Goal: Task Accomplishment & Management: Manage account settings

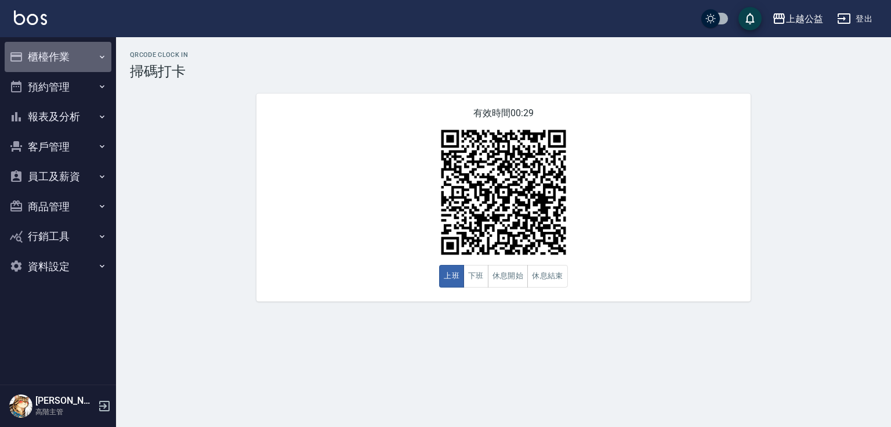
click at [55, 67] on button "櫃檯作業" at bounding box center [58, 57] width 107 height 30
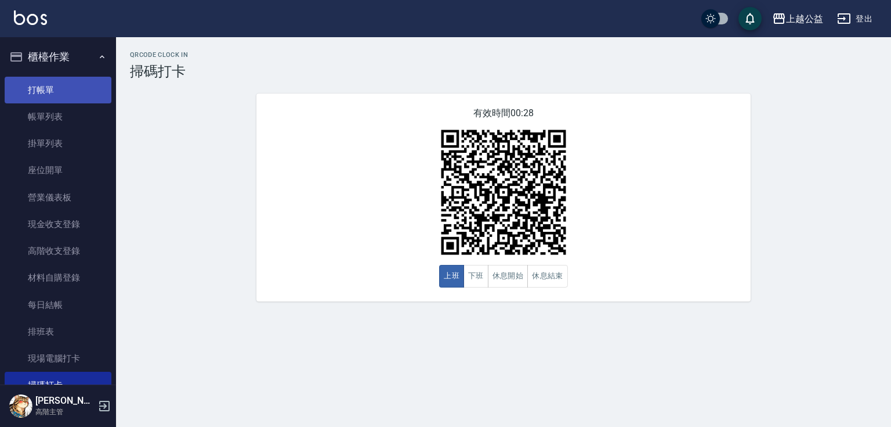
click at [59, 91] on link "打帳單" at bounding box center [58, 90] width 107 height 27
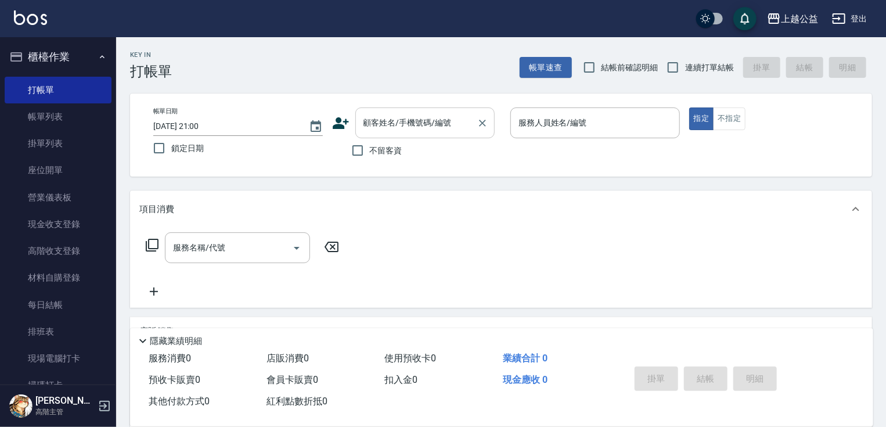
drag, startPoint x: 396, startPoint y: 149, endPoint x: 487, endPoint y: 131, distance: 93.0
click at [398, 151] on span "不留客資" at bounding box center [386, 151] width 32 height 12
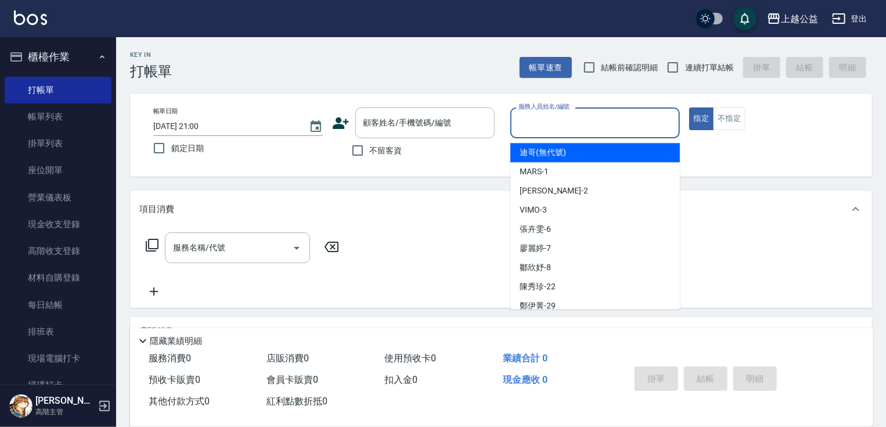
click at [583, 114] on input "服務人員姓名/編號" at bounding box center [594, 123] width 159 height 20
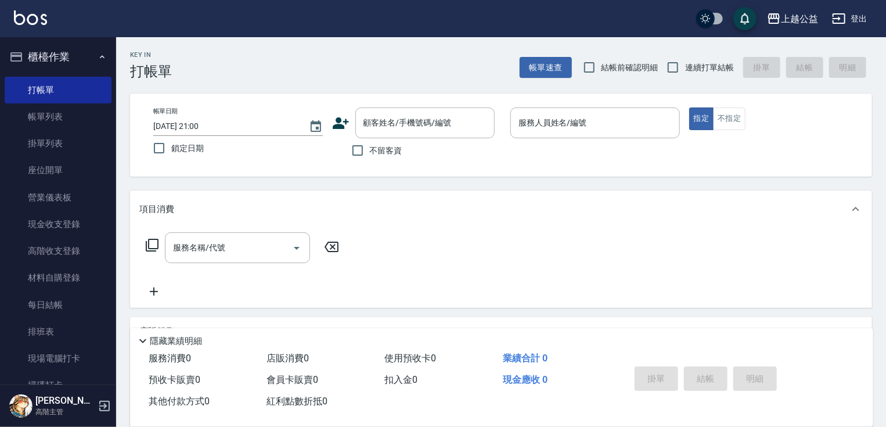
click at [386, 151] on span "不留客資" at bounding box center [386, 151] width 32 height 12
click at [370, 151] on input "不留客資" at bounding box center [357, 150] width 24 height 24
checkbox input "true"
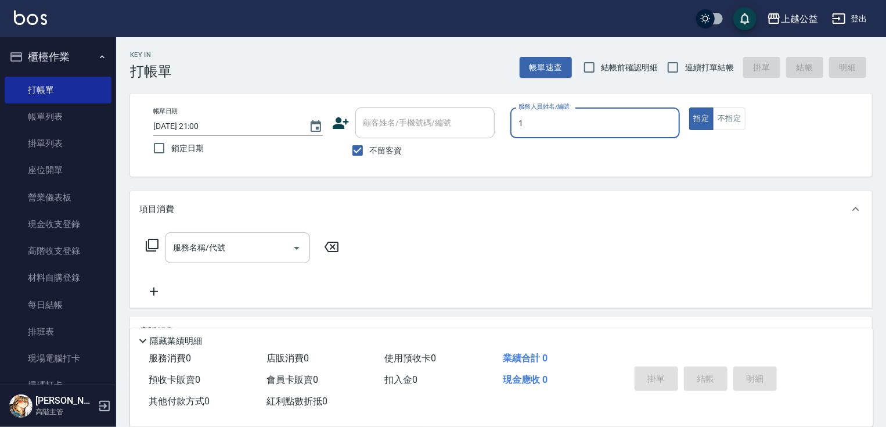
type input "MARS-1"
type button "true"
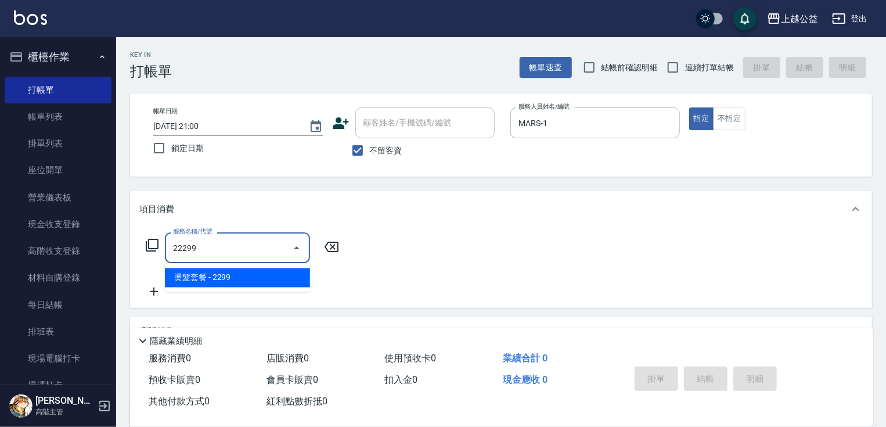
type input "燙髮套餐(22299)"
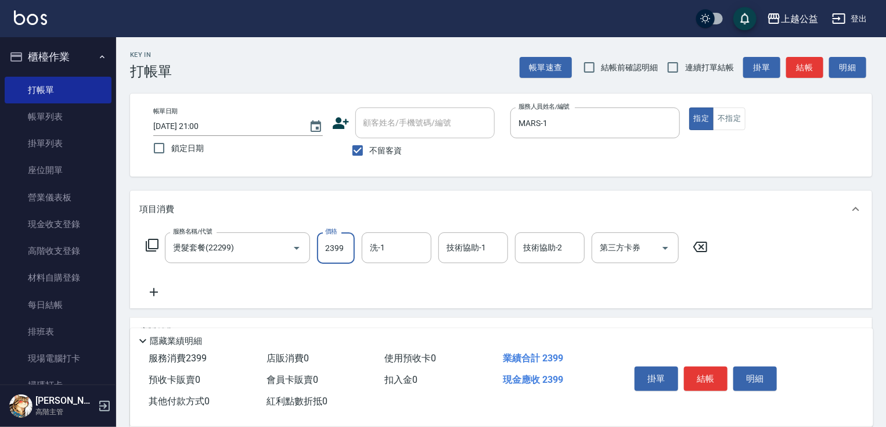
type input "2399"
type input "[PERSON_NAME]-31"
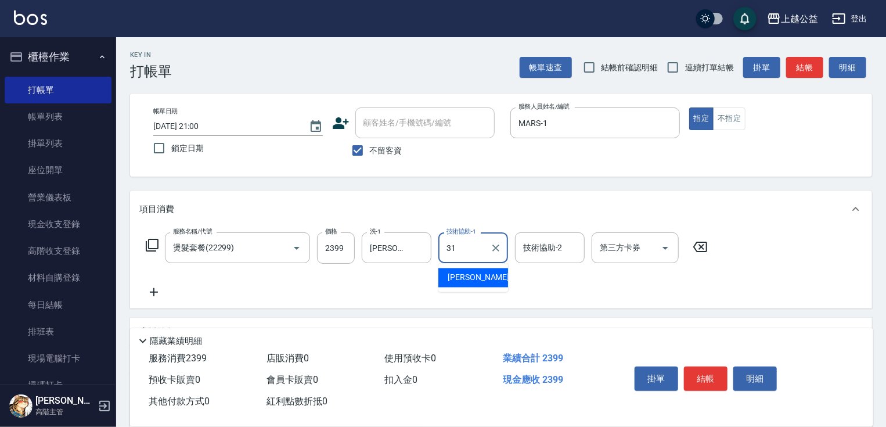
type input "[PERSON_NAME]-31"
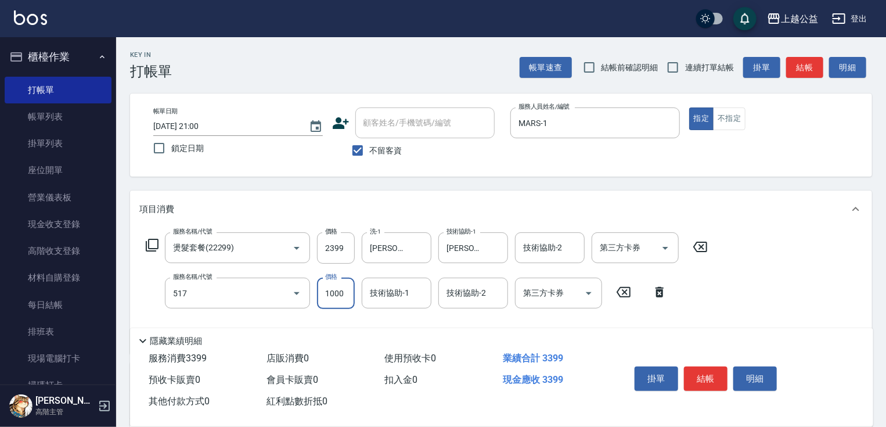
type input "染髮1000(517)"
type input "1200"
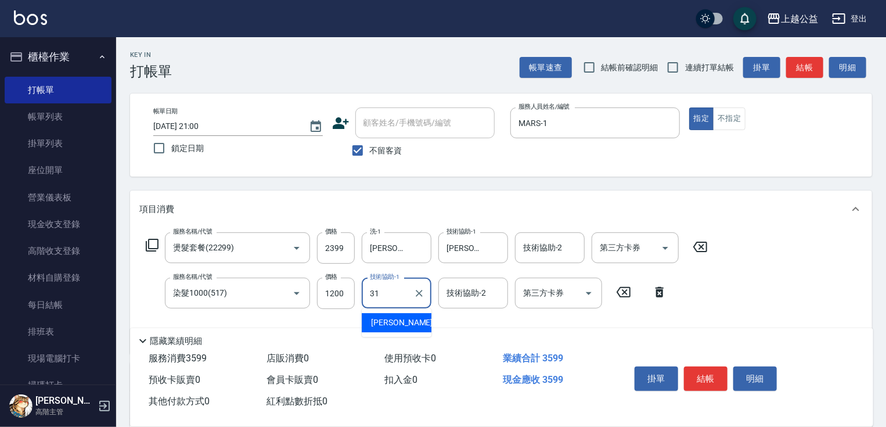
type input "[PERSON_NAME]-31"
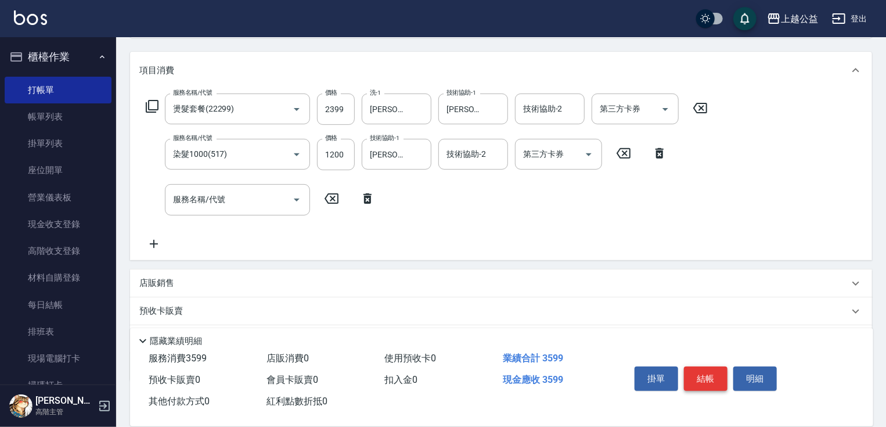
drag, startPoint x: 680, startPoint y: 308, endPoint x: 691, endPoint y: 367, distance: 60.1
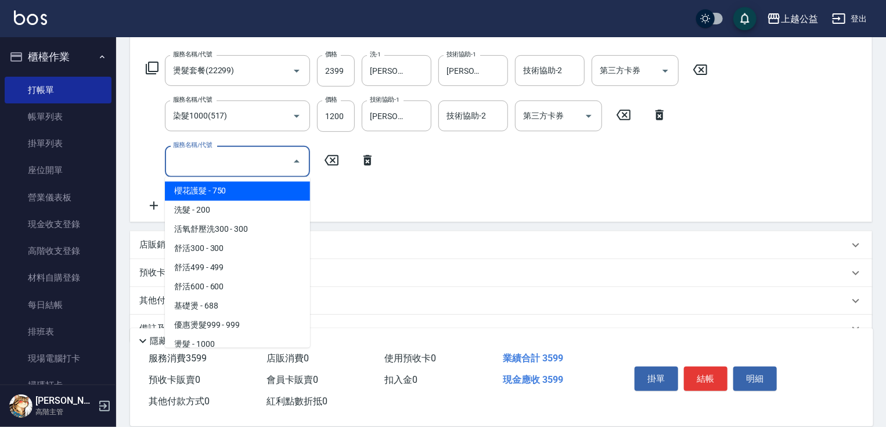
click at [203, 167] on input "服務名稱/代號" at bounding box center [228, 161] width 117 height 20
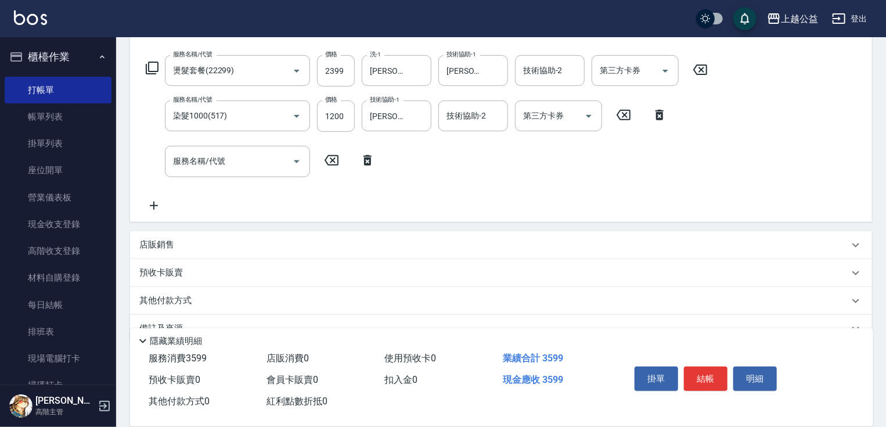
drag, startPoint x: 357, startPoint y: 182, endPoint x: 362, endPoint y: 198, distance: 17.1
click at [360, 196] on div "服務名稱/代號 燙髮套餐(22299) 服務名稱/代號 價格 2399 價格 洗-1 [PERSON_NAME]-31 洗-1 技術協助-1 [PERSON_…" at bounding box center [426, 133] width 575 height 157
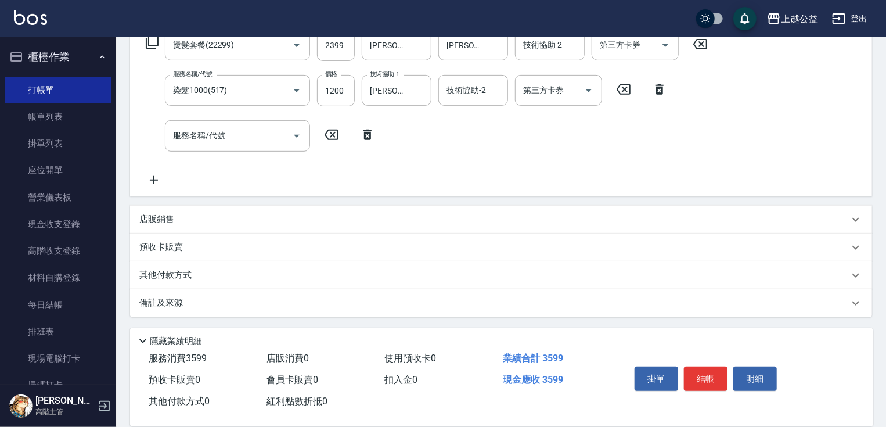
click at [197, 214] on div "店販銷售" at bounding box center [493, 219] width 709 height 12
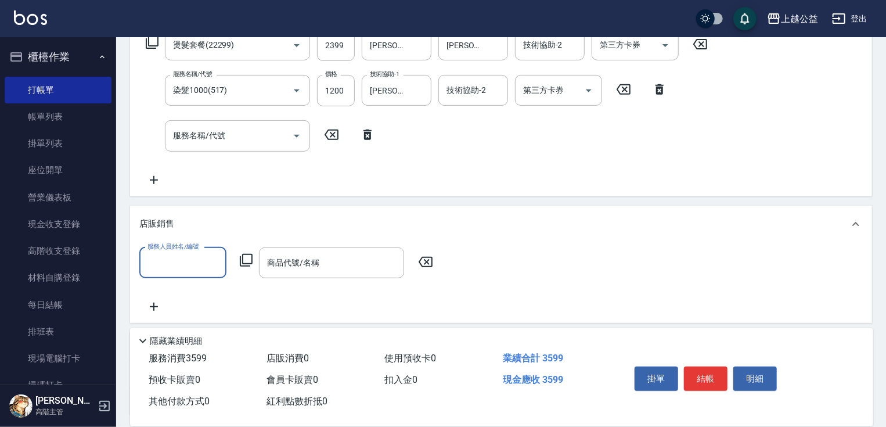
scroll to position [0, 0]
type input "MARS-1"
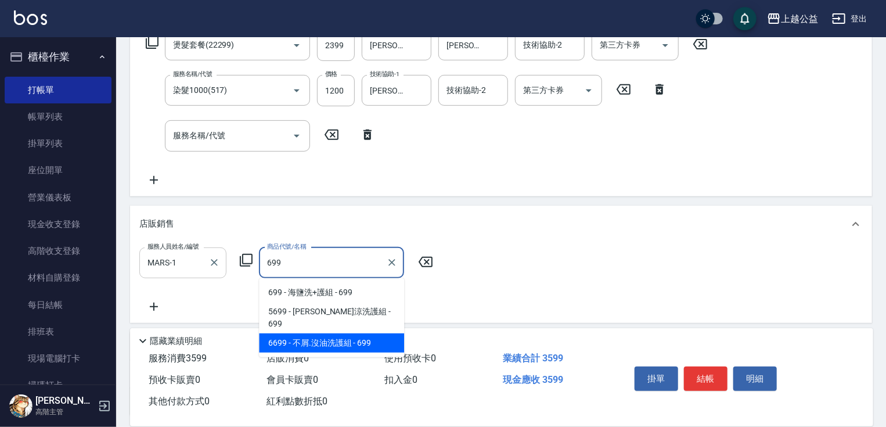
type input "不屑.沒油洗護組"
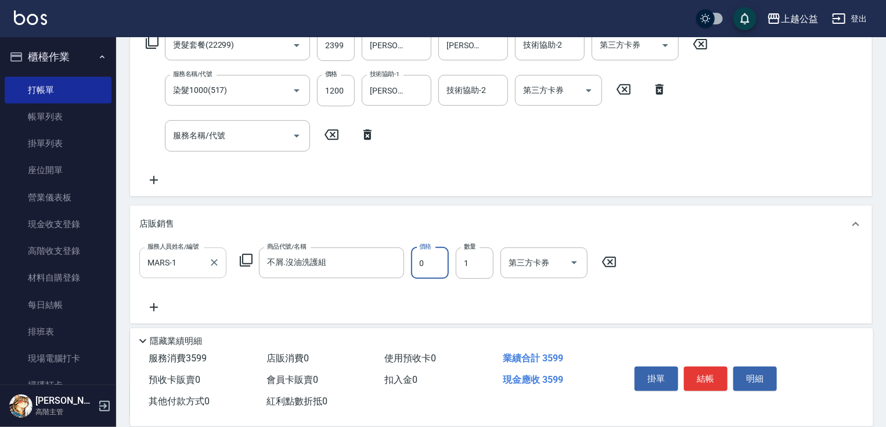
type input "0"
type input "2"
click at [358, 258] on input "不屑.沒油洗護組" at bounding box center [322, 262] width 117 height 20
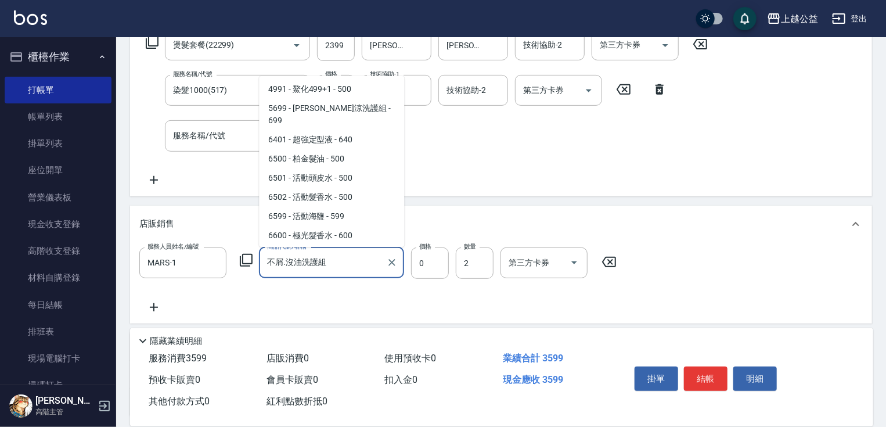
click at [392, 262] on icon "Clear" at bounding box center [391, 262] width 7 height 7
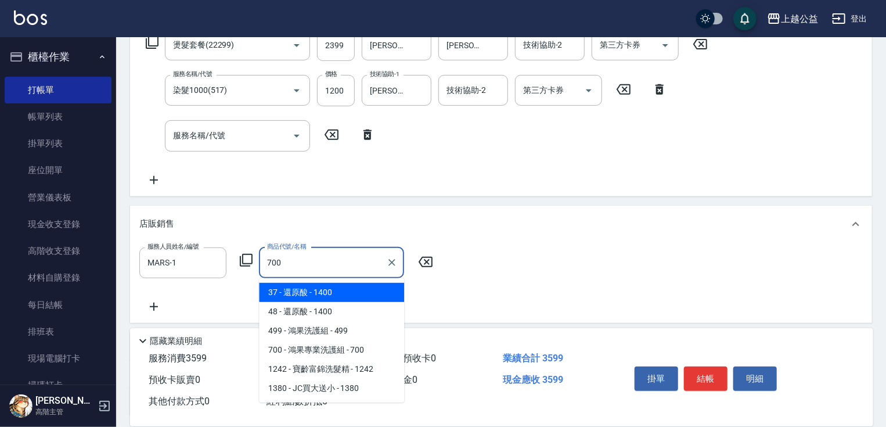
click at [313, 265] on input "700" at bounding box center [322, 262] width 117 height 20
type input "7"
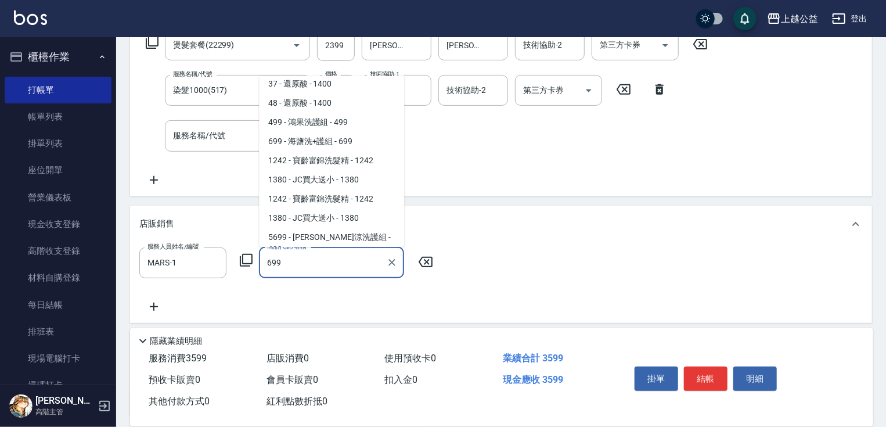
scroll to position [83, 0]
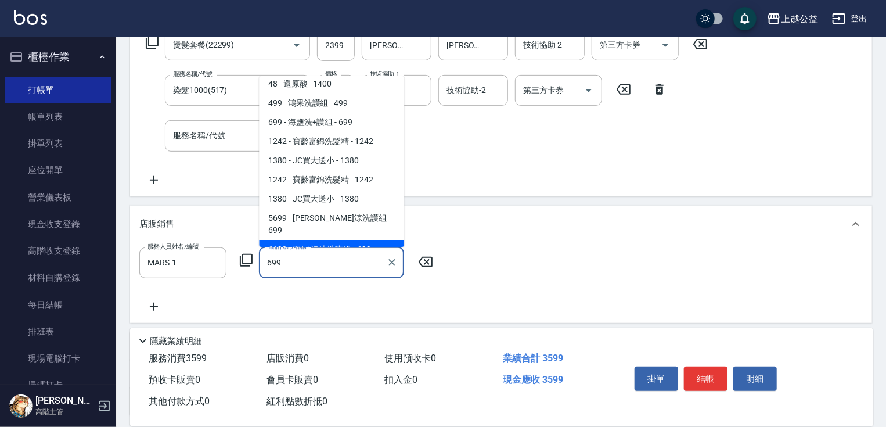
type input "不屑.沒油洗護組"
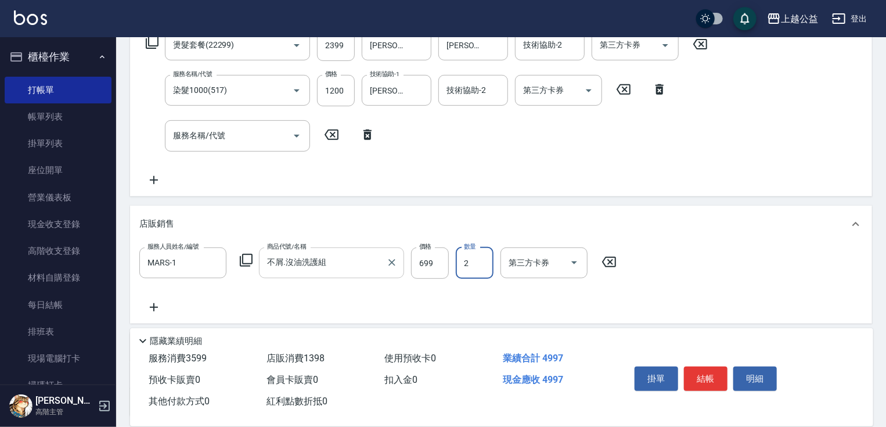
type input "2"
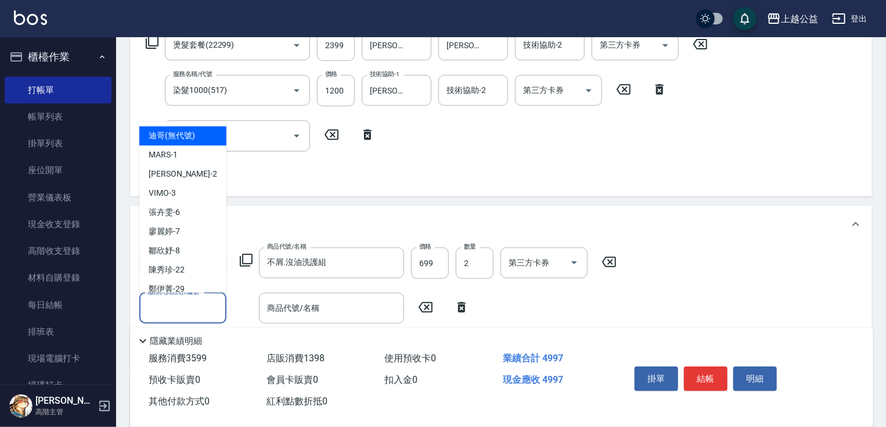
click at [168, 316] on input "服務人員姓名/編號" at bounding box center [183, 308] width 77 height 20
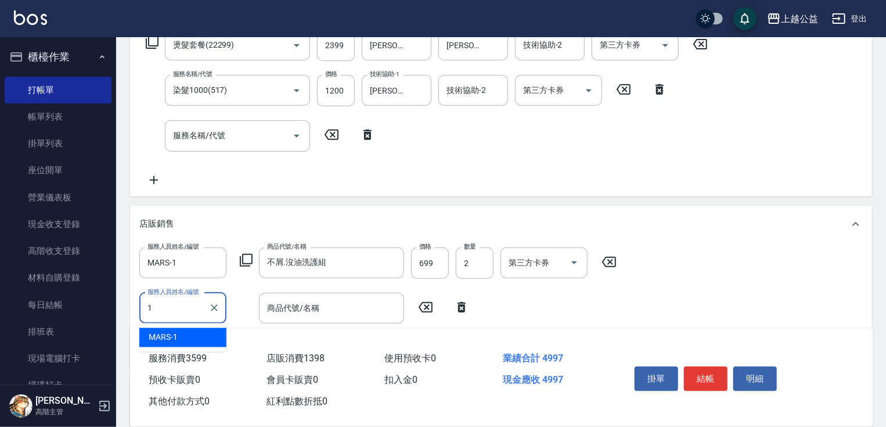
type input "MARS-1"
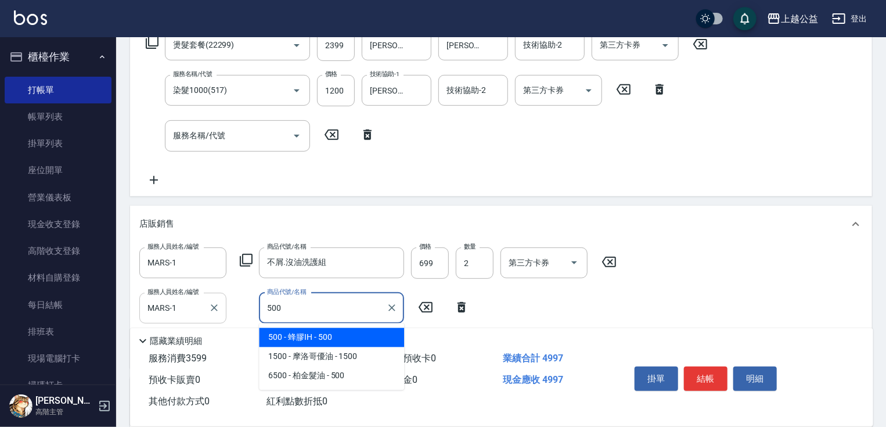
type input "蜂膠IH"
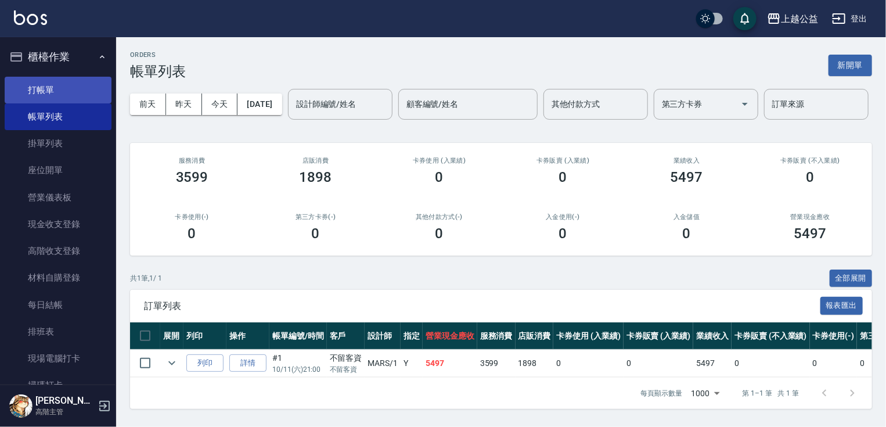
drag, startPoint x: 49, startPoint y: 81, endPoint x: 49, endPoint y: 88, distance: 7.5
click at [49, 81] on link "打帳單" at bounding box center [58, 90] width 107 height 27
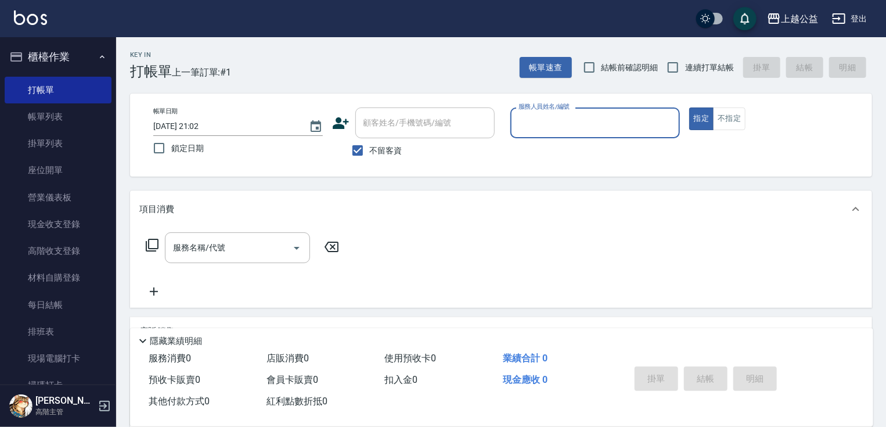
click at [689, 64] on span "連續打單結帳" at bounding box center [709, 68] width 49 height 12
click at [685, 64] on input "連續打單結帳" at bounding box center [672, 67] width 24 height 24
checkbox input "true"
click at [571, 133] on div "服務人員姓名/編號" at bounding box center [594, 122] width 169 height 31
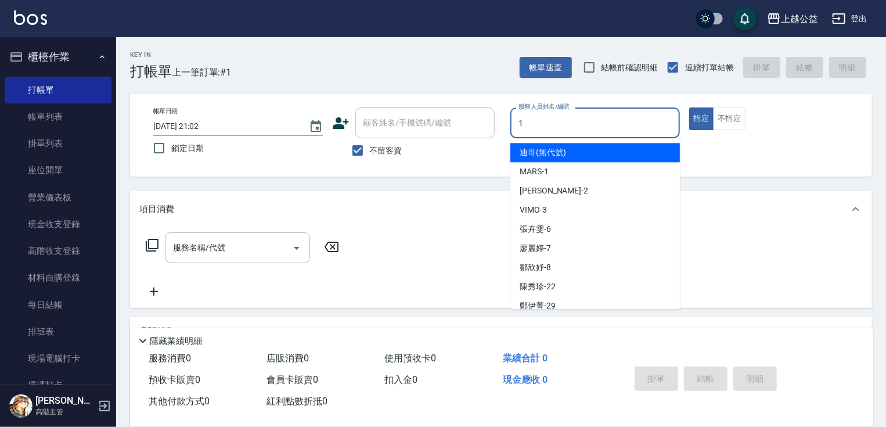
type input "1"
type button "true"
type input "MARS-1"
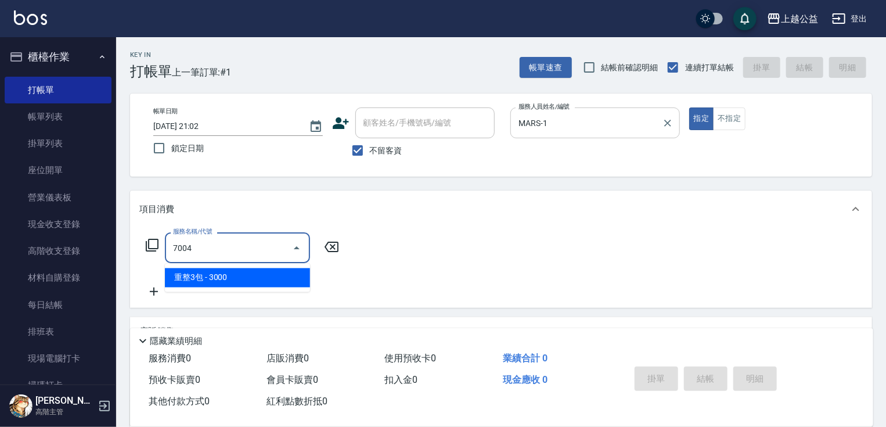
type input "重整3包(7004)"
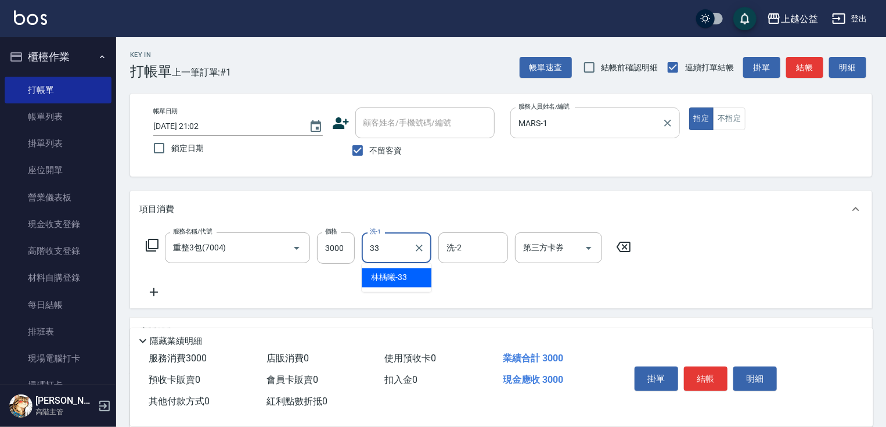
type input "[PERSON_NAME]-33"
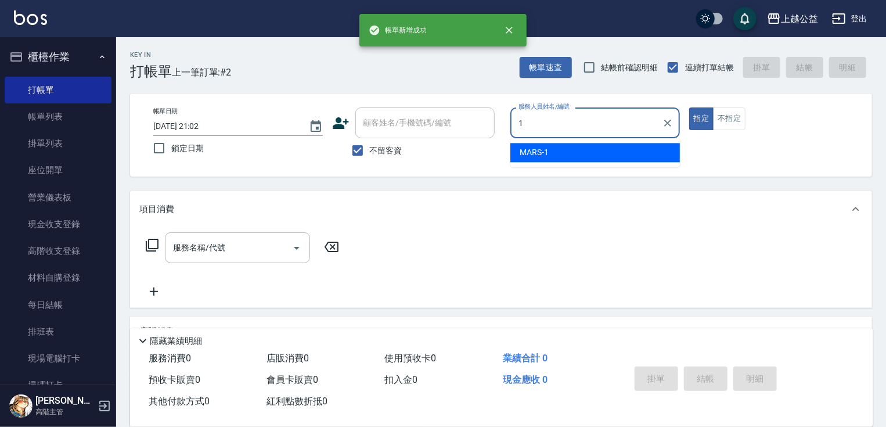
type input "MARS-1"
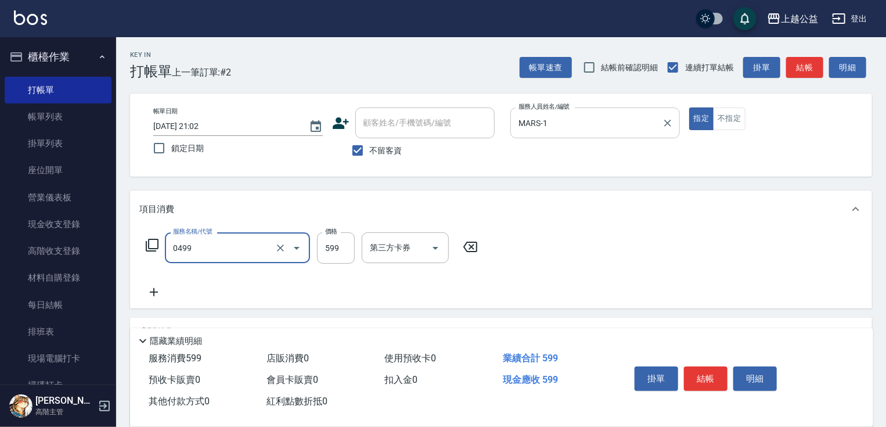
type input "頭皮去角質(0499)"
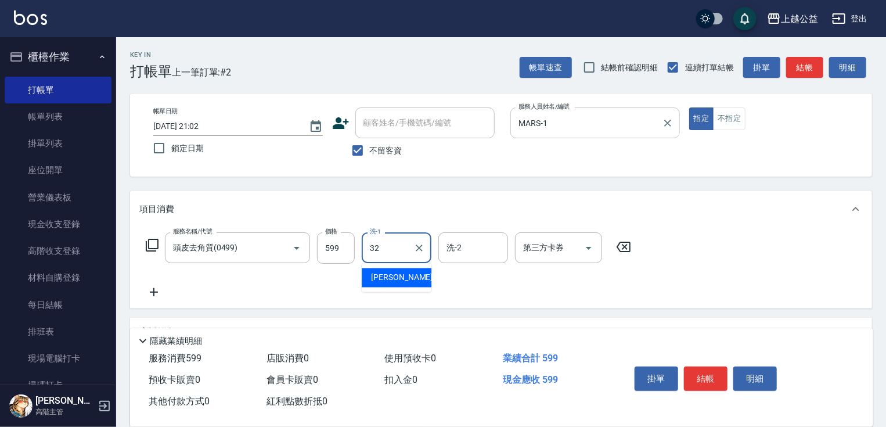
type input "[PERSON_NAME]-32"
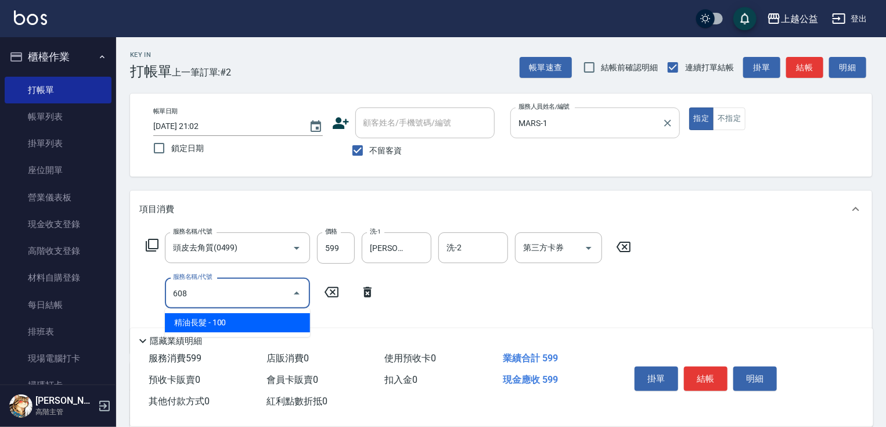
type input "精油長髮(608)"
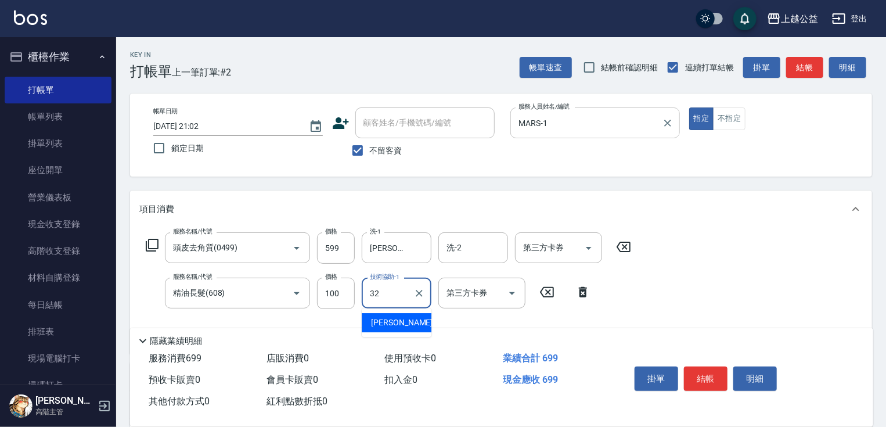
type input "[PERSON_NAME]-32"
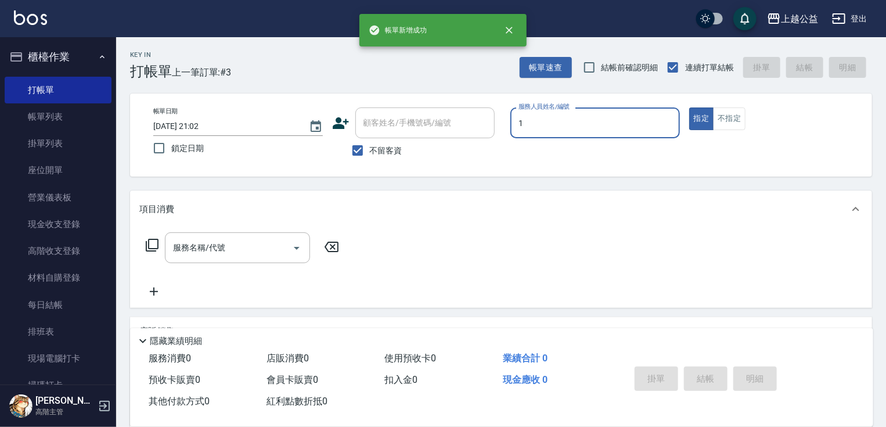
type input "MARS-1"
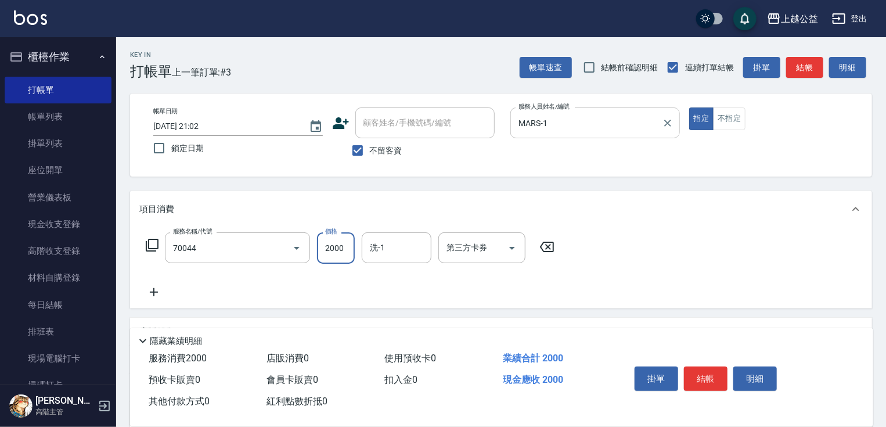
type input "重整一包(70044)"
type input "700"
type input "[PERSON_NAME]-31"
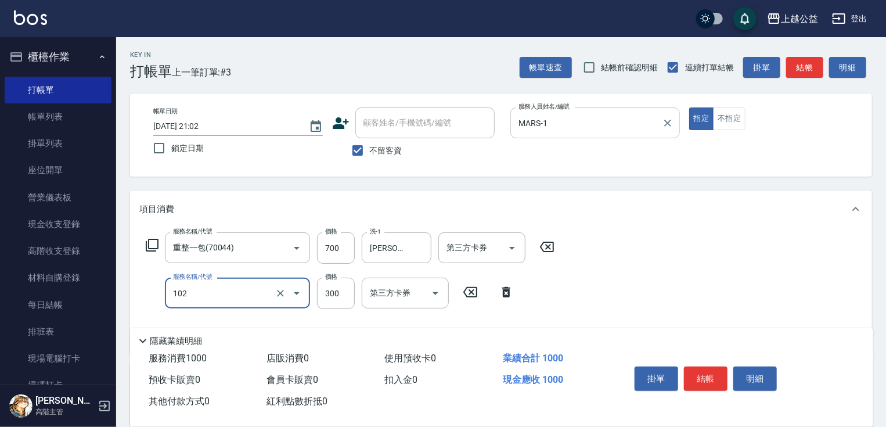
type input "活氧舒壓洗300(102)"
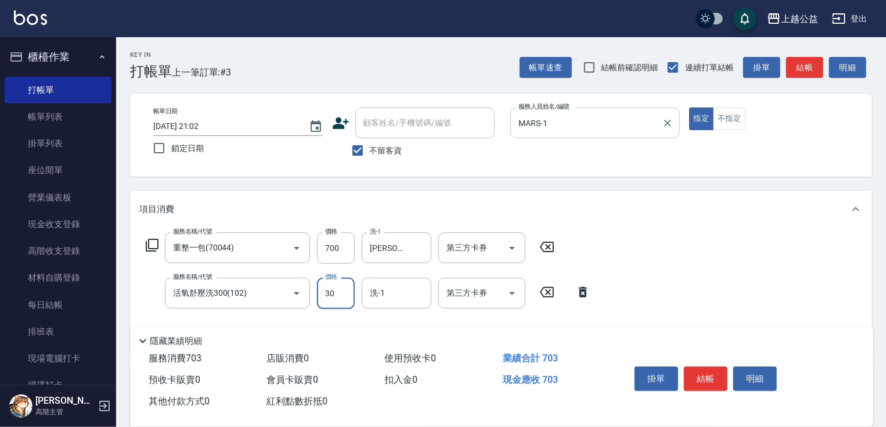
type input "300"
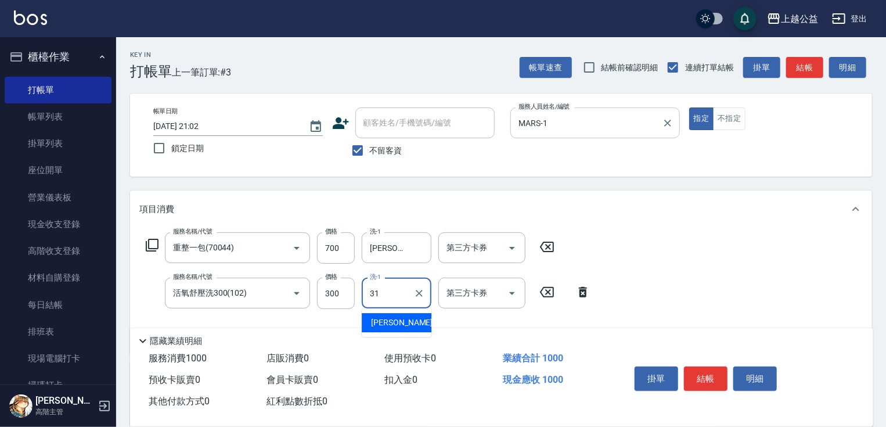
type input "[PERSON_NAME]-31"
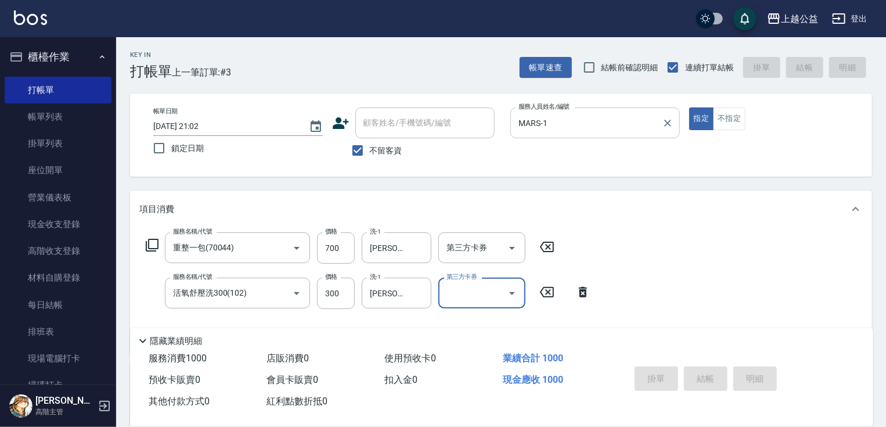
type input "[DATE] 21:03"
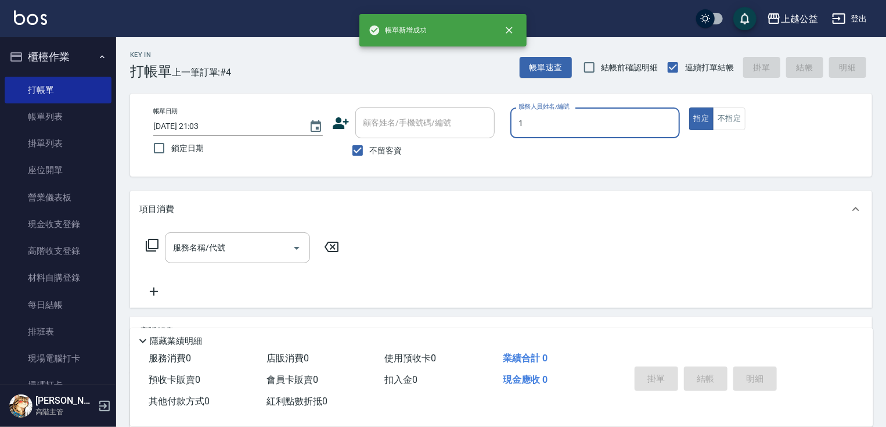
type input "MARS-1"
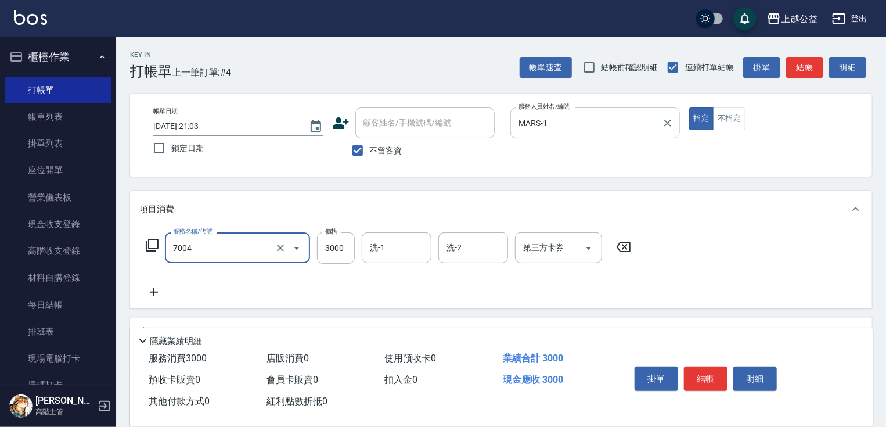
type input "重整3包(7004)"
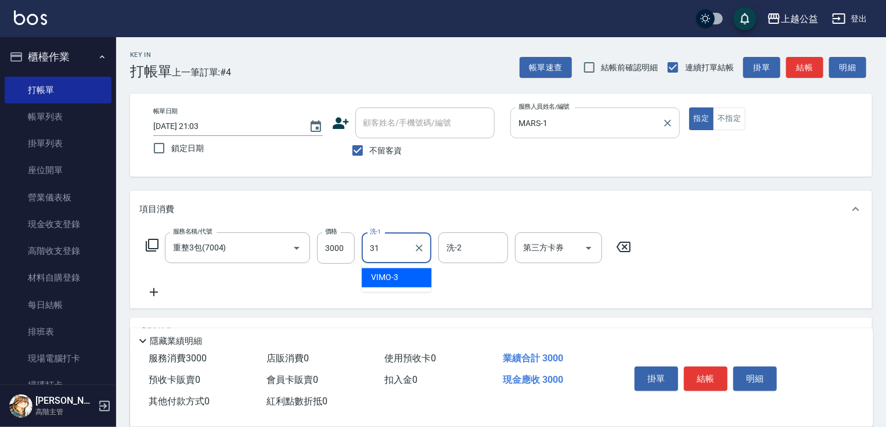
type input "[PERSON_NAME]-31"
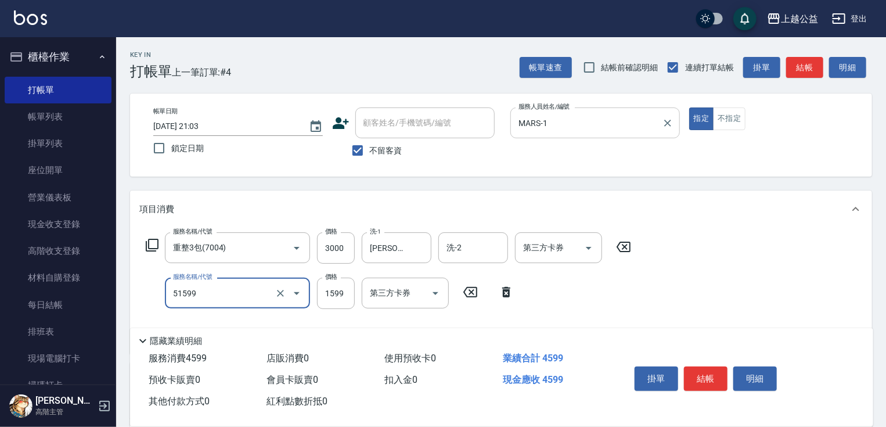
type input "染髮套餐(51599)"
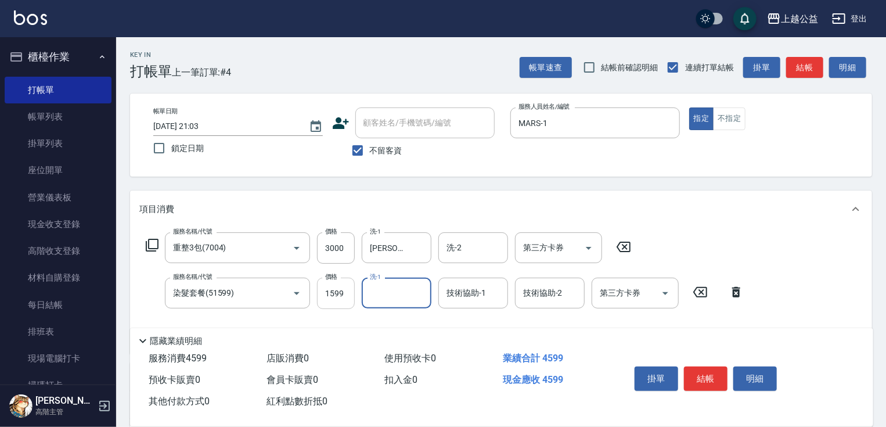
click at [323, 294] on input "1599" at bounding box center [336, 292] width 38 height 31
type input "1899"
type input "[PERSON_NAME]-31"
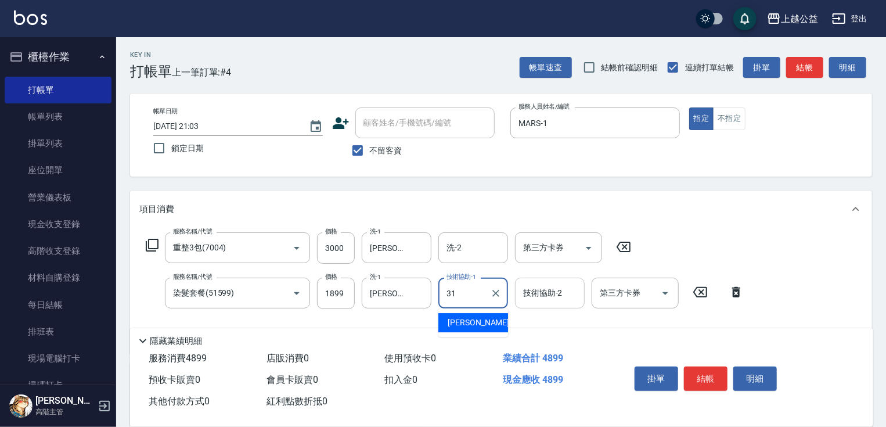
type input "[PERSON_NAME]-31"
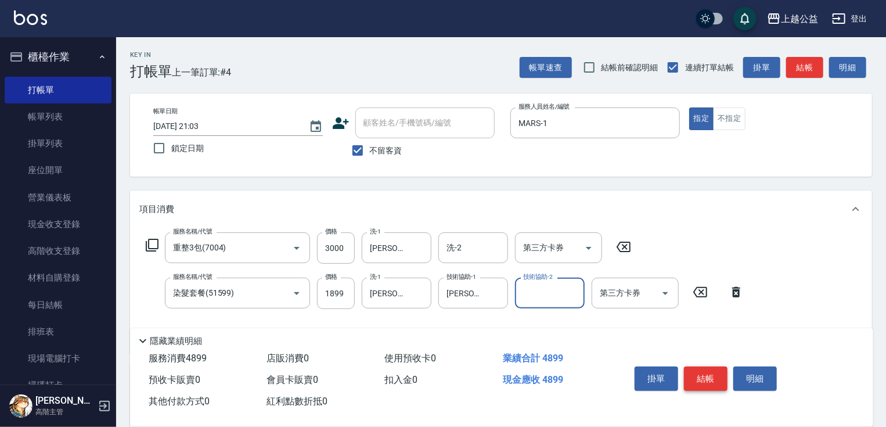
click at [696, 374] on button "結帳" at bounding box center [706, 378] width 44 height 24
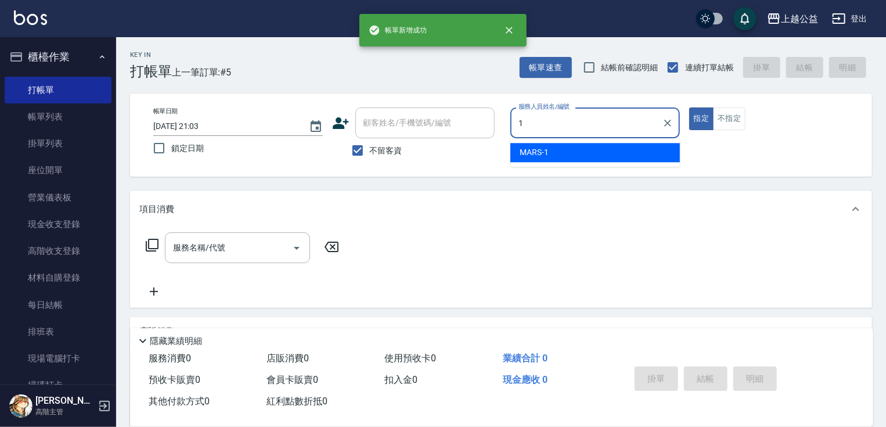
type input "MARS-1"
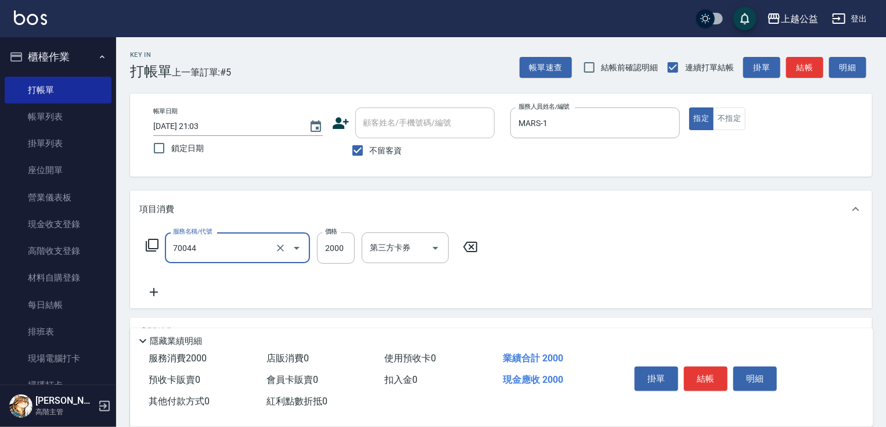
type input "重整一包(70044)"
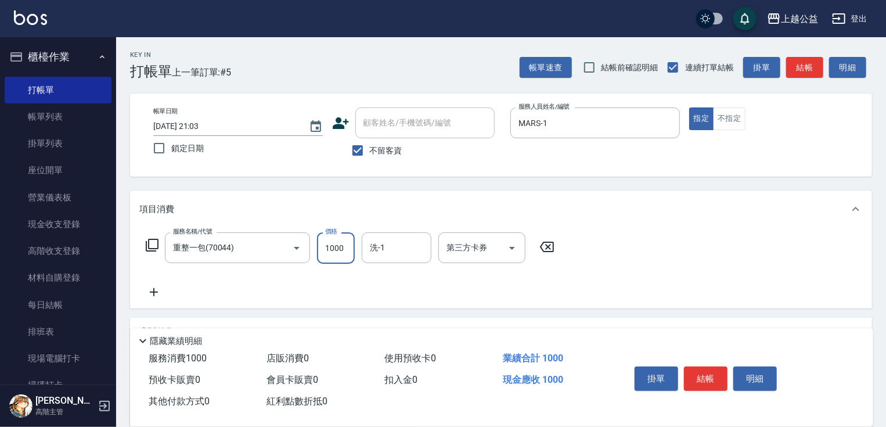
type input "1000"
type input "[PERSON_NAME]-32"
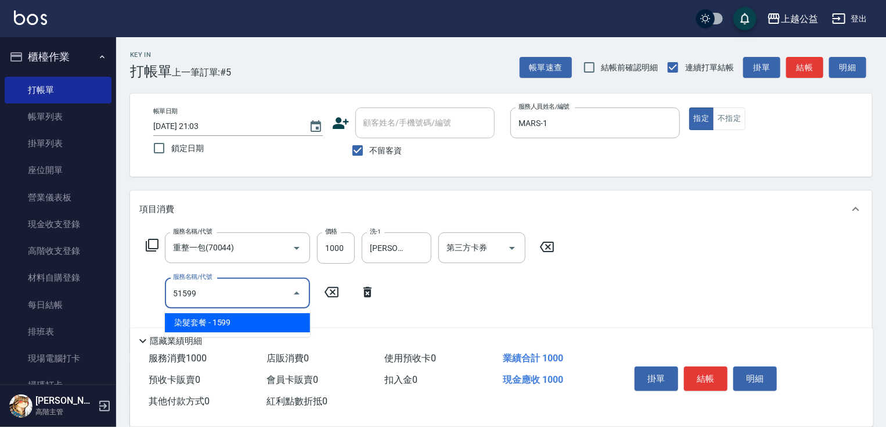
type input "染髮套餐(51599)"
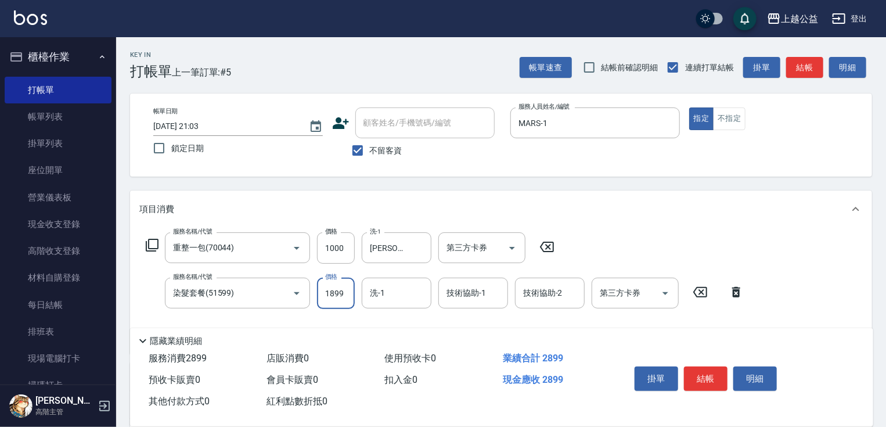
type input "1899"
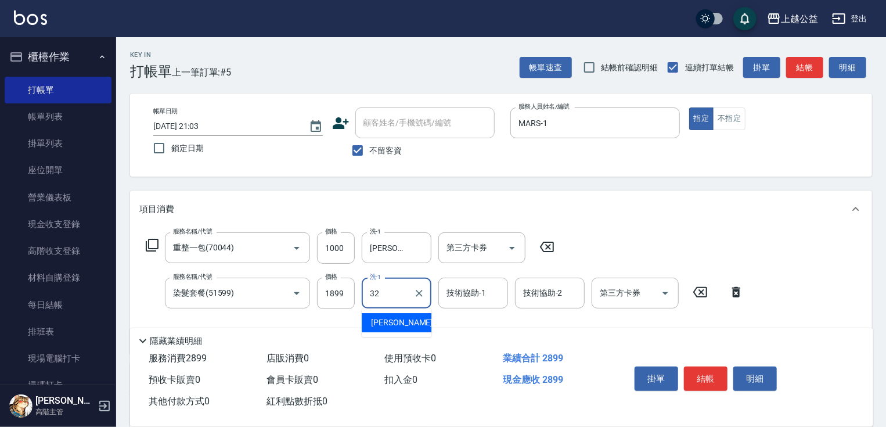
type input "[PERSON_NAME]-32"
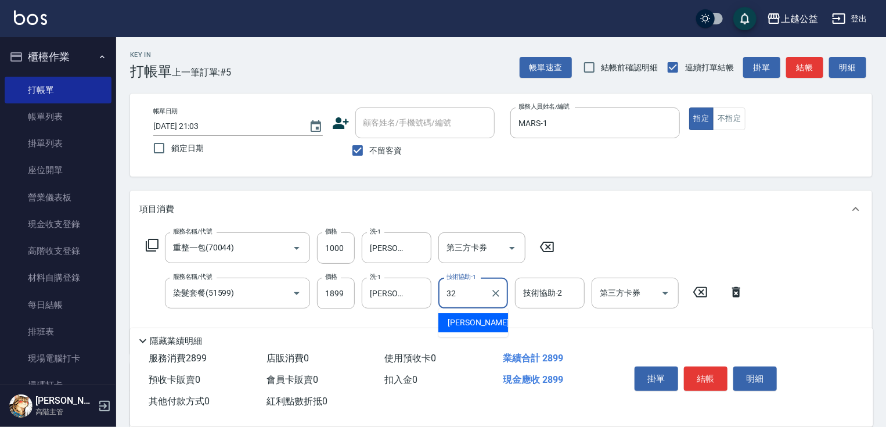
type input "[PERSON_NAME]-32"
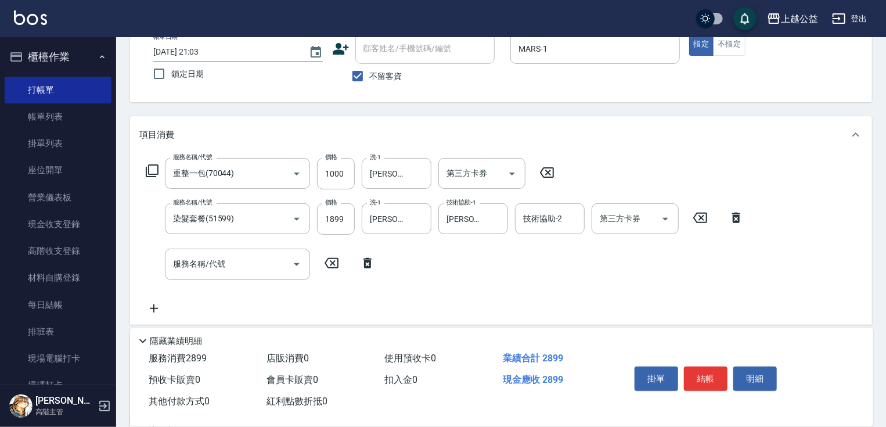
scroll to position [203, 0]
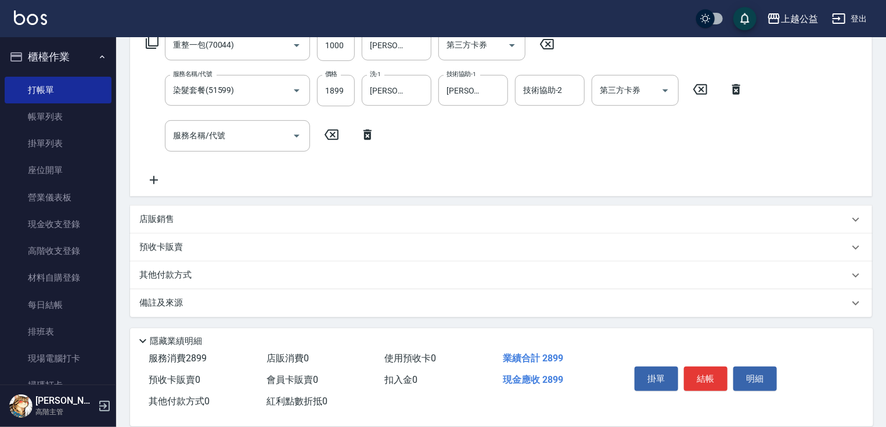
drag, startPoint x: 483, startPoint y: 202, endPoint x: 513, endPoint y: 304, distance: 106.5
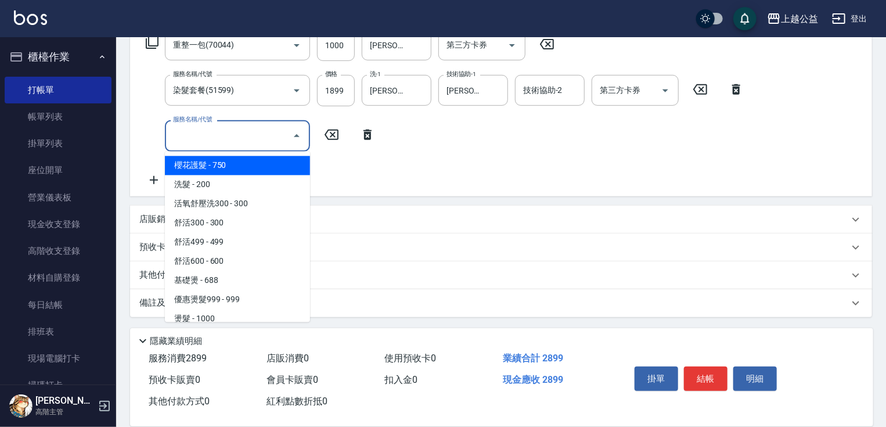
click at [237, 135] on input "服務名稱/代號" at bounding box center [228, 135] width 117 height 20
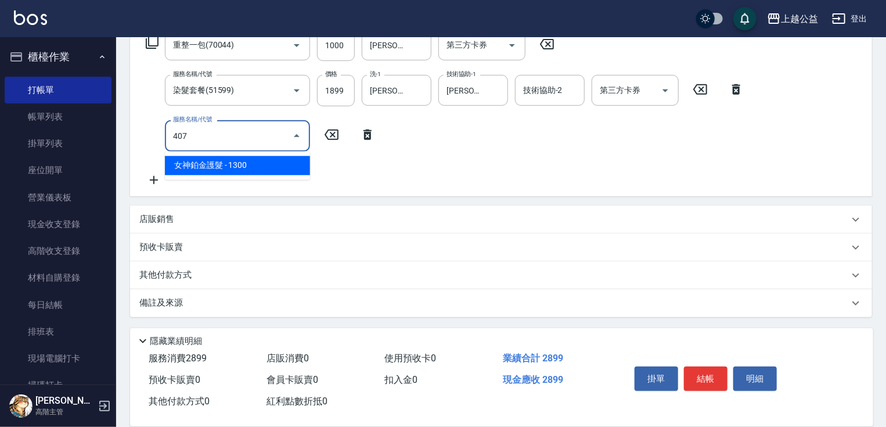
type input "女神鉑金護髮(407)"
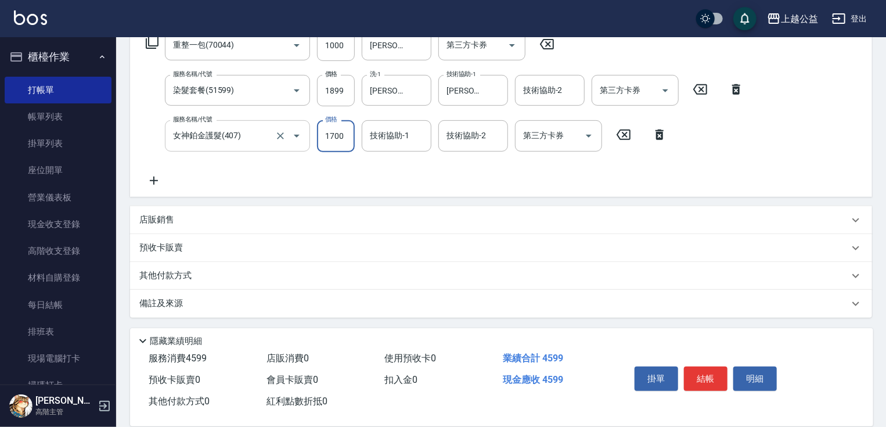
type input "1700"
type input "[PERSON_NAME]-32"
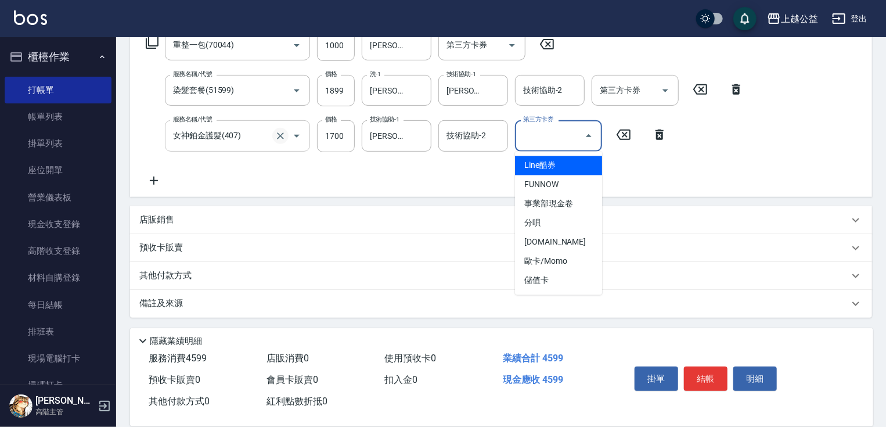
type input "Line酷券"
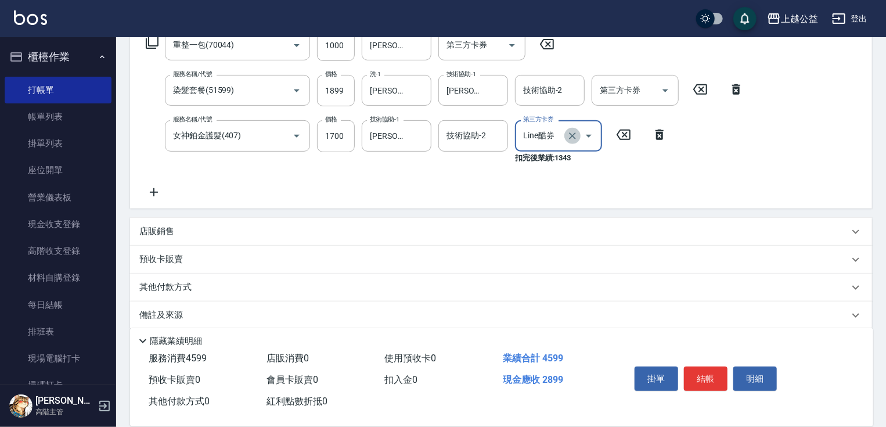
click at [576, 138] on icon "Clear" at bounding box center [572, 136] width 12 height 12
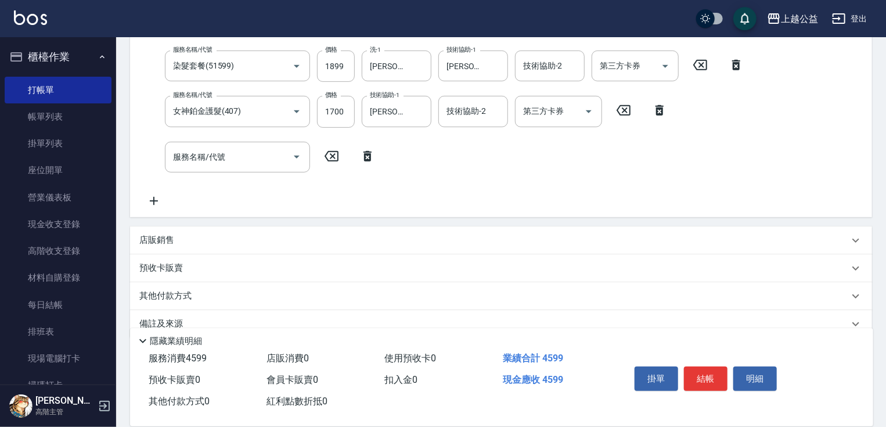
scroll to position [248, 0]
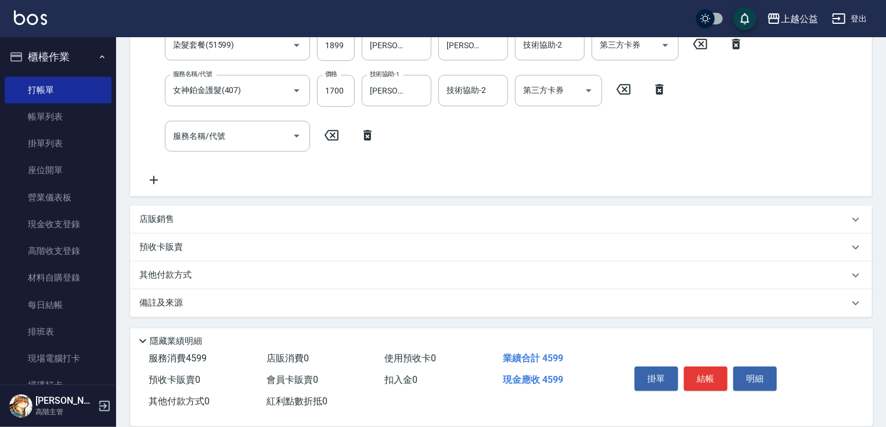
drag, startPoint x: 339, startPoint y: 292, endPoint x: 310, endPoint y: 283, distance: 29.7
click at [243, 216] on div "店販銷售" at bounding box center [493, 219] width 709 height 12
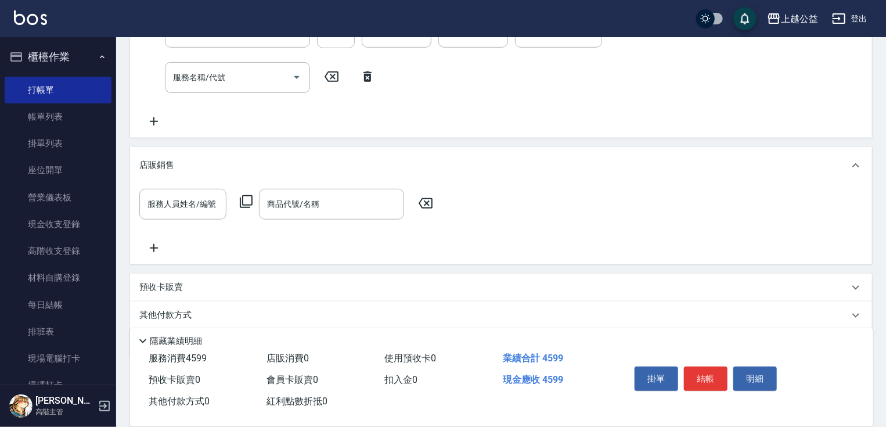
scroll to position [346, 0]
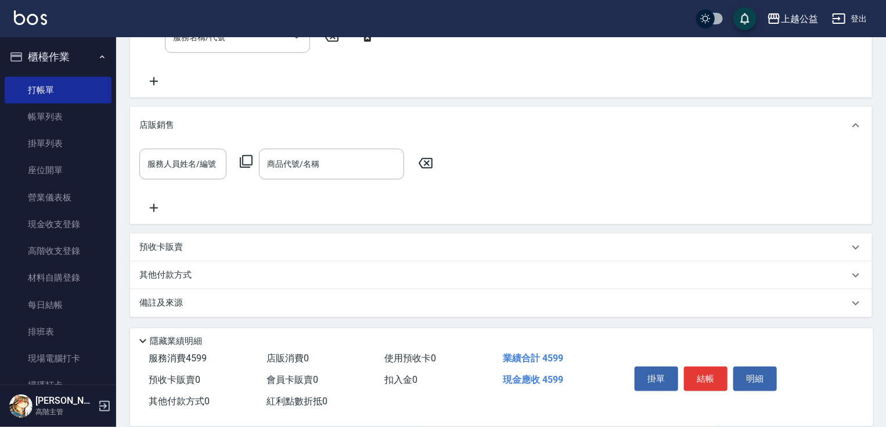
drag, startPoint x: 311, startPoint y: 248, endPoint x: 301, endPoint y: 302, distance: 54.3
click at [181, 160] on input "服務人員姓名/編號" at bounding box center [183, 164] width 77 height 20
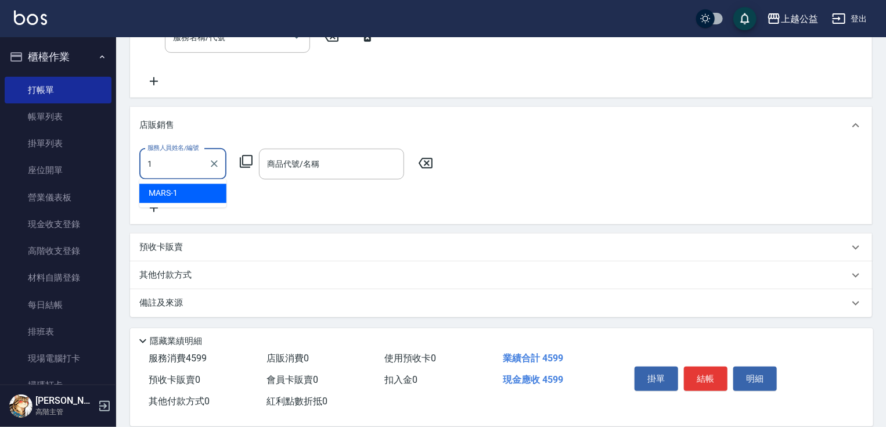
type input "MARS-1"
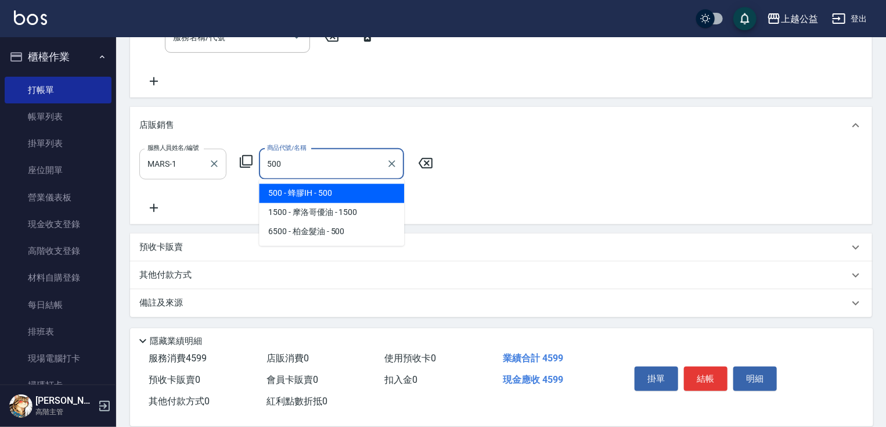
type input "蜂膠IH"
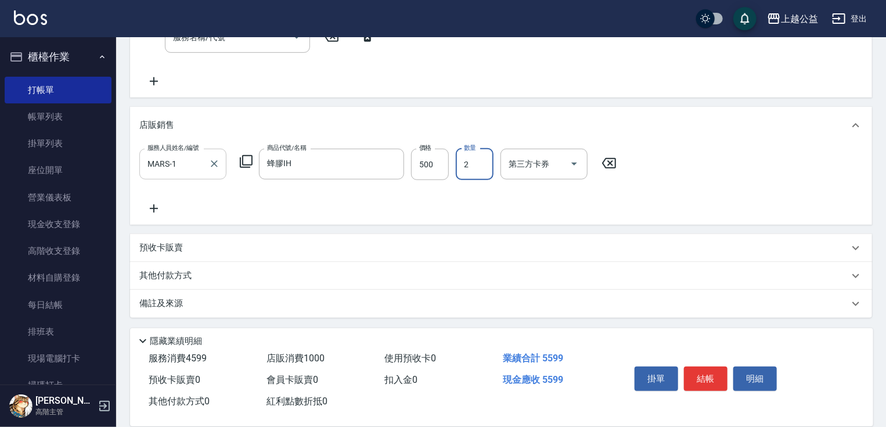
type input "2"
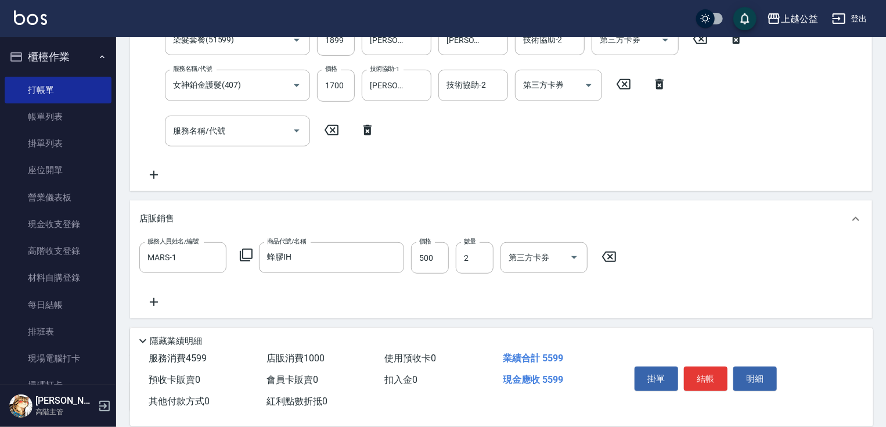
drag, startPoint x: 183, startPoint y: 245, endPoint x: 196, endPoint y: 218, distance: 29.6
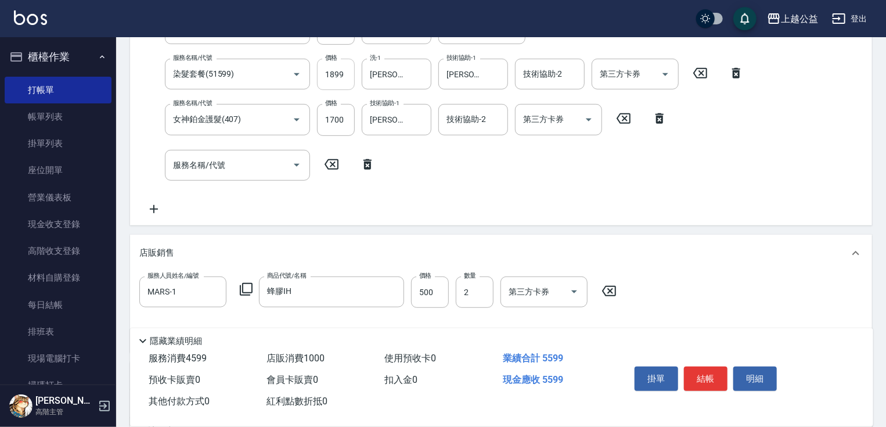
click at [341, 77] on input "1899" at bounding box center [336, 74] width 38 height 31
click at [345, 78] on input "1899" at bounding box center [336, 74] width 38 height 31
type input "1900"
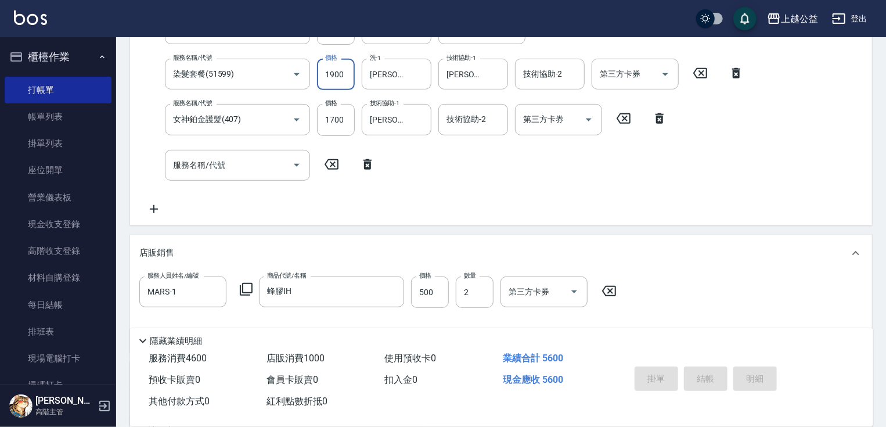
type input "[DATE] 21:05"
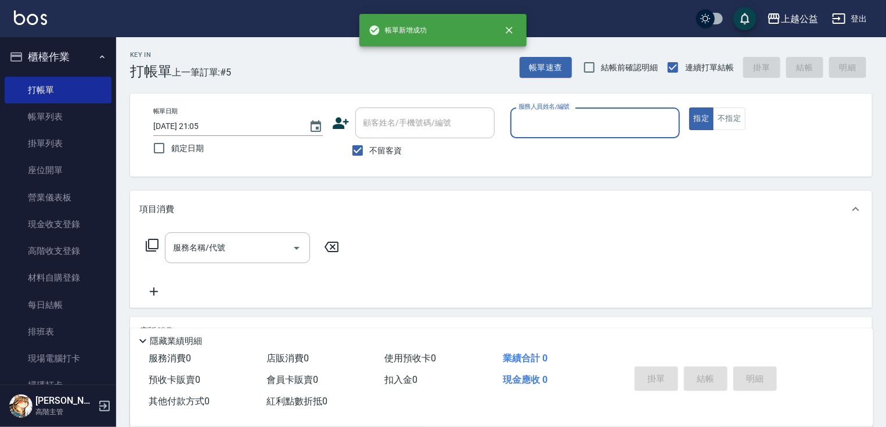
scroll to position [0, 0]
type input "[PERSON_NAME]-7"
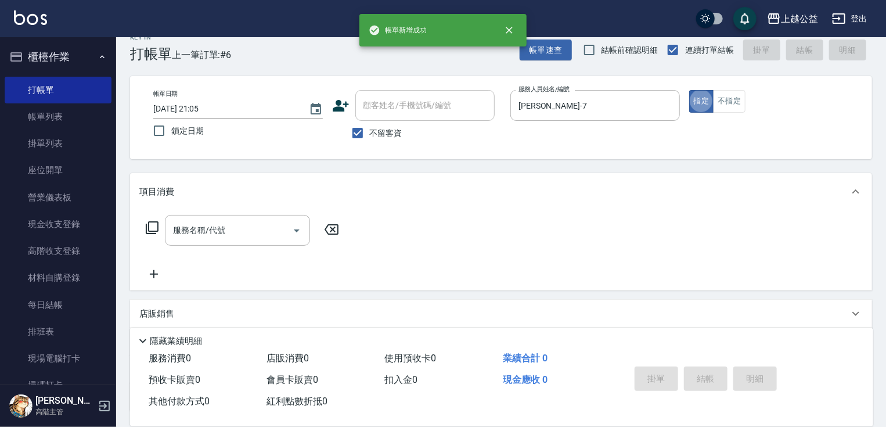
scroll to position [19, 0]
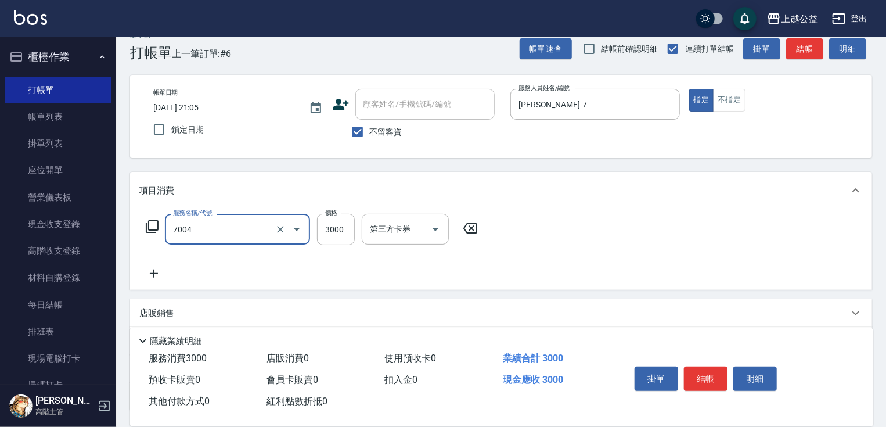
type input "重整3包(7004)"
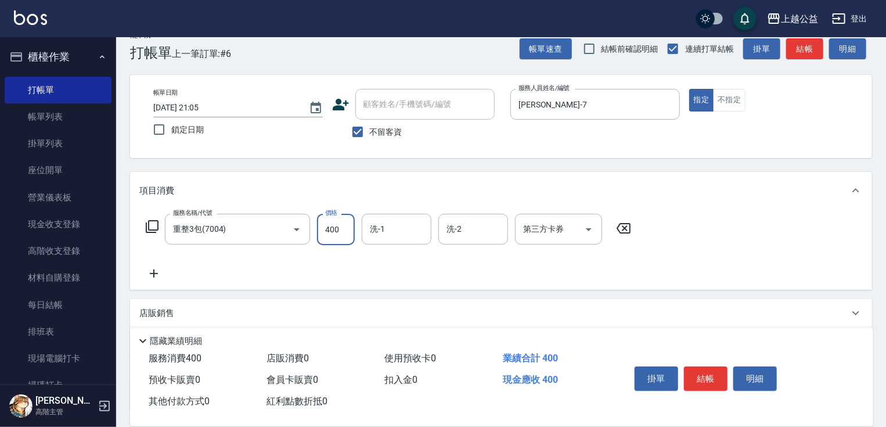
click at [330, 239] on input "400" at bounding box center [336, 229] width 38 height 31
type input "4000"
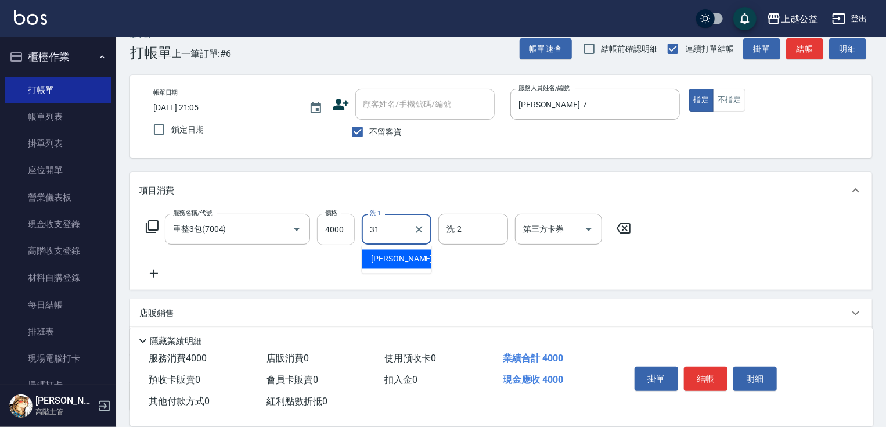
type input "[PERSON_NAME]-31"
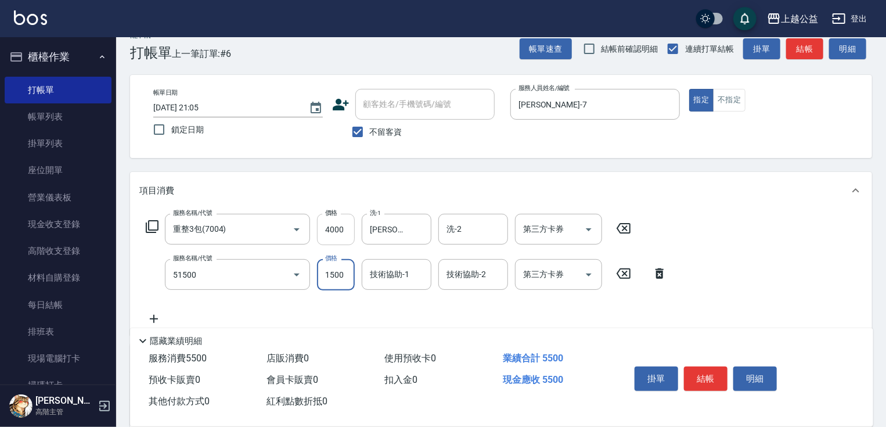
type input "染髮(51500)"
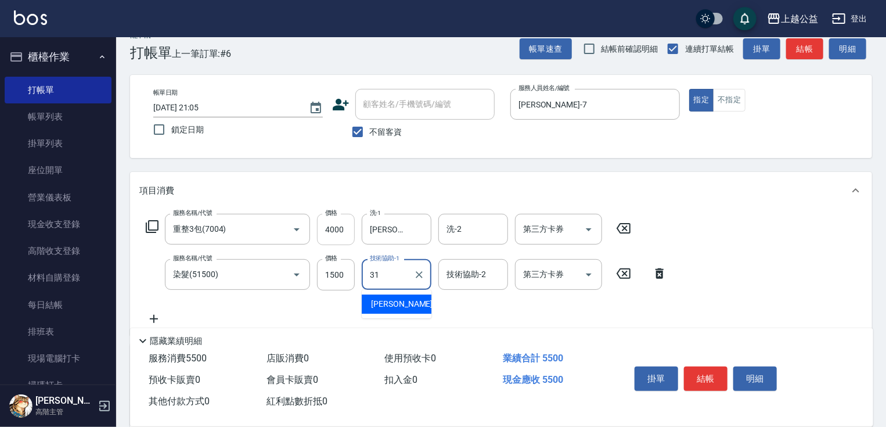
type input "[PERSON_NAME]-31"
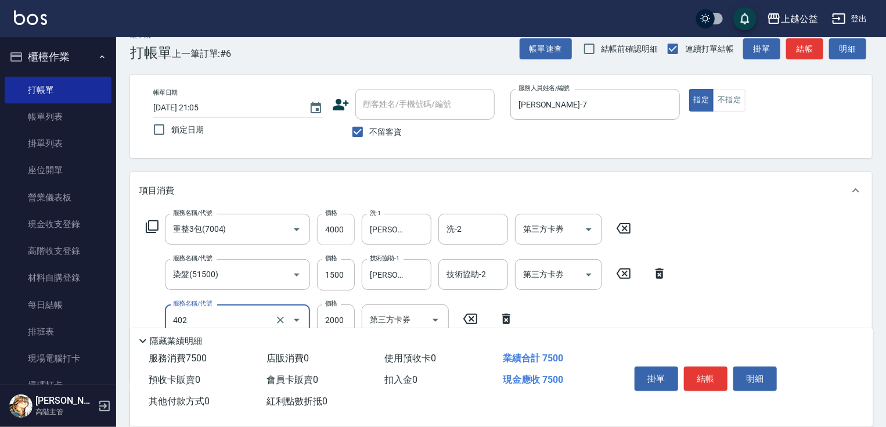
type input "黑耀光護髮(402)"
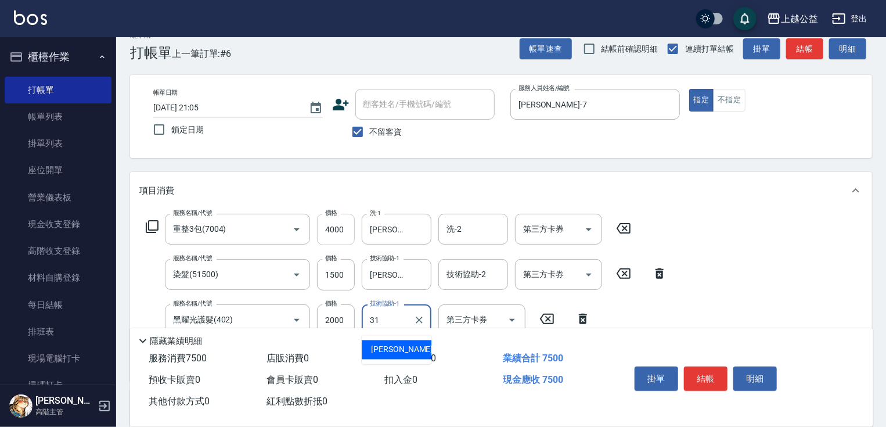
type input "[PERSON_NAME]-31"
click at [337, 313] on input "2000" at bounding box center [336, 319] width 38 height 31
type input "3000"
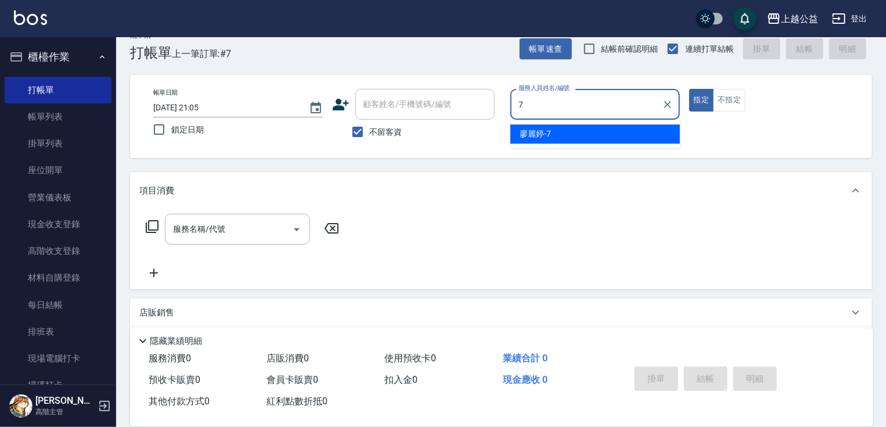
type input "[PERSON_NAME]-7"
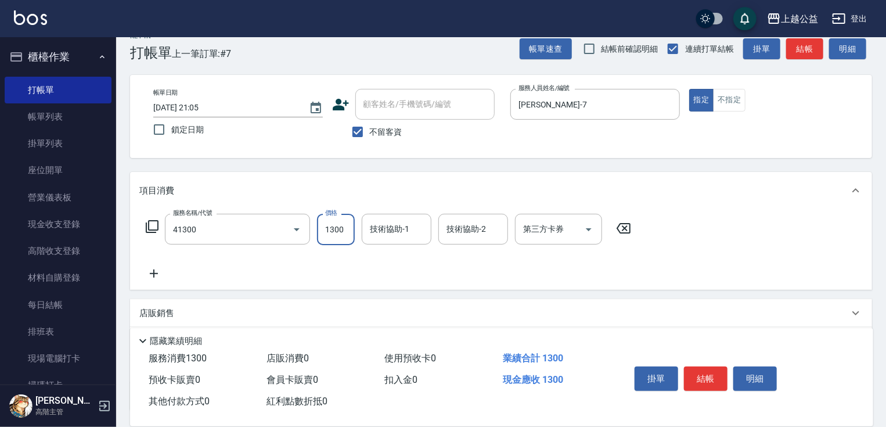
type input "鏡面1300(41300)"
type input "1500"
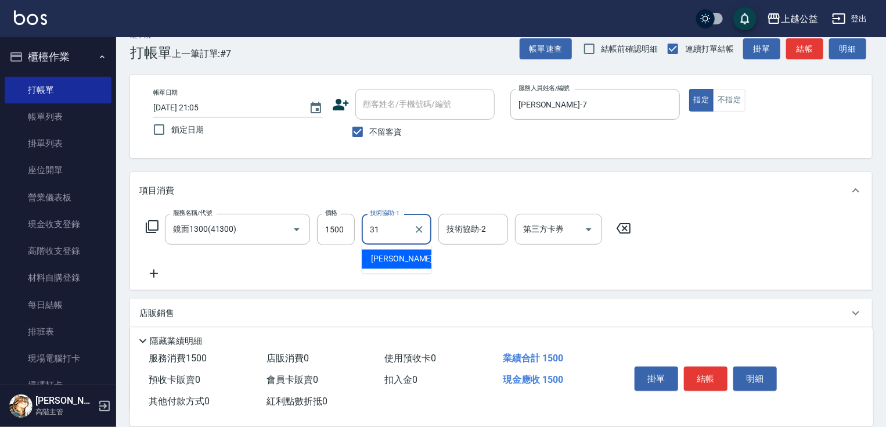
type input "[PERSON_NAME]-31"
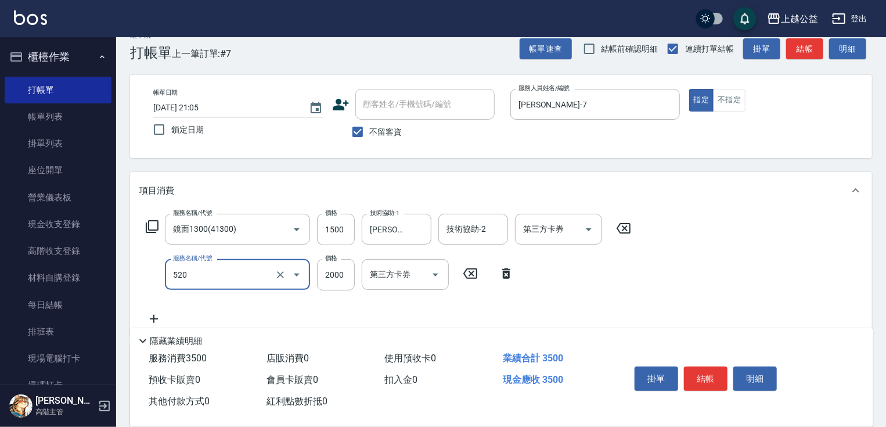
type input "繽紛染髮(520)"
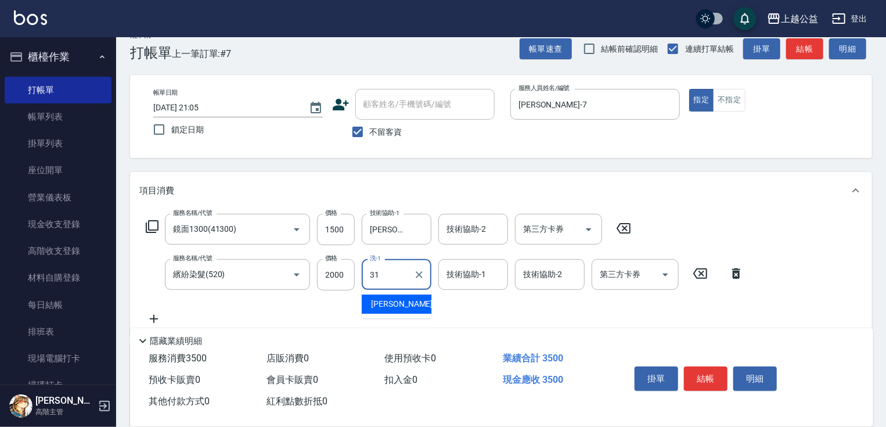
type input "[PERSON_NAME]-31"
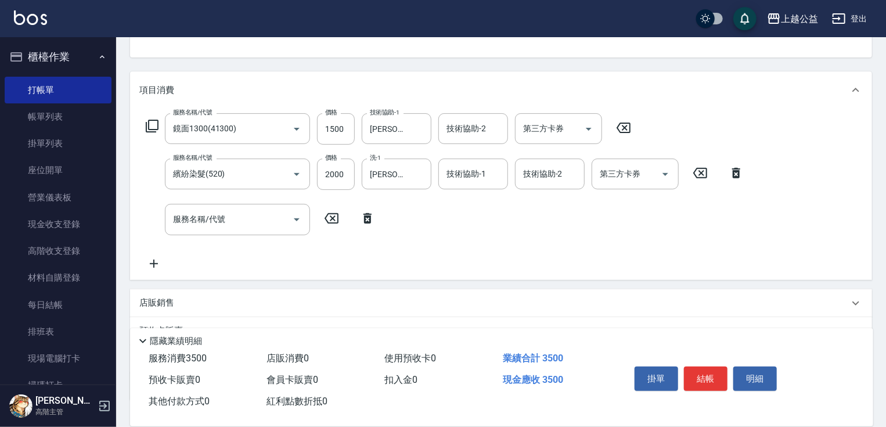
drag, startPoint x: 392, startPoint y: 201, endPoint x: 291, endPoint y: 248, distance: 112.2
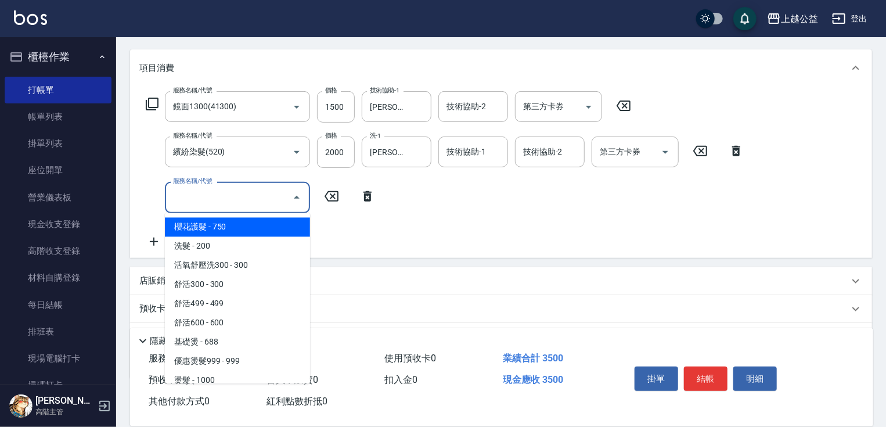
click at [236, 196] on input "服務名稱/代號" at bounding box center [228, 197] width 117 height 20
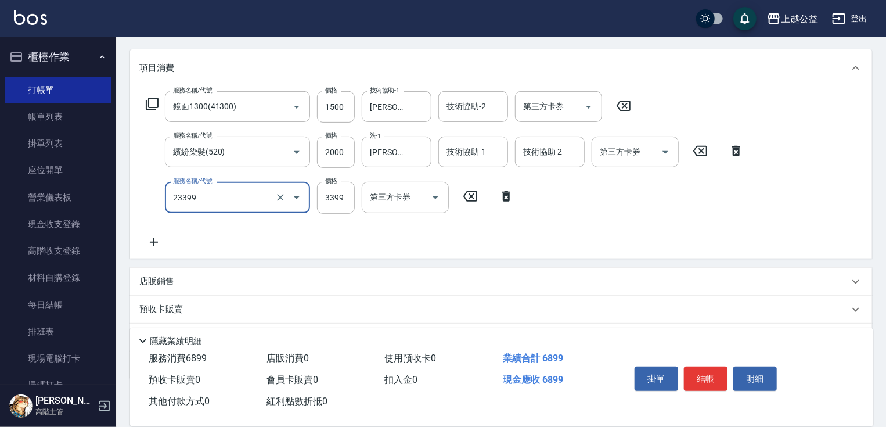
type input "女神C餐(23399)"
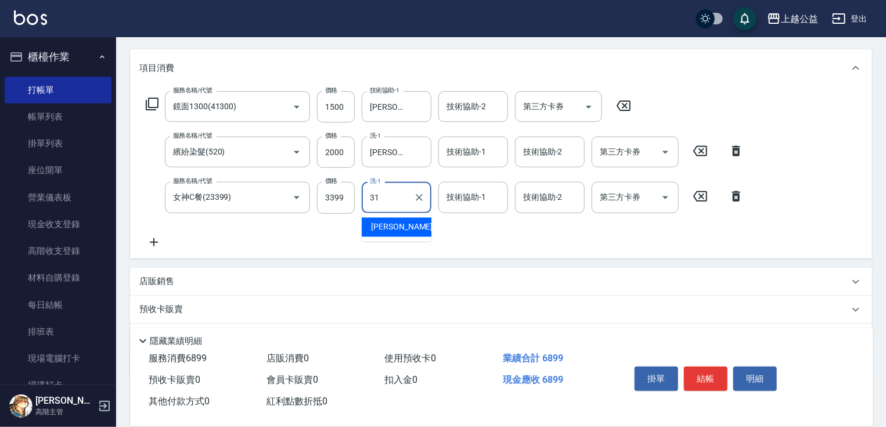
type input "[PERSON_NAME]-31"
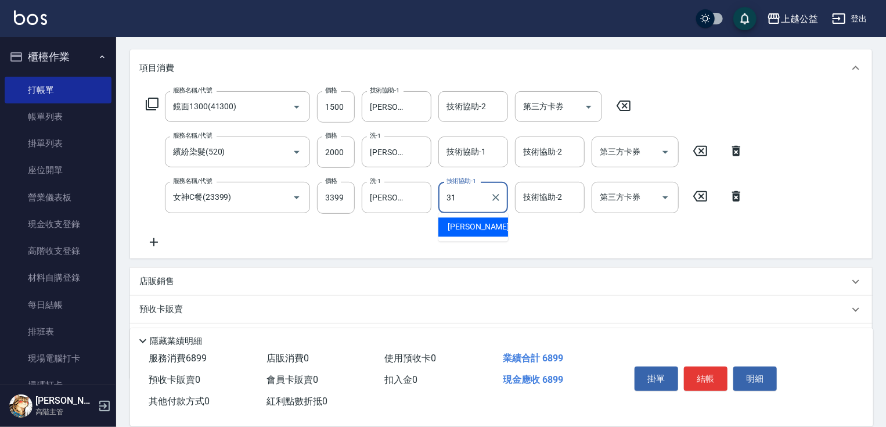
type input "[PERSON_NAME]-31"
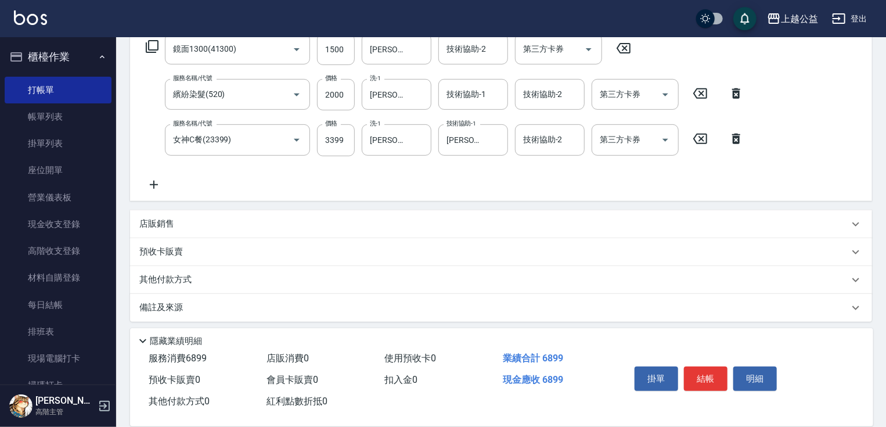
scroll to position [203, 0]
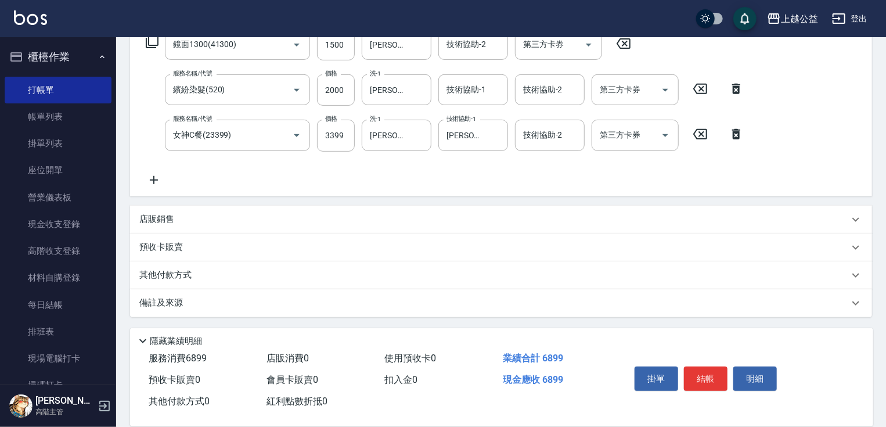
drag, startPoint x: 437, startPoint y: 314, endPoint x: 157, endPoint y: 297, distance: 280.8
click at [190, 216] on div "店販銷售" at bounding box center [493, 219] width 709 height 12
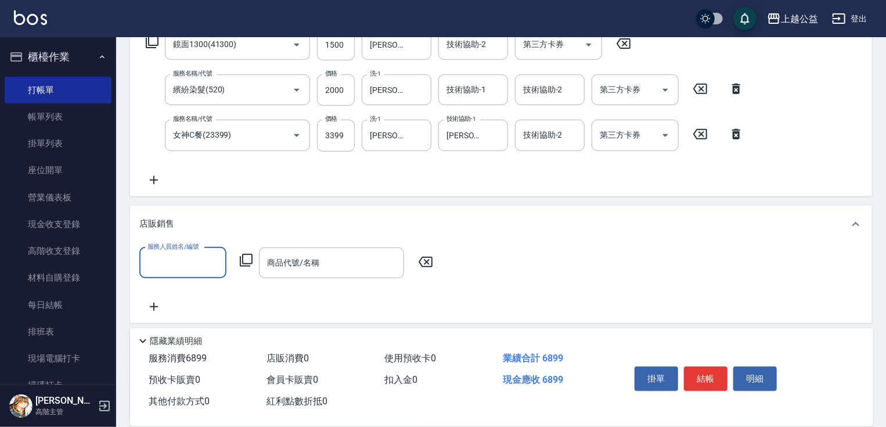
scroll to position [0, 0]
type input "[PERSON_NAME]-7"
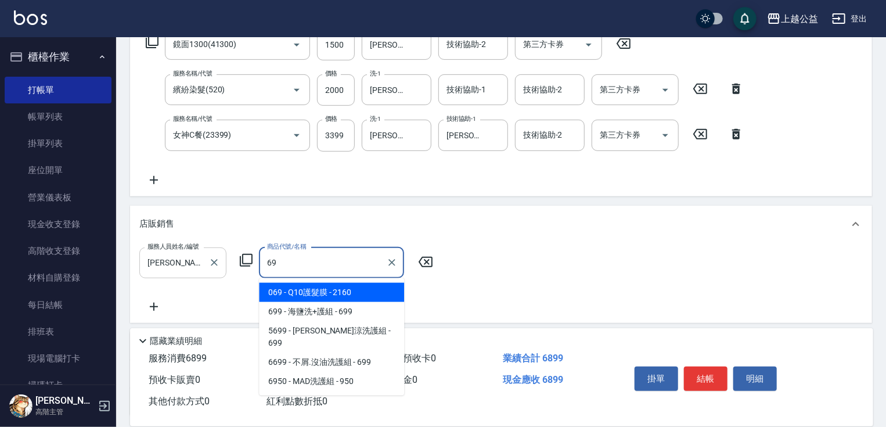
type input "6"
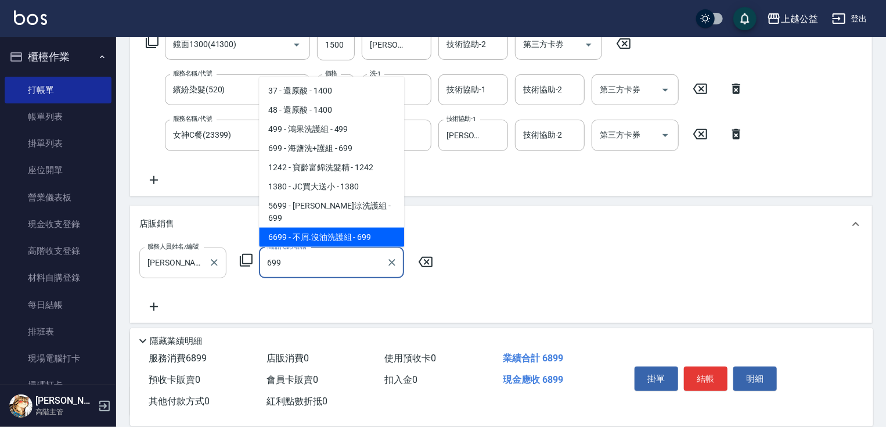
type input "不屑.沒油洗護組"
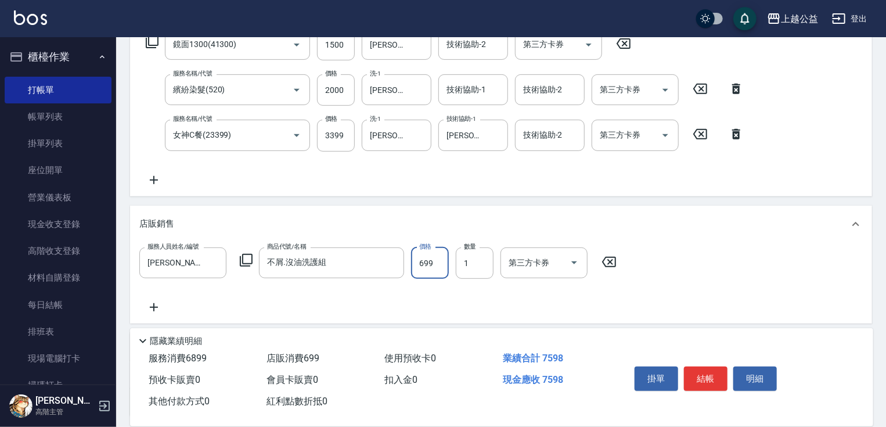
drag, startPoint x: 439, startPoint y: 262, endPoint x: 439, endPoint y: 272, distance: 9.3
click at [439, 263] on input "699" at bounding box center [430, 262] width 38 height 31
type input "700"
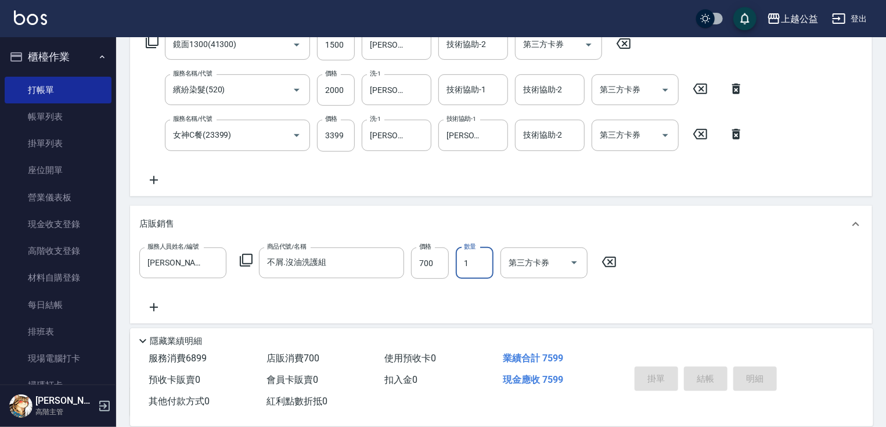
type input "[DATE] 21:06"
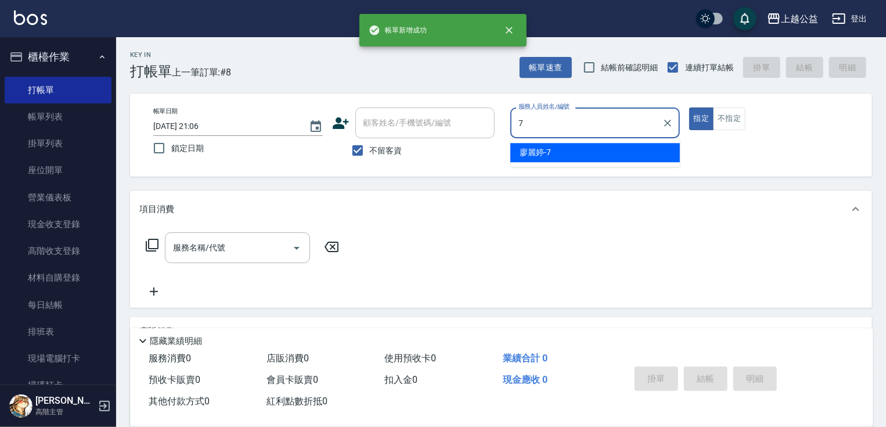
type input "[PERSON_NAME]-7"
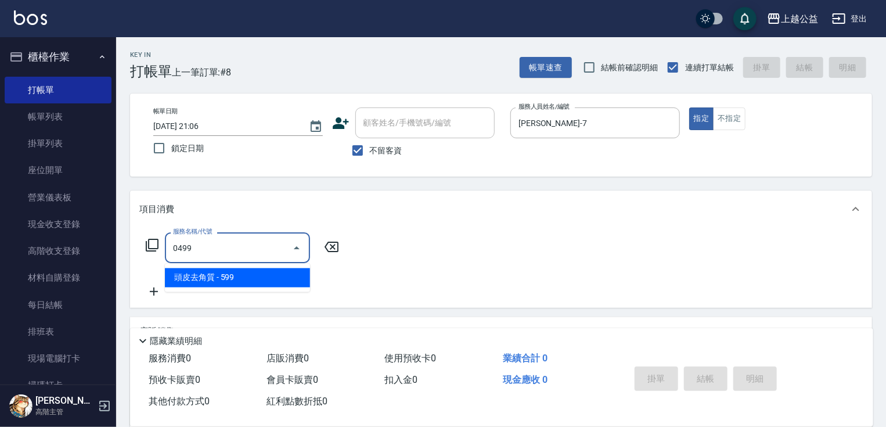
type input "頭皮去角質(0499)"
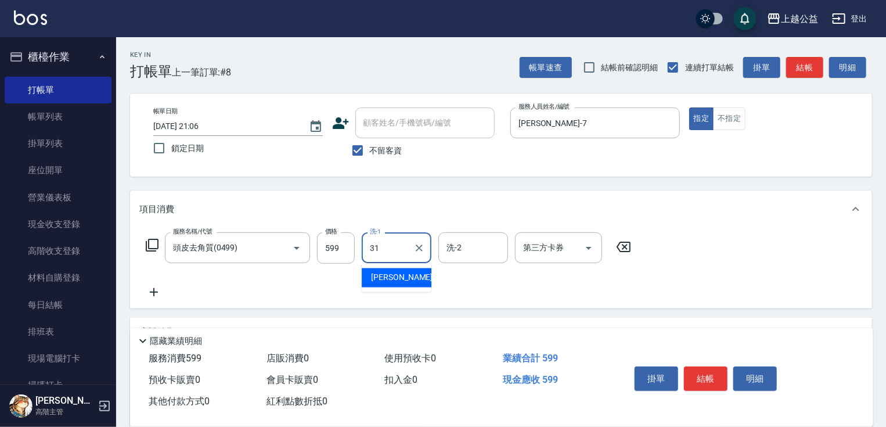
type input "[PERSON_NAME]-31"
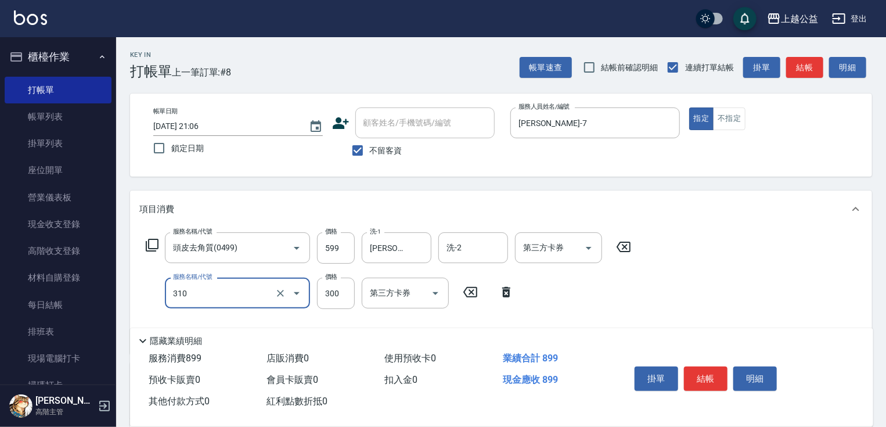
type input "剪髮(310)"
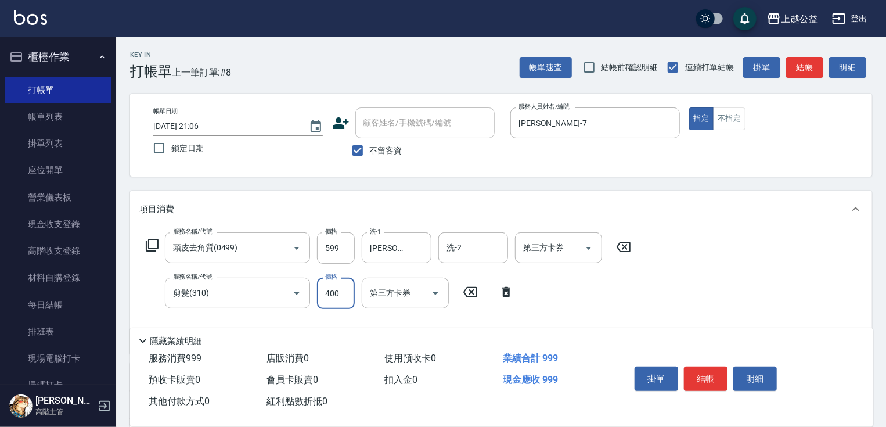
type input "400"
type input "黑耀光護髮(402)"
type input "2500"
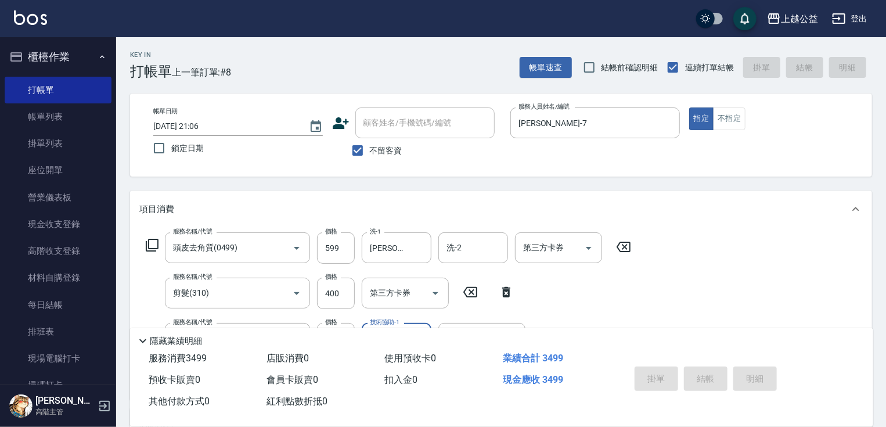
type input "[DATE] 21:07"
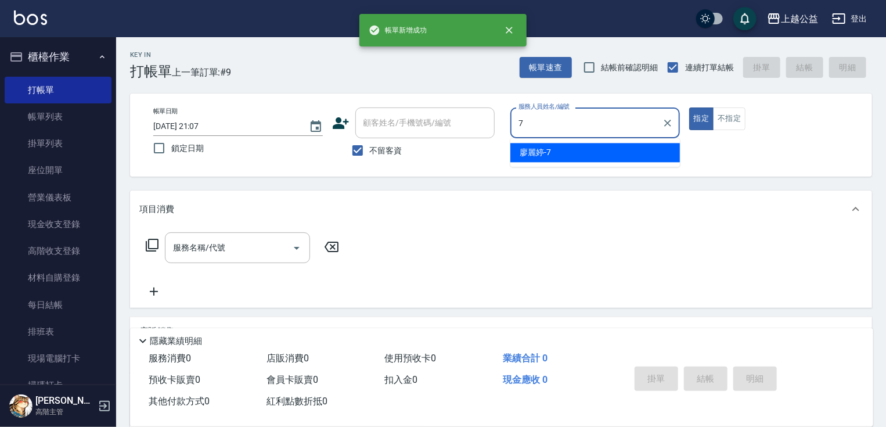
type input "[PERSON_NAME]-7"
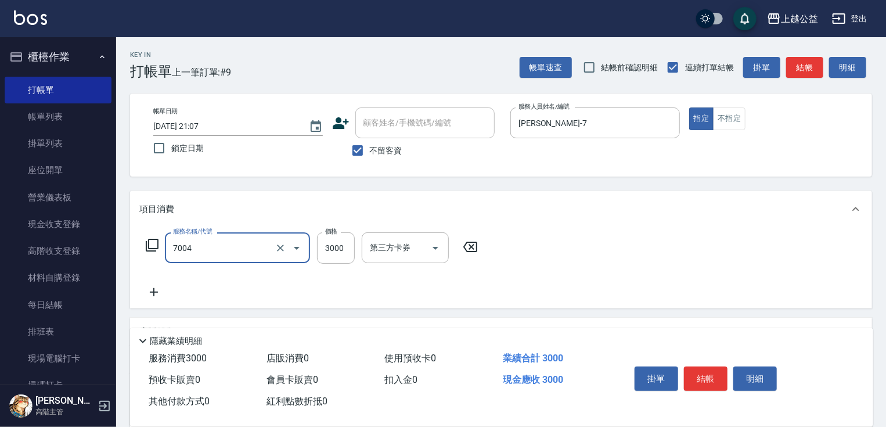
type input "重整3包(7004)"
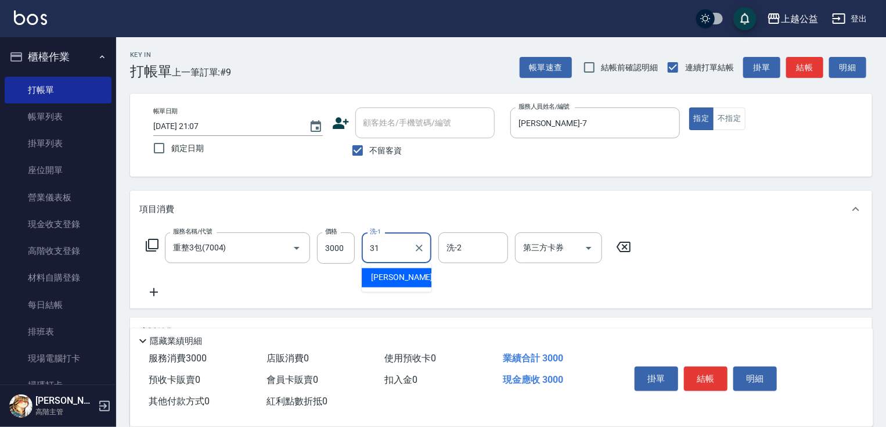
type input "[PERSON_NAME]-31"
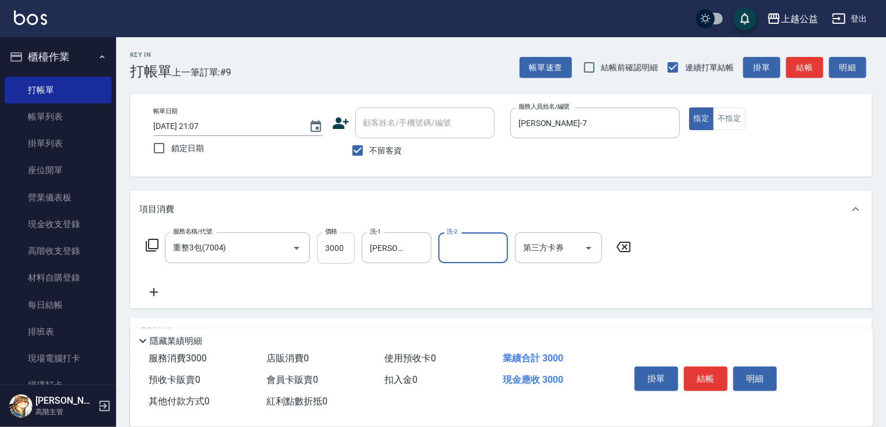
click at [328, 241] on input "3000" at bounding box center [336, 247] width 38 height 31
type input "4000"
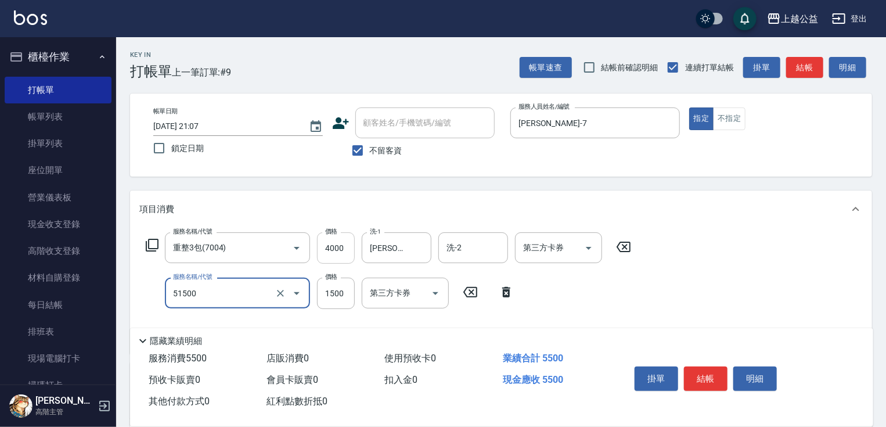
type input "染髮(51500)"
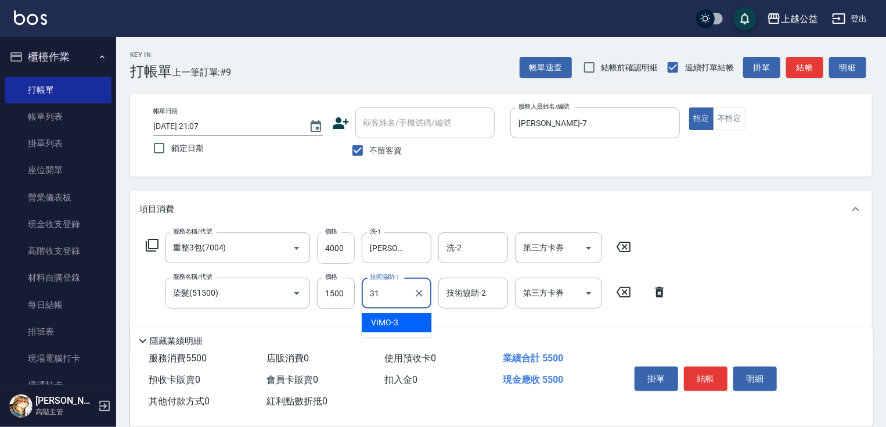
type input "[PERSON_NAME]-31"
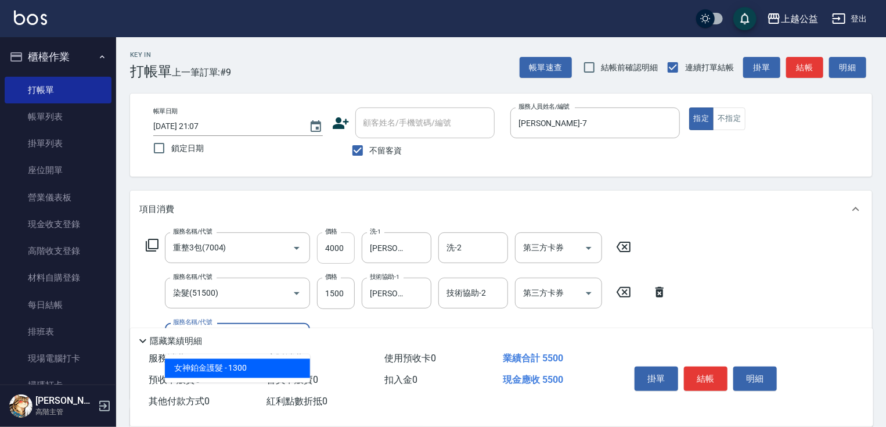
type input "女神鉑金護髮(407)"
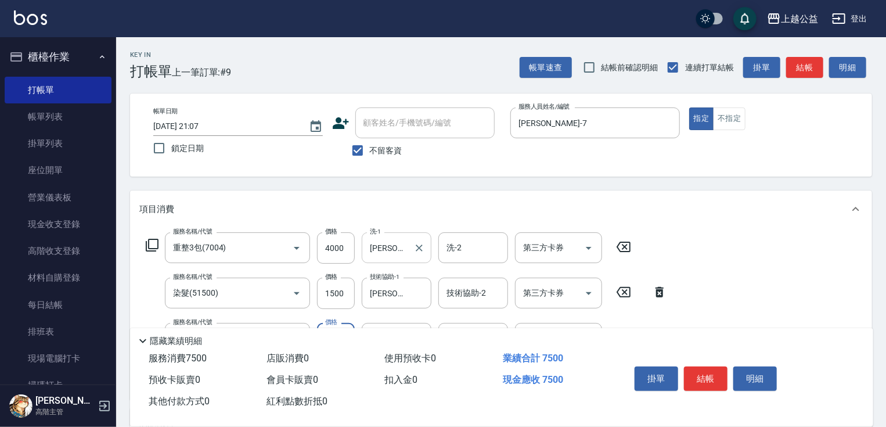
type input "2000"
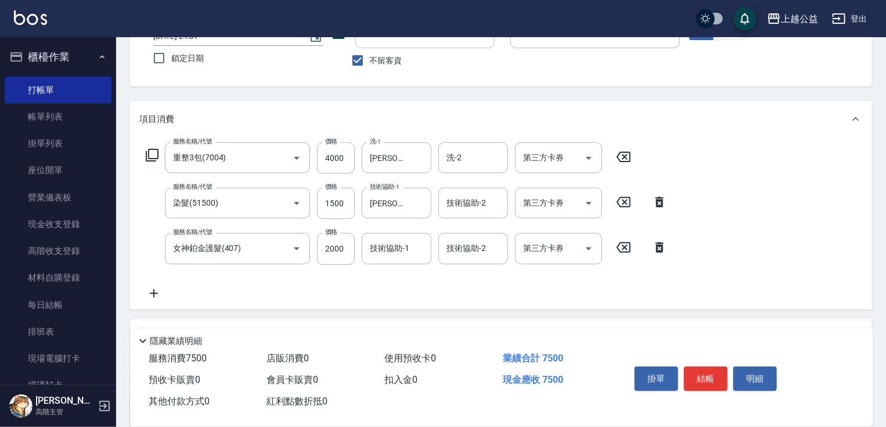
scroll to position [203, 0]
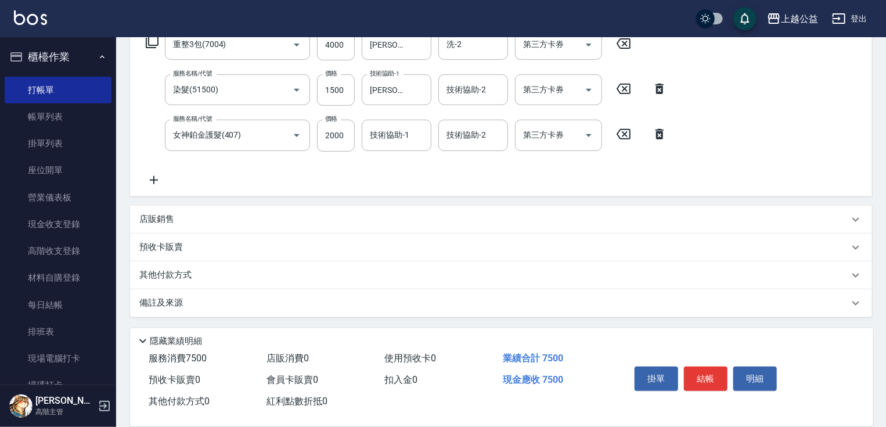
drag, startPoint x: 369, startPoint y: 233, endPoint x: 384, endPoint y: 351, distance: 118.3
click at [399, 135] on input "技術協助-1" at bounding box center [396, 135] width 59 height 20
type input "[PERSON_NAME]-31"
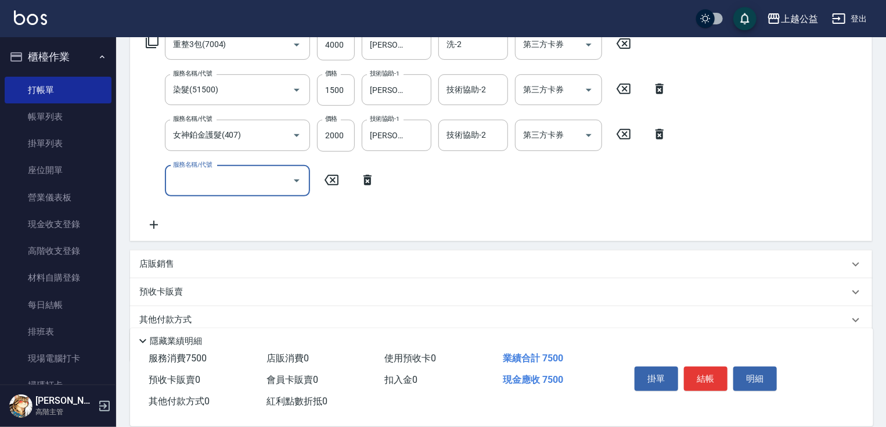
click at [236, 257] on div "店販銷售" at bounding box center [501, 264] width 742 height 28
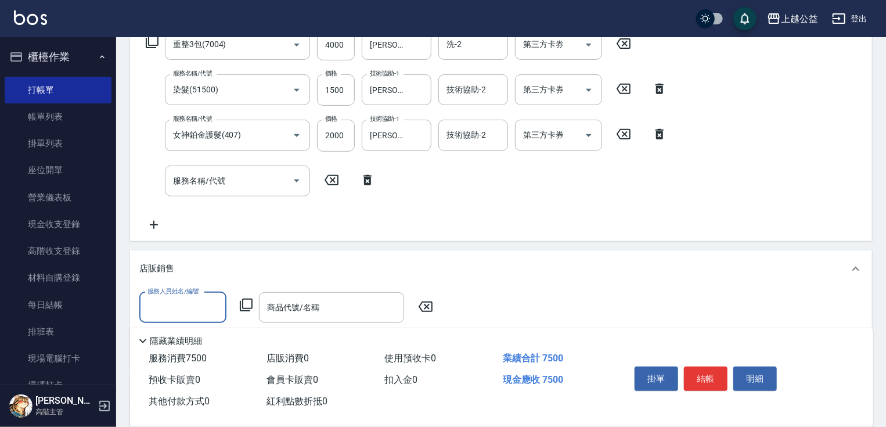
scroll to position [0, 0]
type input "[PERSON_NAME]-7"
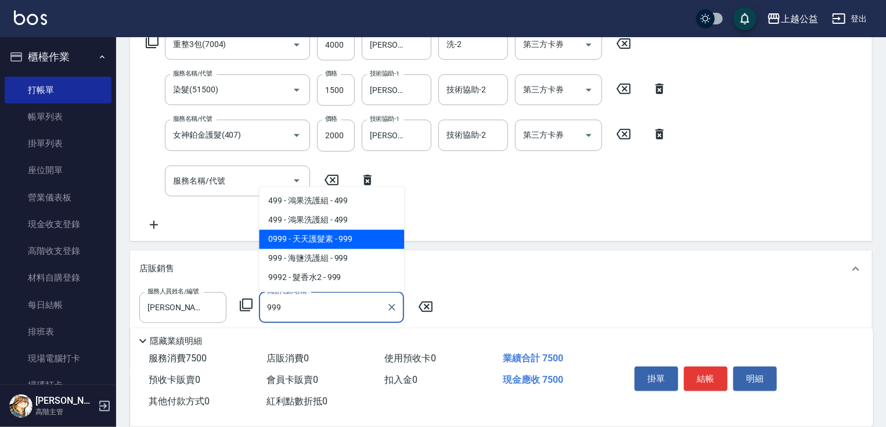
type input "天天護髮素"
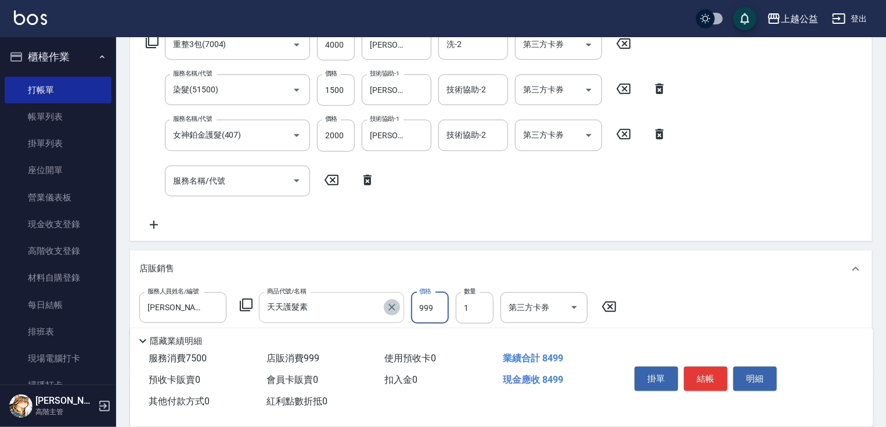
click at [387, 304] on icon "Clear" at bounding box center [392, 307] width 12 height 12
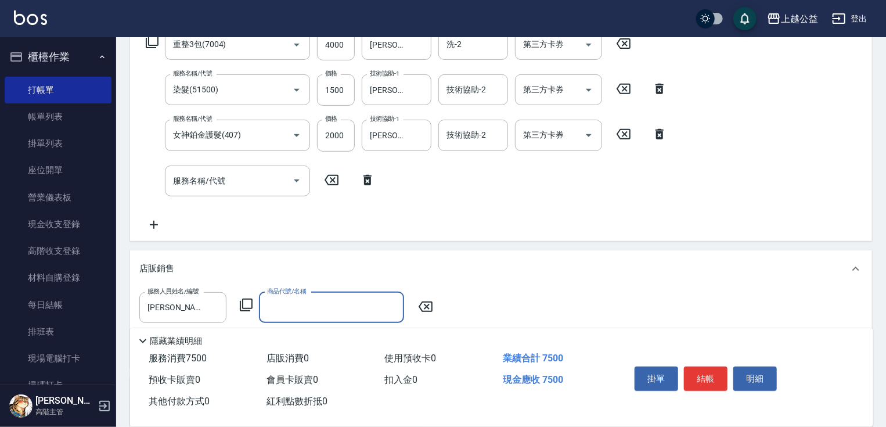
type input "8"
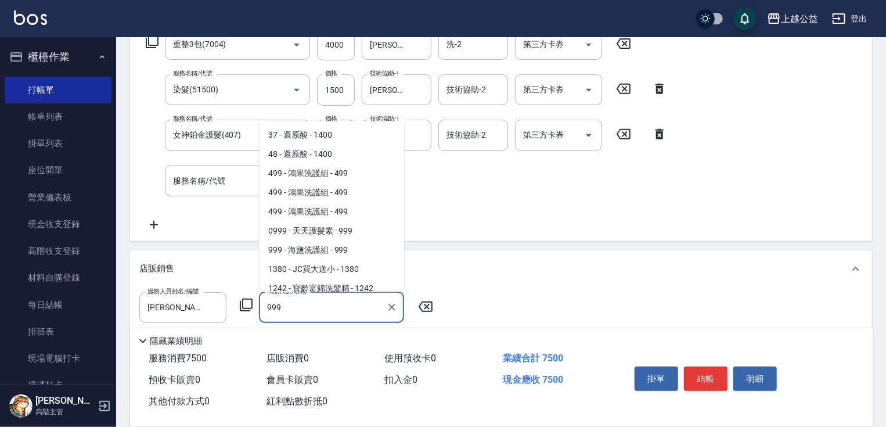
scroll to position [44, 0]
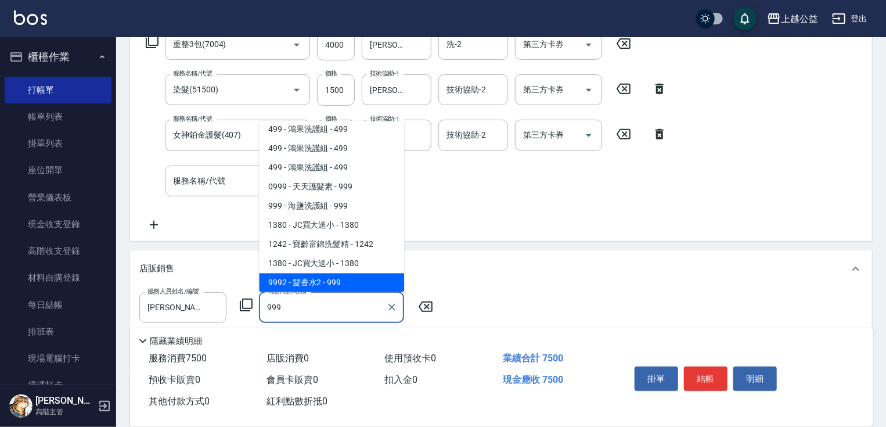
type input "髮香水2"
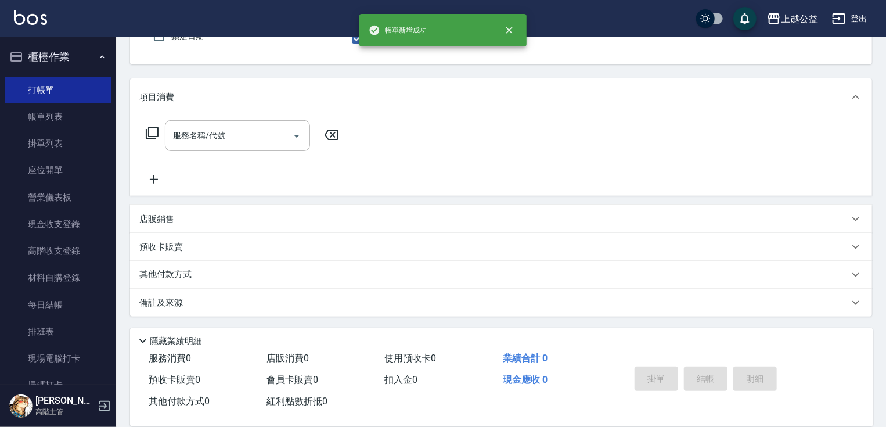
scroll to position [0, 0]
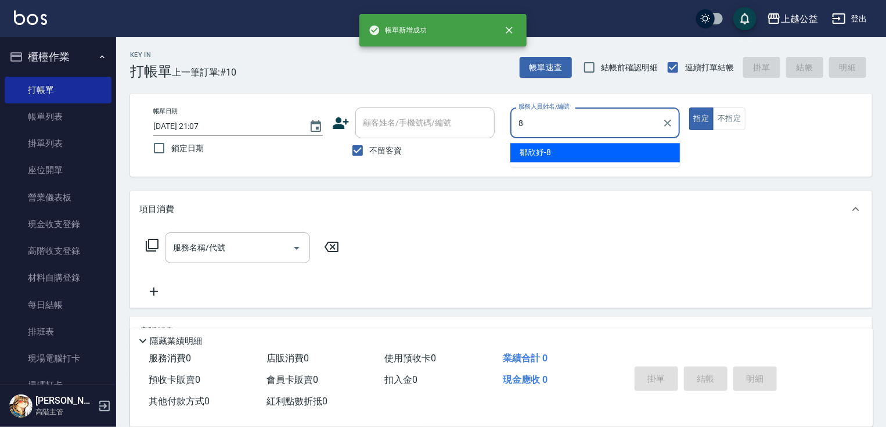
type input "[PERSON_NAME]-8"
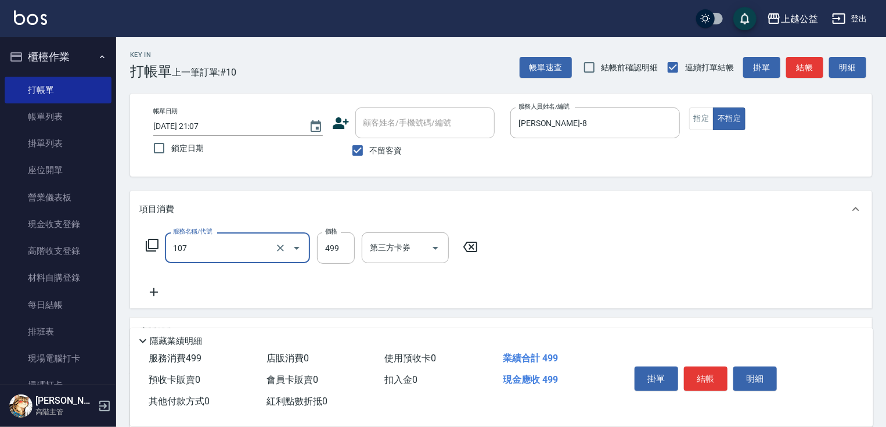
type input "舒活499(107)"
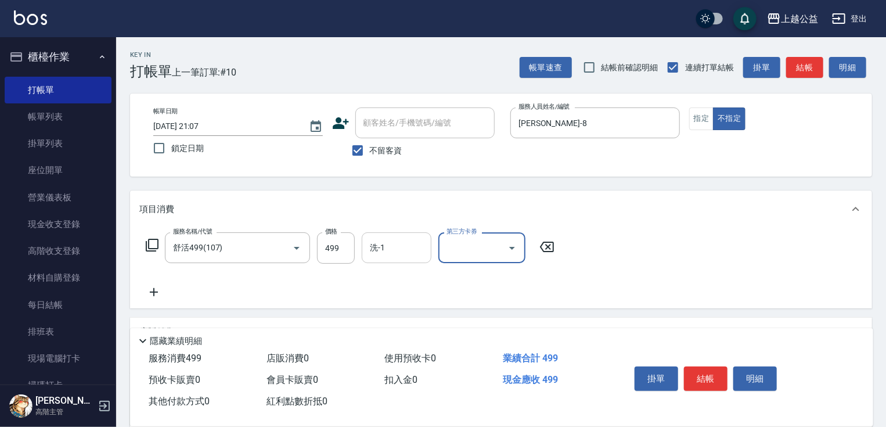
click at [391, 245] on input "洗-1" at bounding box center [396, 247] width 59 height 20
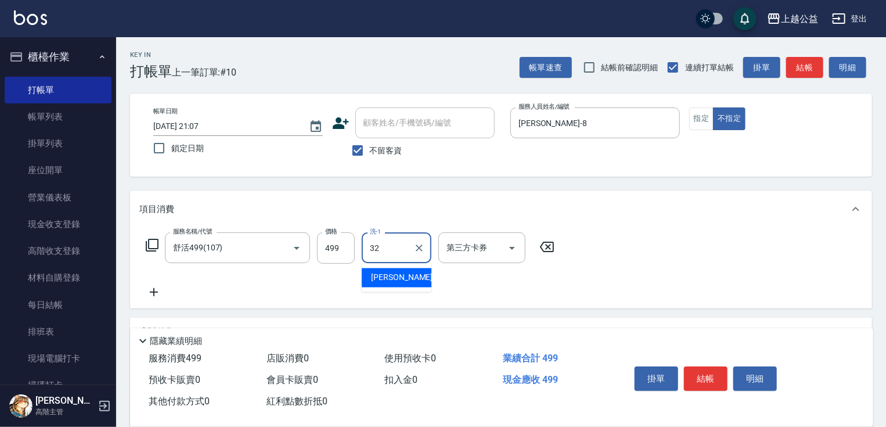
type input "[PERSON_NAME]-32"
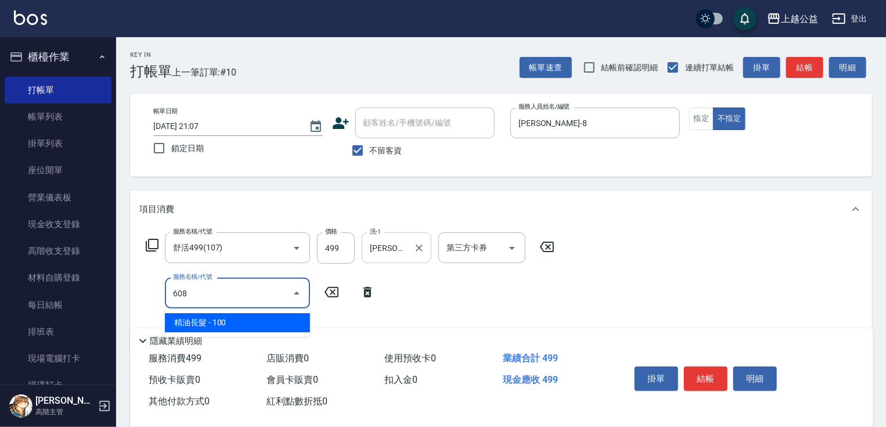
type input "精油長髮(608)"
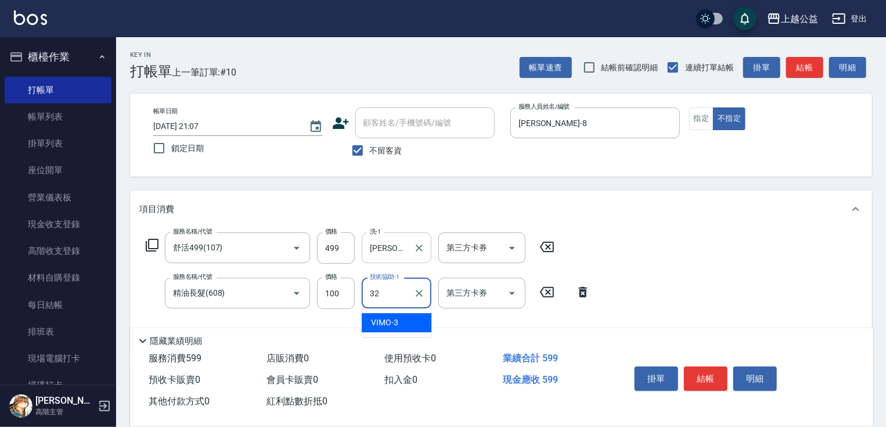
type input "[PERSON_NAME]-32"
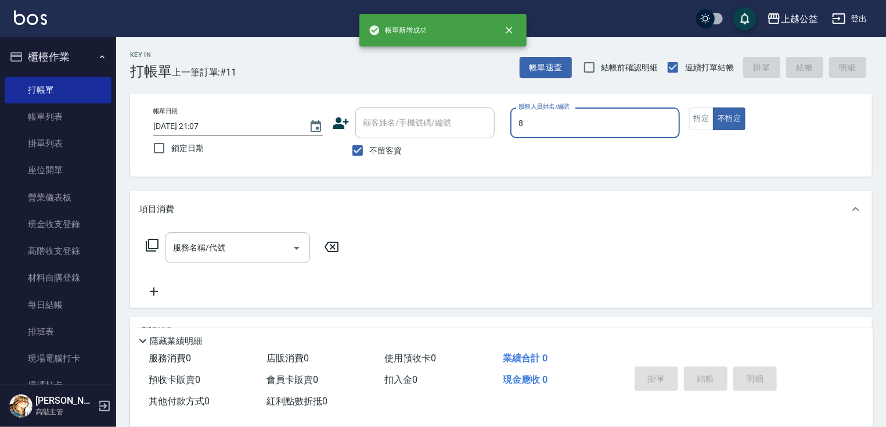
type input "[PERSON_NAME]-8"
type button "false"
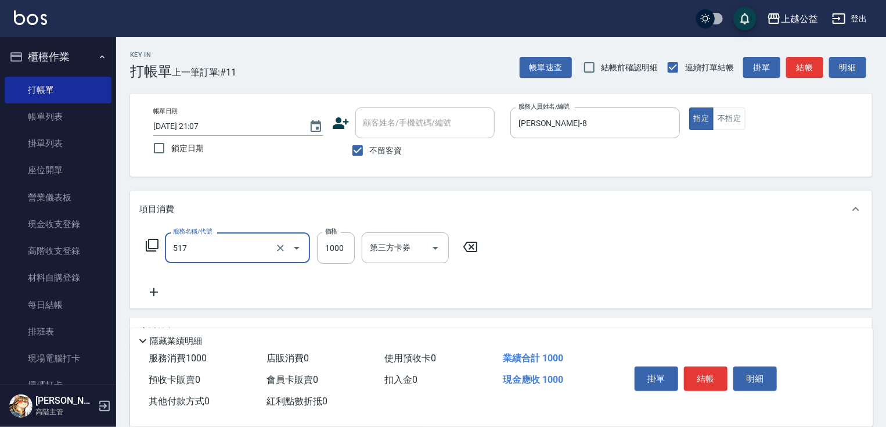
type input "染髮1000(517)"
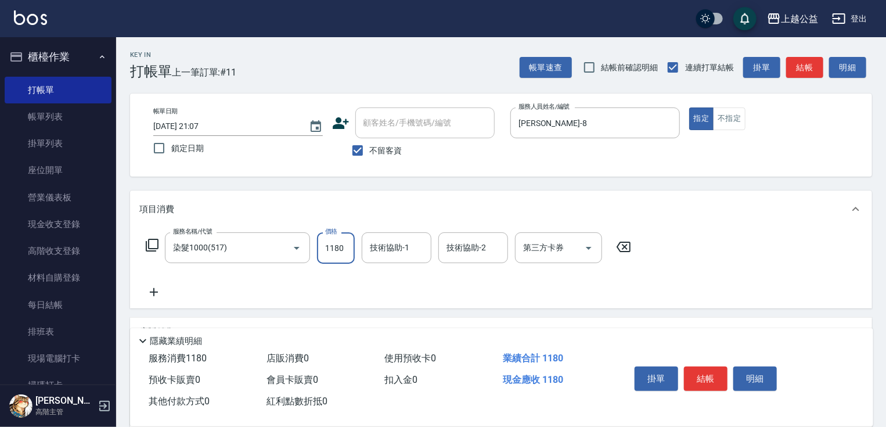
type input "1180"
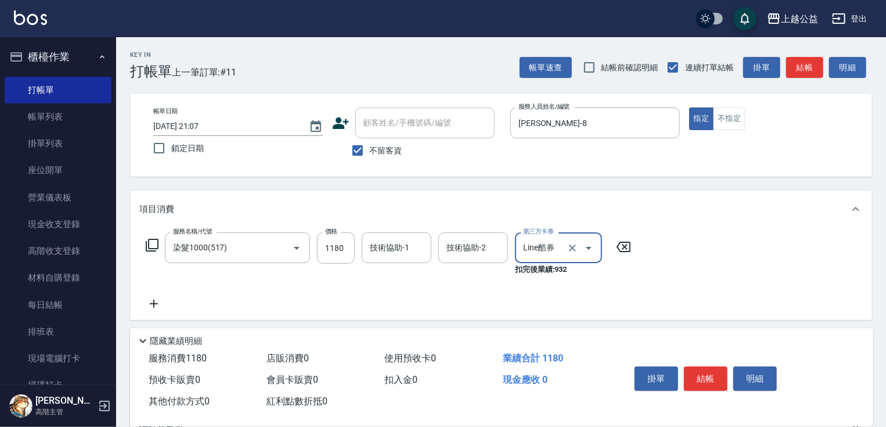
type input "Line酷券"
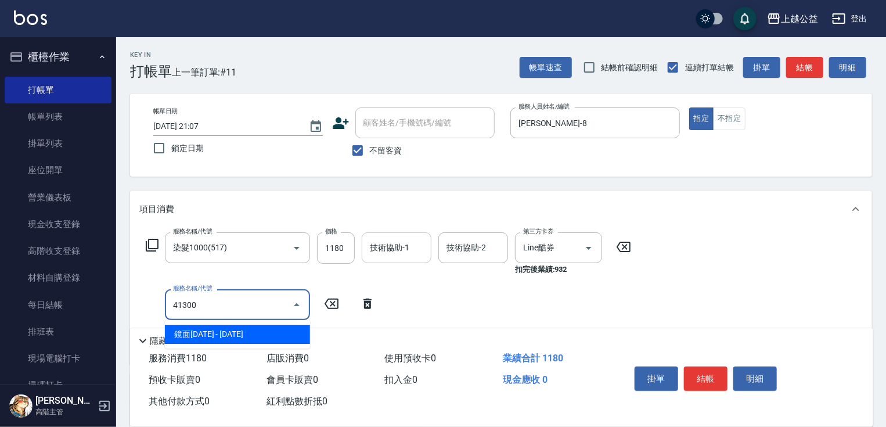
type input "鏡面1300(41300)"
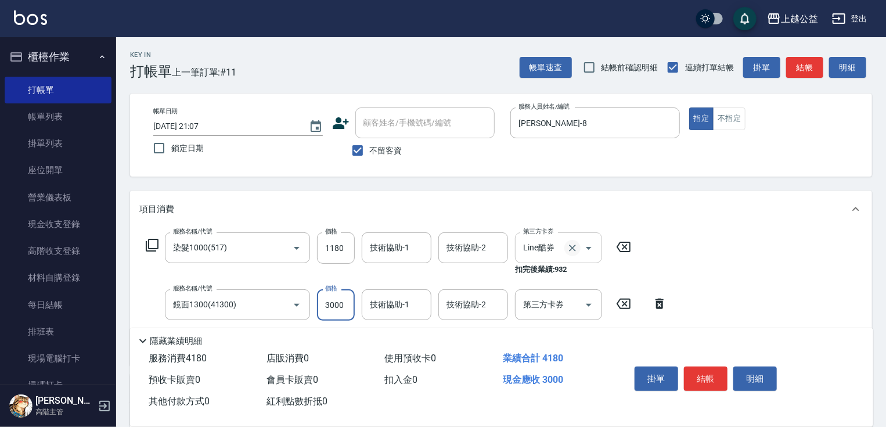
click at [573, 249] on icon "Clear" at bounding box center [572, 247] width 7 height 7
type input "3000"
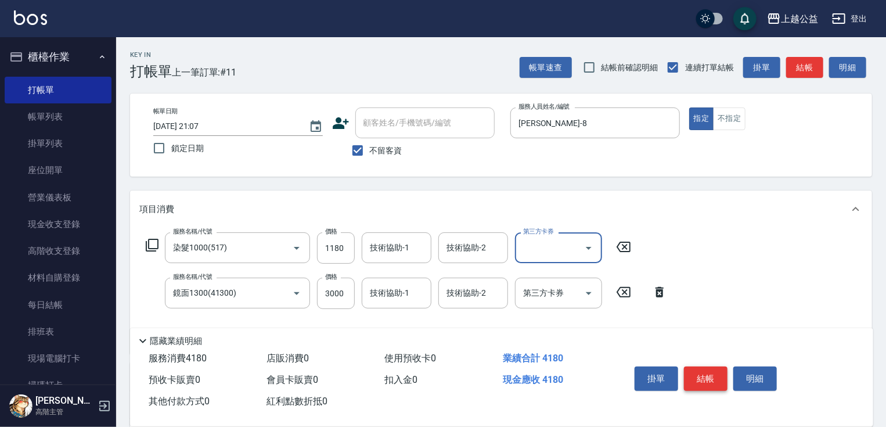
click at [703, 375] on button "結帳" at bounding box center [706, 378] width 44 height 24
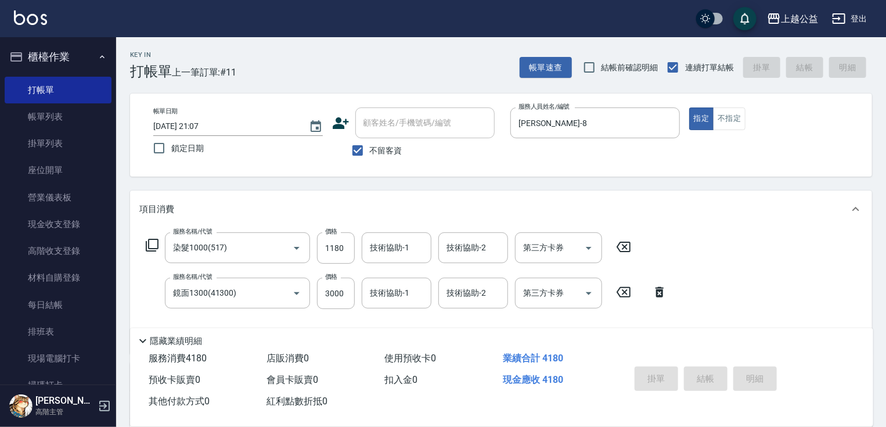
type input "[DATE] 21:08"
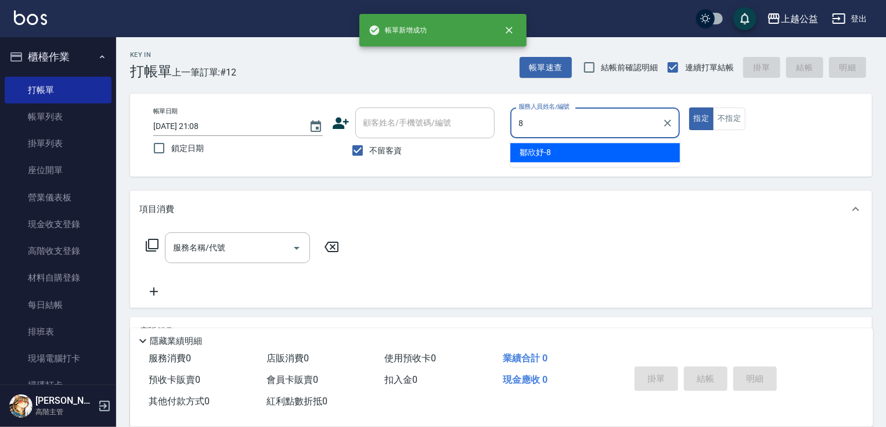
type input "[PERSON_NAME]-8"
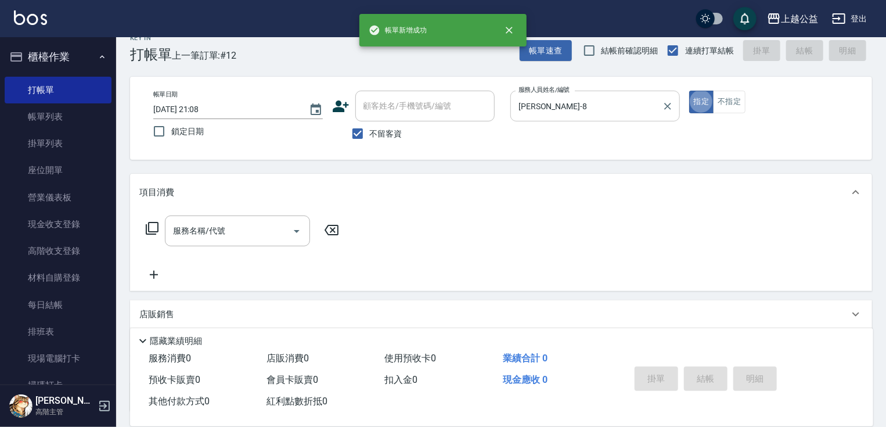
scroll to position [19, 0]
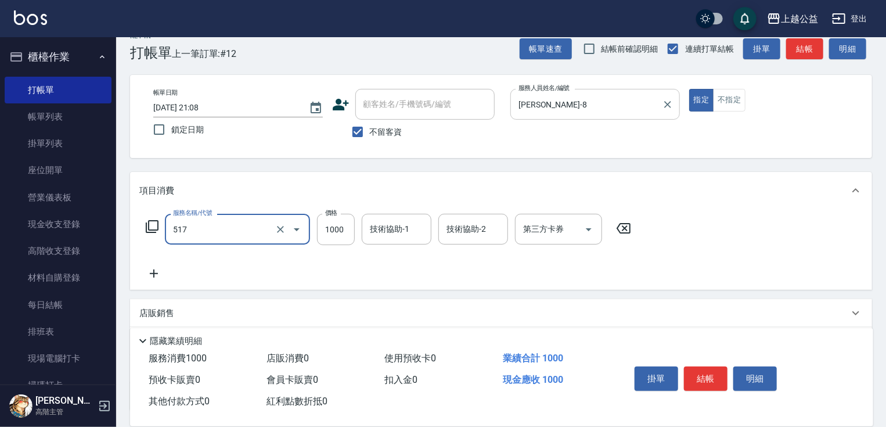
type input "染髮1000(517)"
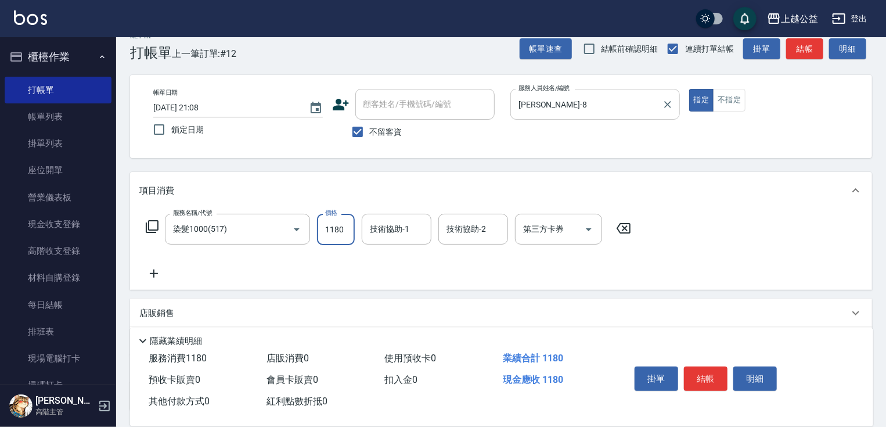
type input "1180"
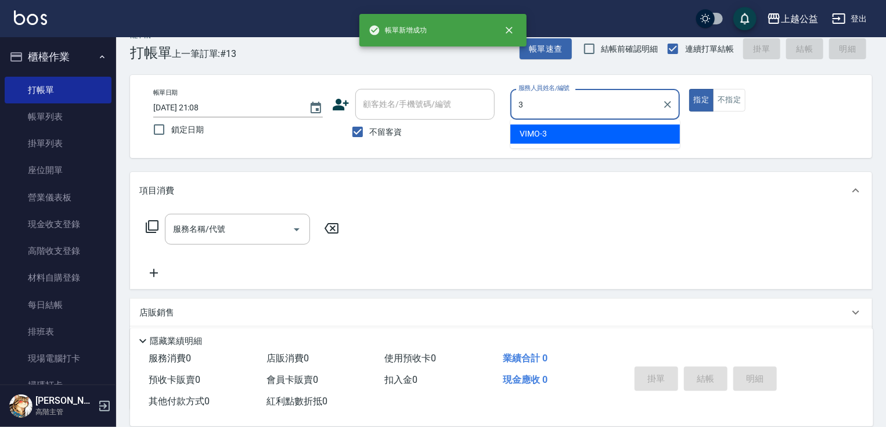
type input "VIMO-3"
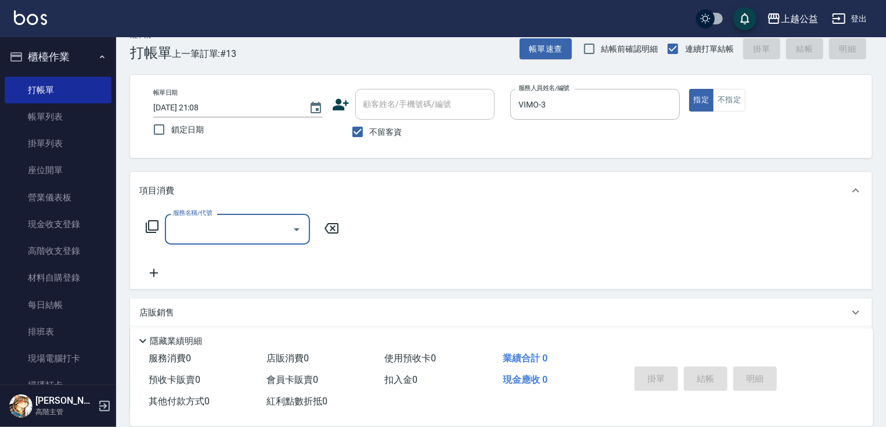
click at [149, 232] on icon at bounding box center [152, 226] width 13 height 13
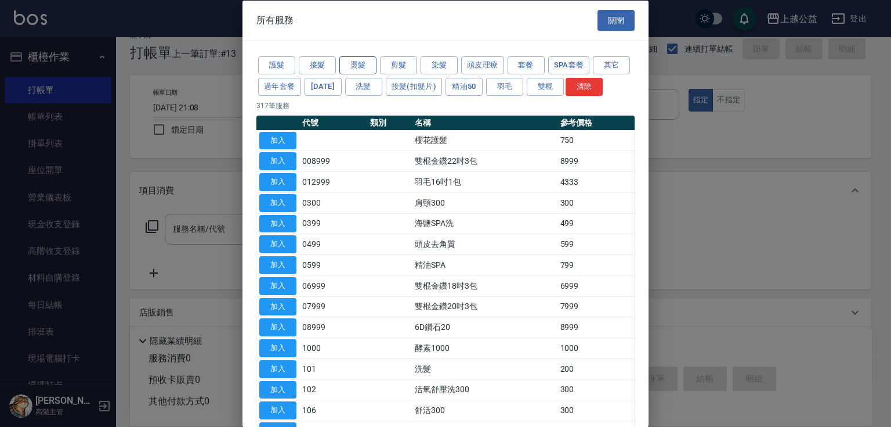
click at [362, 71] on button "燙髮" at bounding box center [358, 65] width 37 height 18
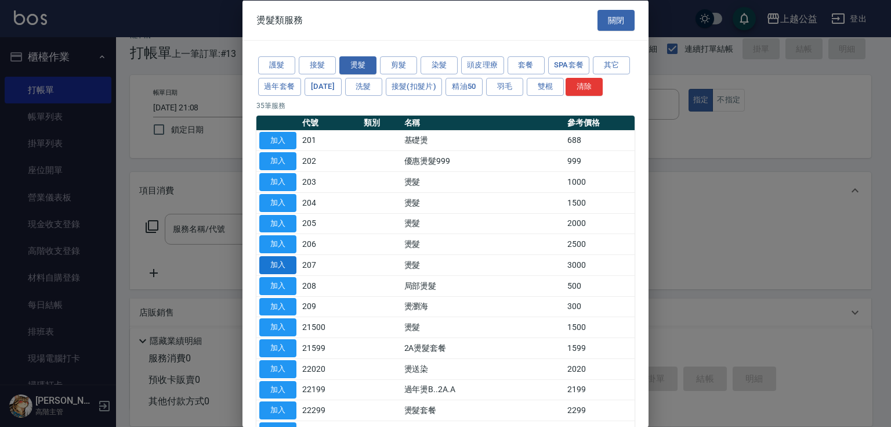
click at [285, 274] on button "加入" at bounding box center [277, 265] width 37 height 18
type input "燙髮(207)"
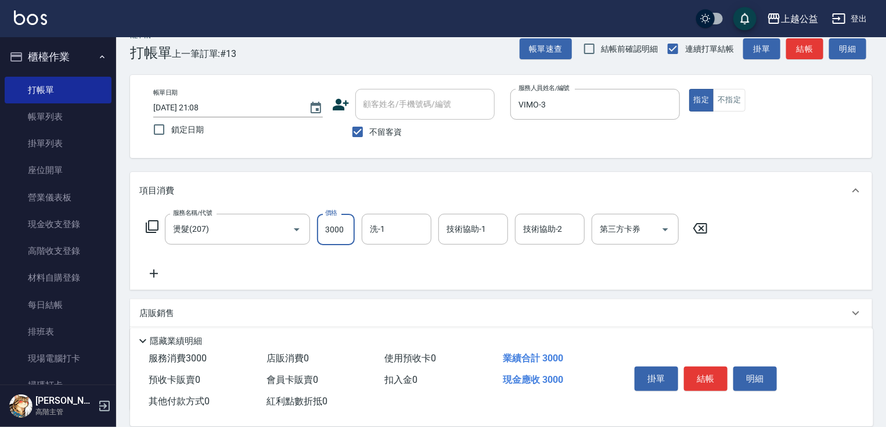
click at [337, 240] on input "3000" at bounding box center [336, 229] width 38 height 31
type input "3724"
type input "[PERSON_NAME]-32"
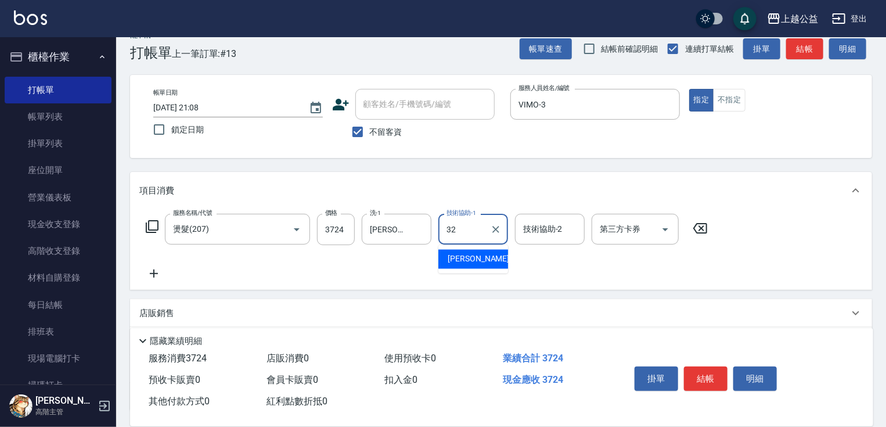
type input "[PERSON_NAME]-32"
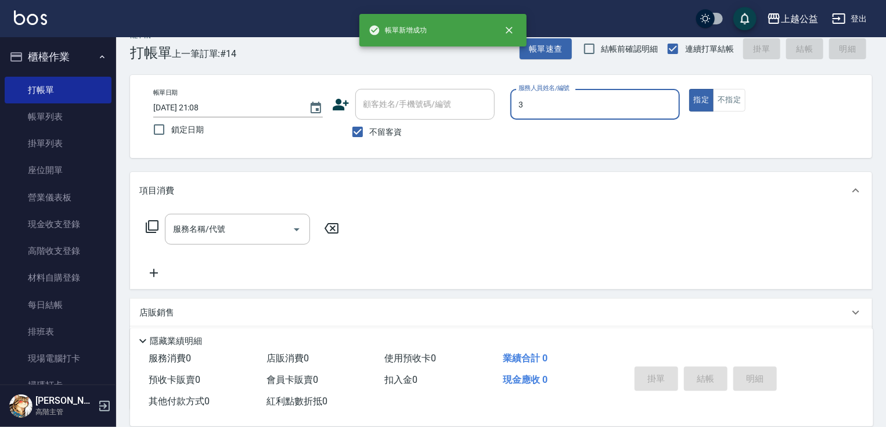
type input "VIMO-3"
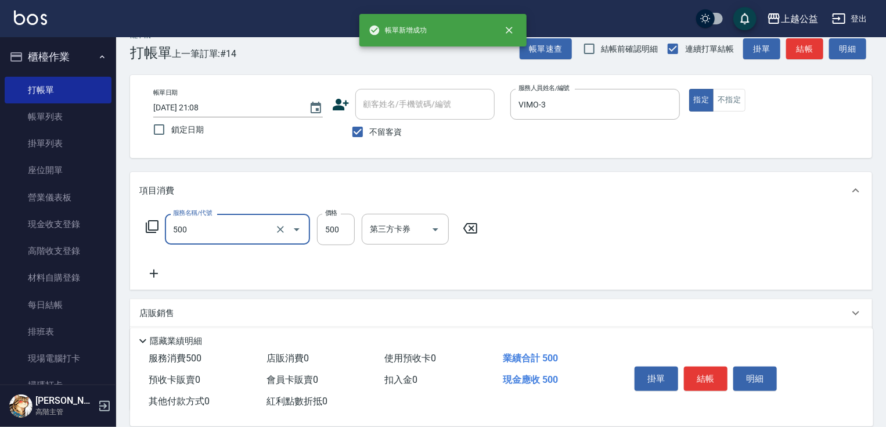
type input "洗剪500(500)"
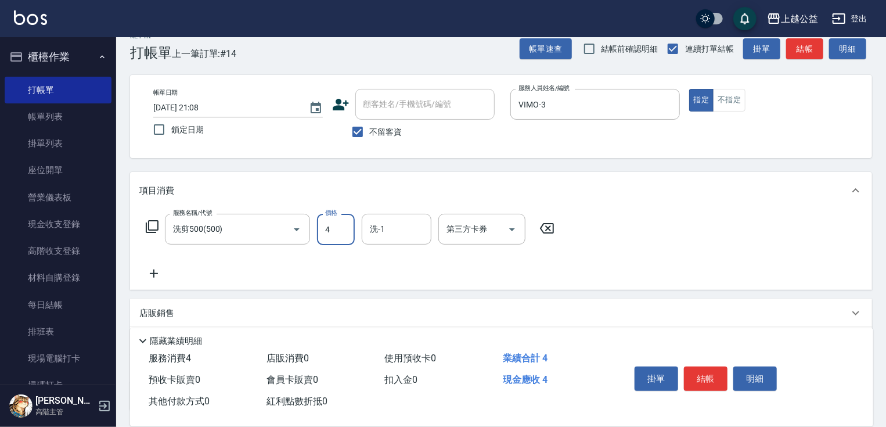
scroll to position [113, 0]
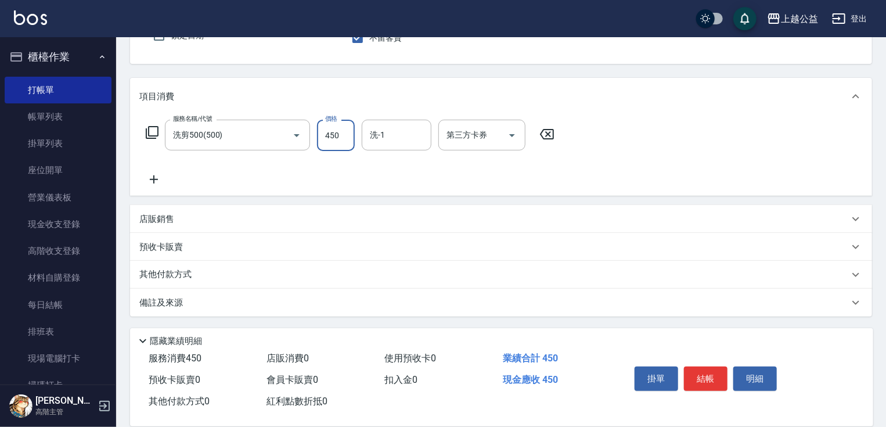
type input "450"
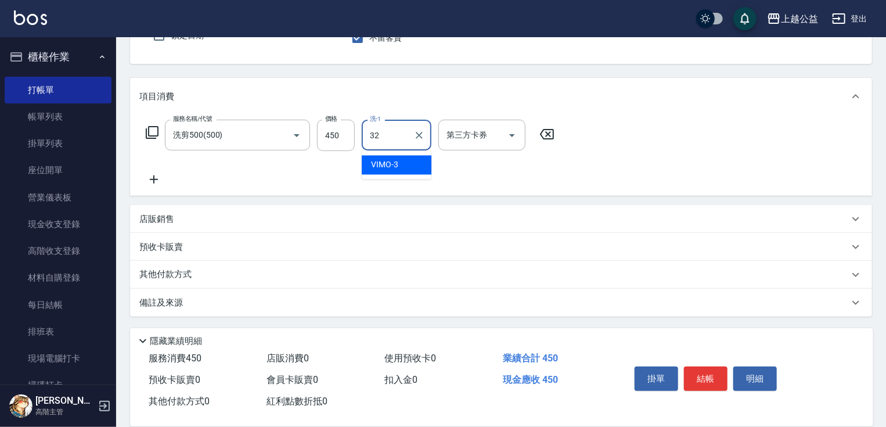
type input "[PERSON_NAME]-32"
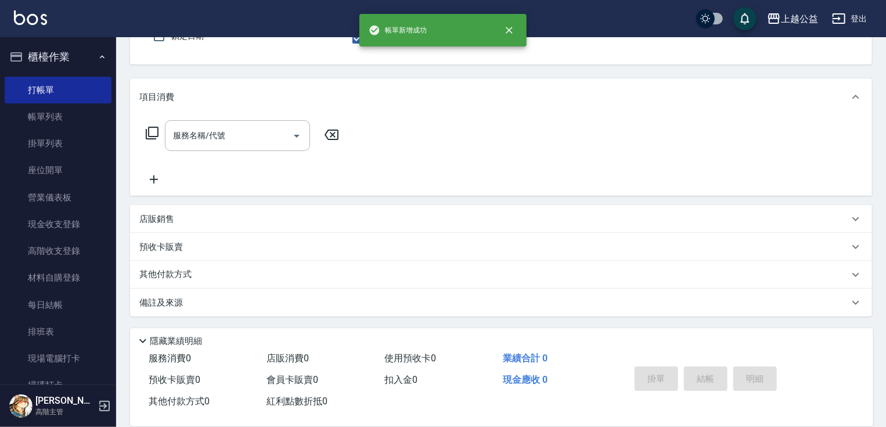
scroll to position [111, 0]
type input "VIMO-3"
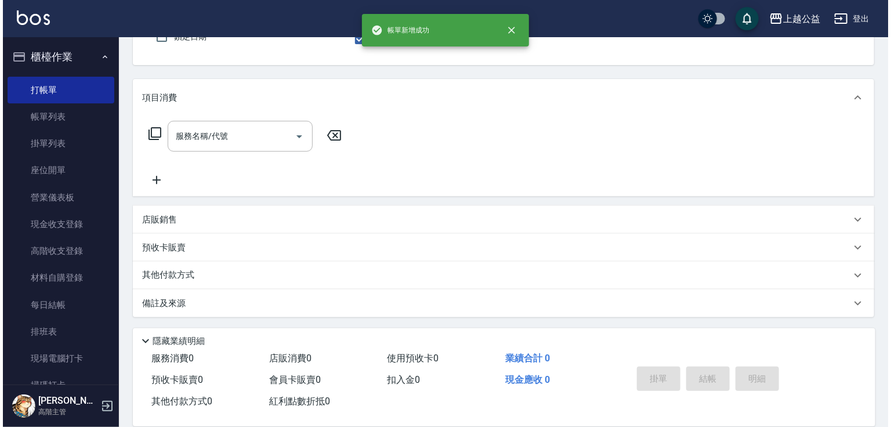
scroll to position [107, 0]
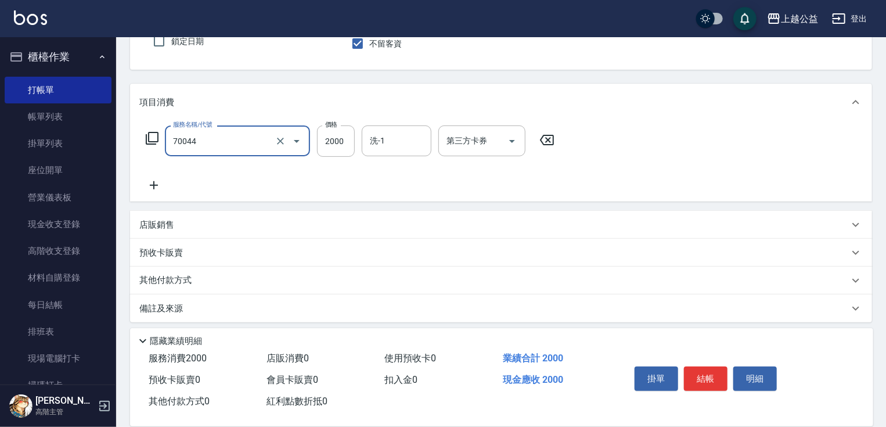
type input "重整一包(70044)"
type input "1000"
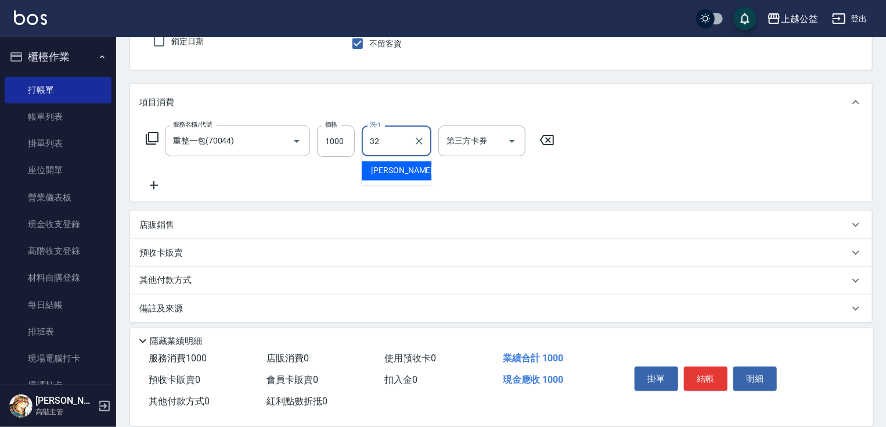
type input "[PERSON_NAME]-32"
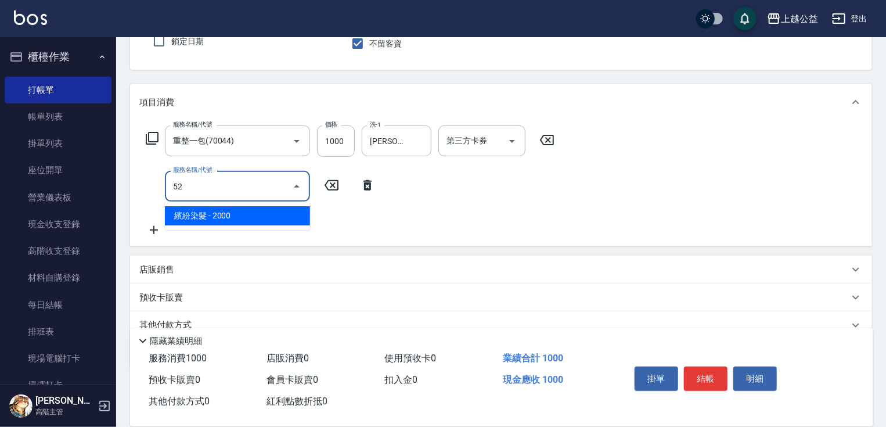
type input "5"
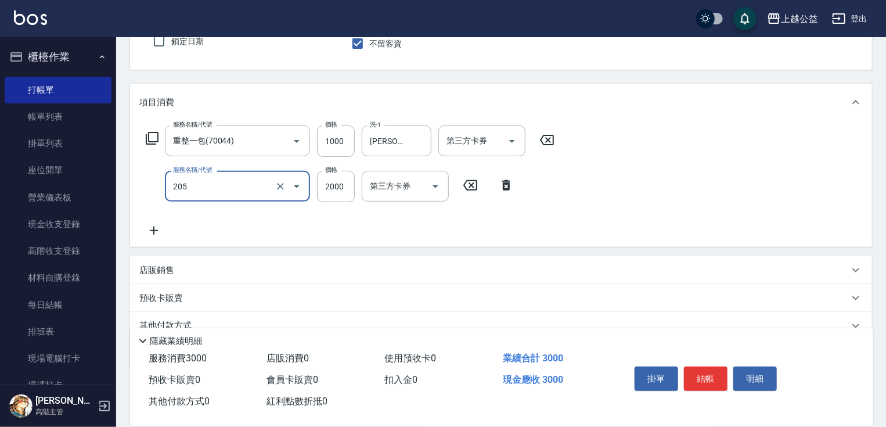
type input "燙髮(205)"
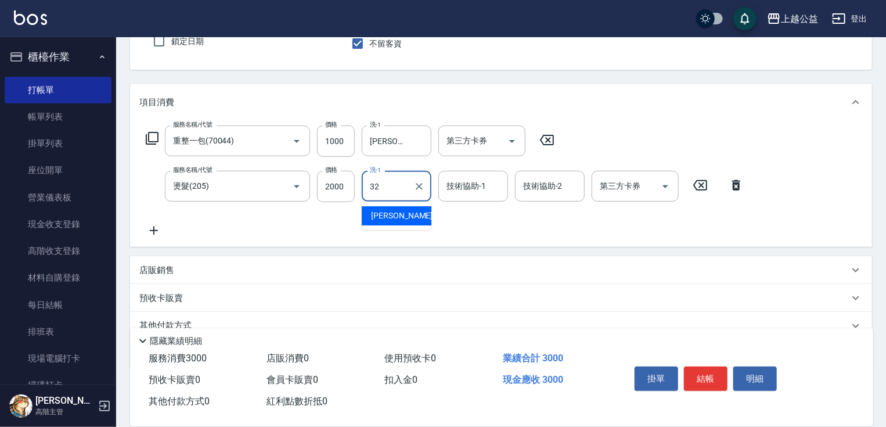
type input "[PERSON_NAME]-32"
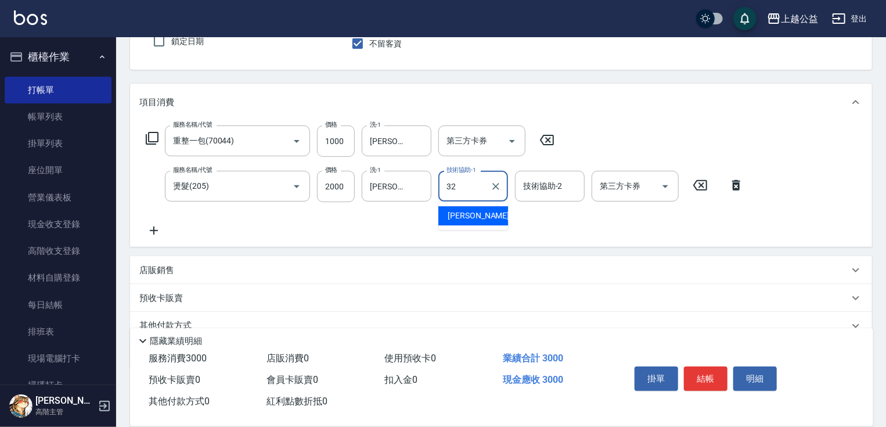
type input "[PERSON_NAME]-32"
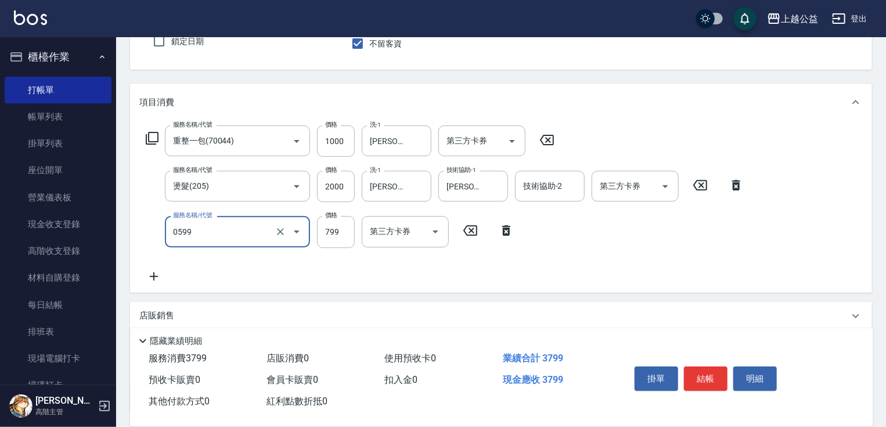
type input "精油SPA(0599)"
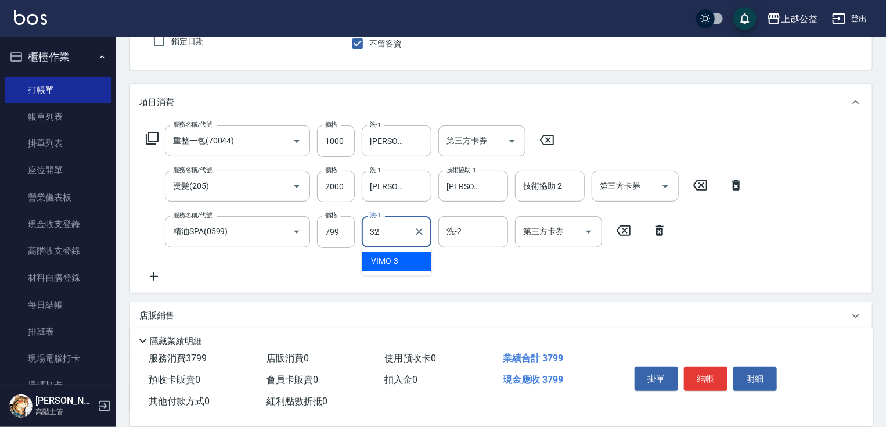
type input "[PERSON_NAME]-32"
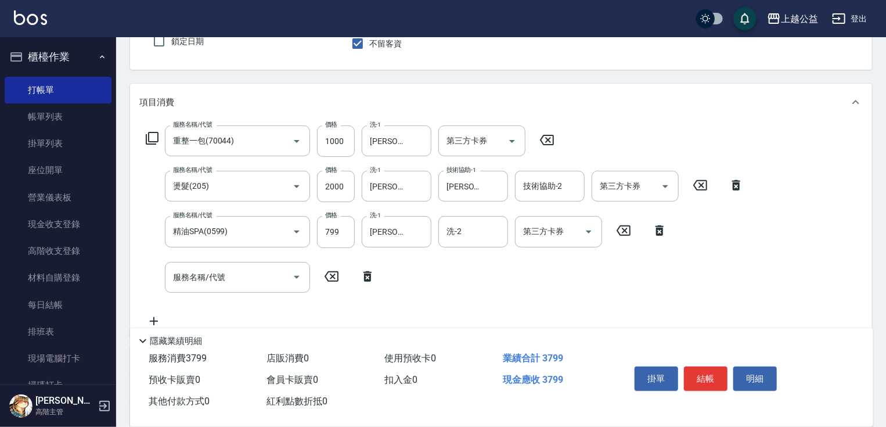
click at [157, 137] on icon at bounding box center [152, 138] width 14 height 14
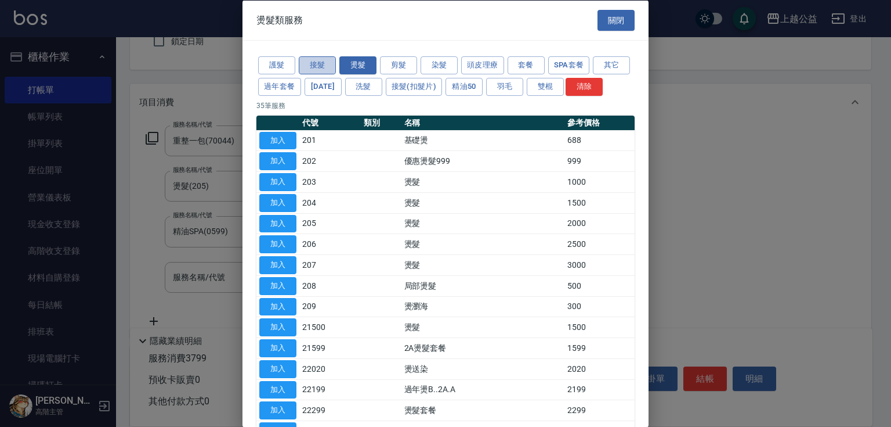
click at [322, 63] on button "接髮" at bounding box center [317, 65] width 37 height 18
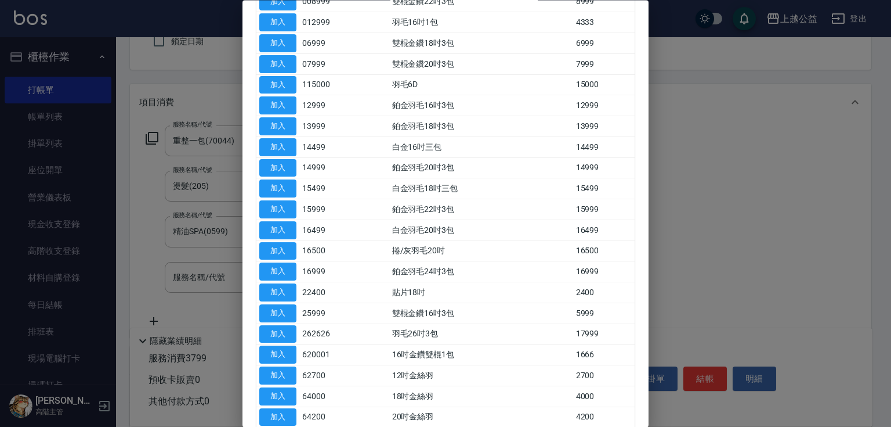
scroll to position [322, 0]
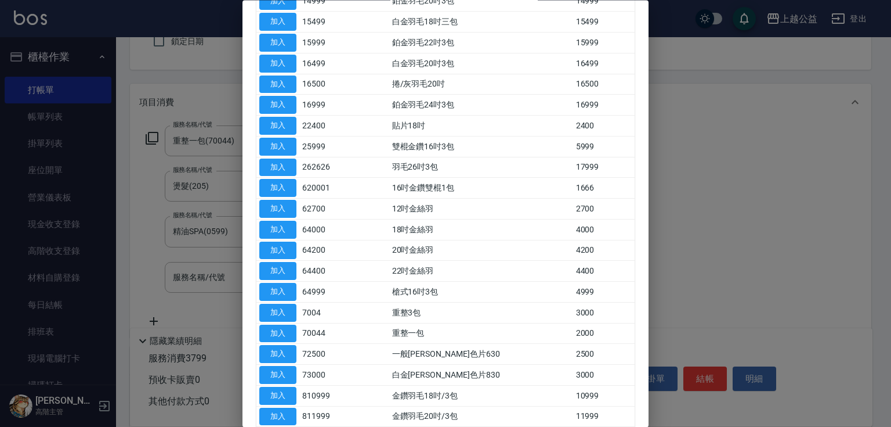
drag, startPoint x: 522, startPoint y: 165, endPoint x: 524, endPoint y: 204, distance: 39.5
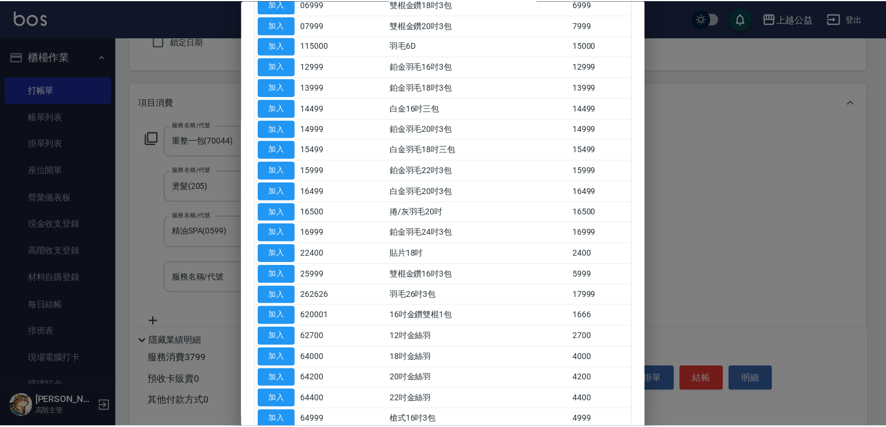
scroll to position [188, 0]
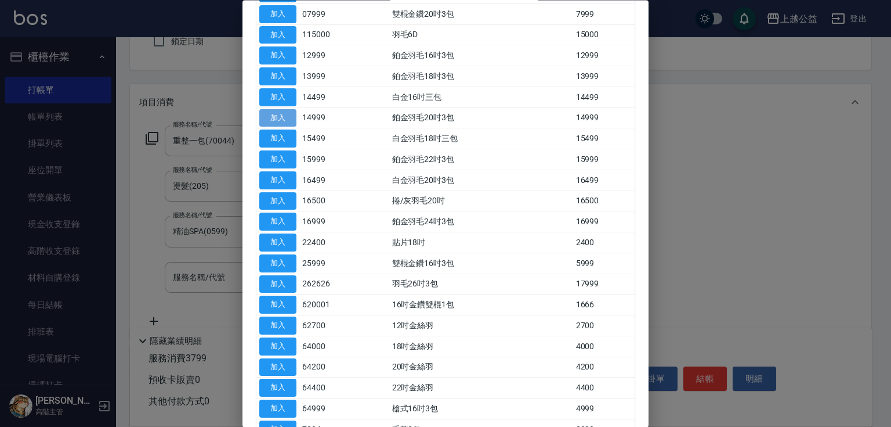
click at [277, 127] on button "加入" at bounding box center [277, 118] width 37 height 18
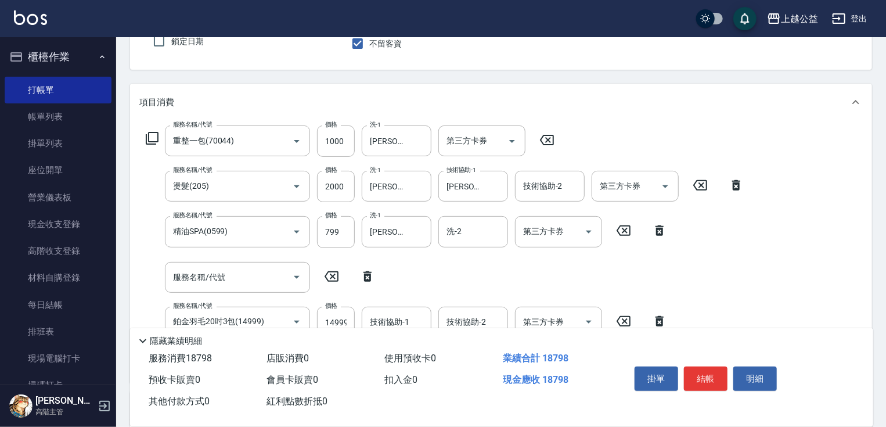
click at [367, 274] on icon at bounding box center [367, 276] width 8 height 10
type input "鉑金羽毛20吋3包(14999)"
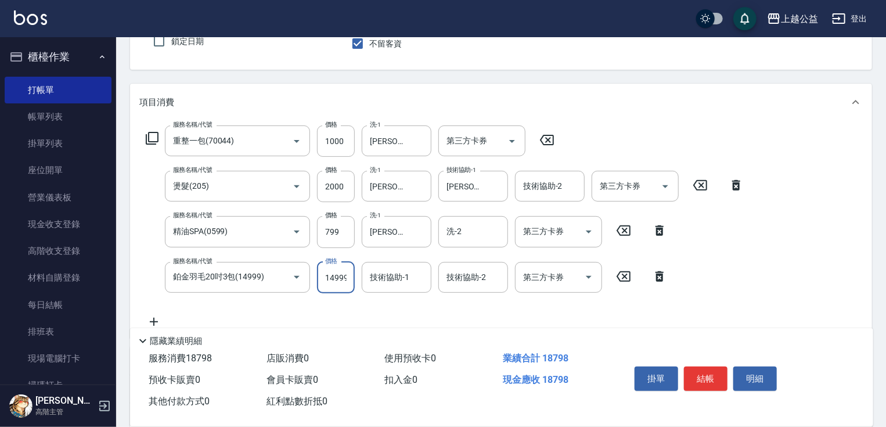
click at [333, 270] on input "14999" at bounding box center [336, 277] width 38 height 31
type input "16499"
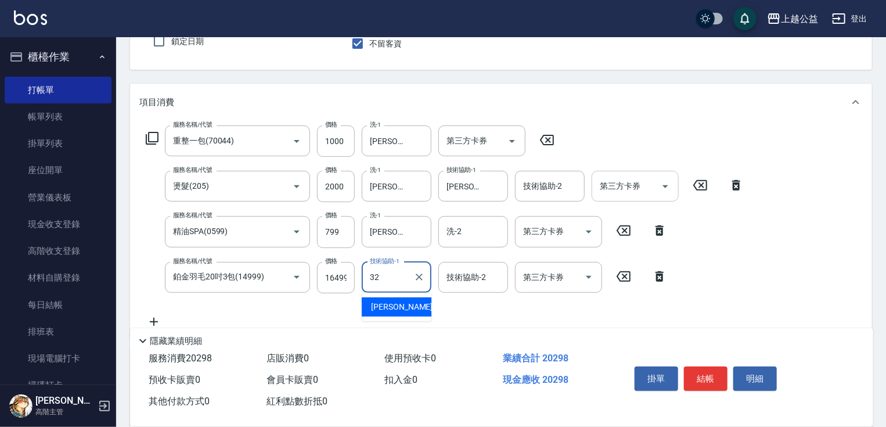
type input "[PERSON_NAME]-32"
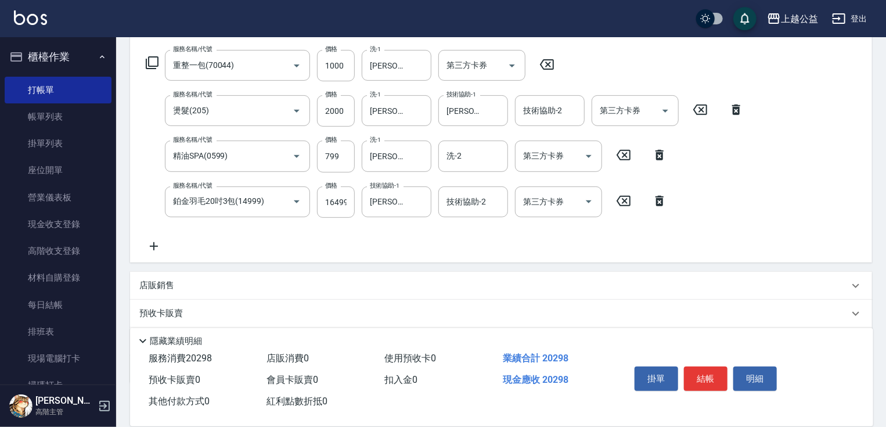
scroll to position [248, 0]
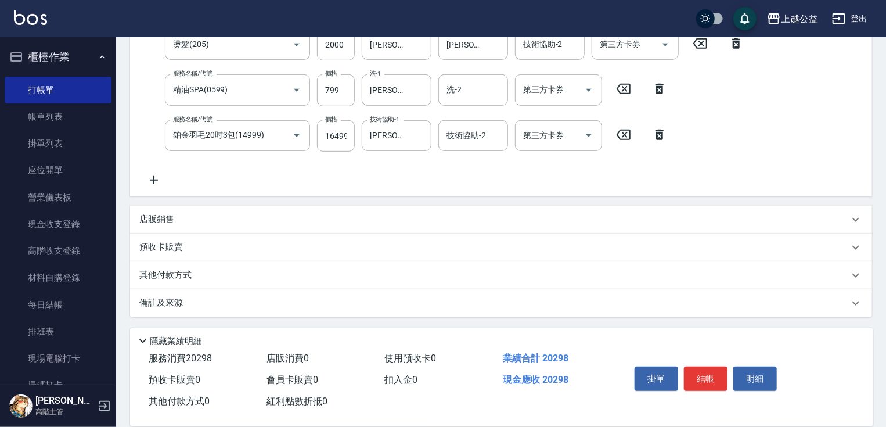
drag, startPoint x: 616, startPoint y: 357, endPoint x: 585, endPoint y: 371, distance: 34.3
click at [195, 219] on div "店販銷售" at bounding box center [493, 219] width 709 height 12
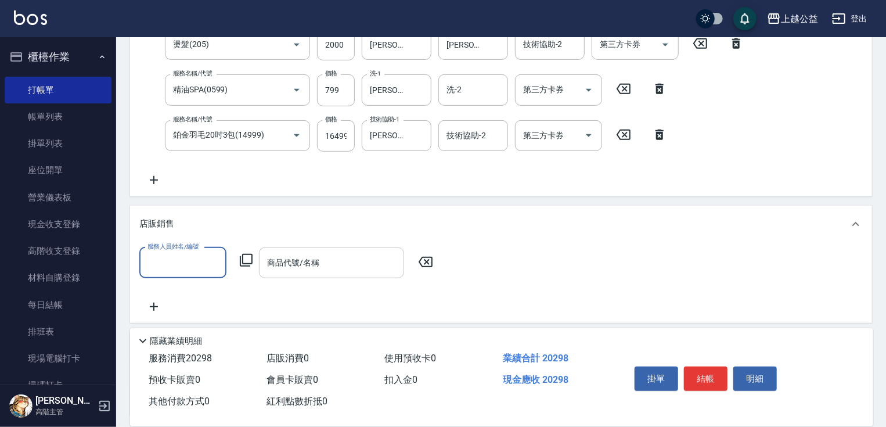
scroll to position [0, 0]
type input "VIMO-3"
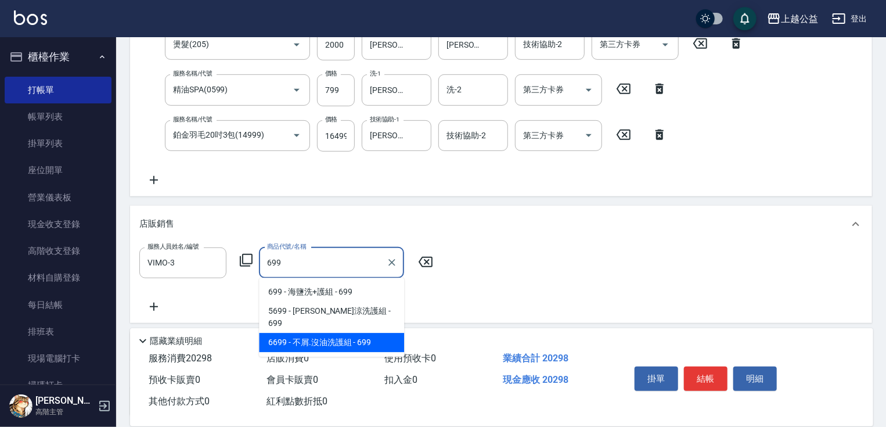
type input "不屑.沒油洗護組"
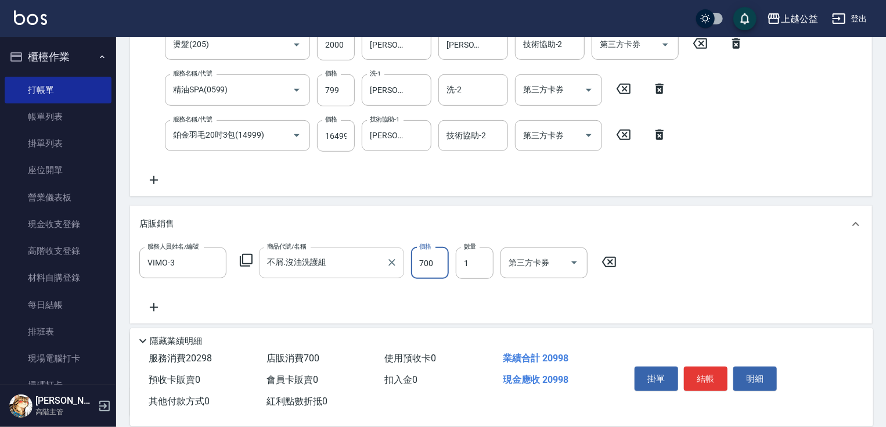
type input "700"
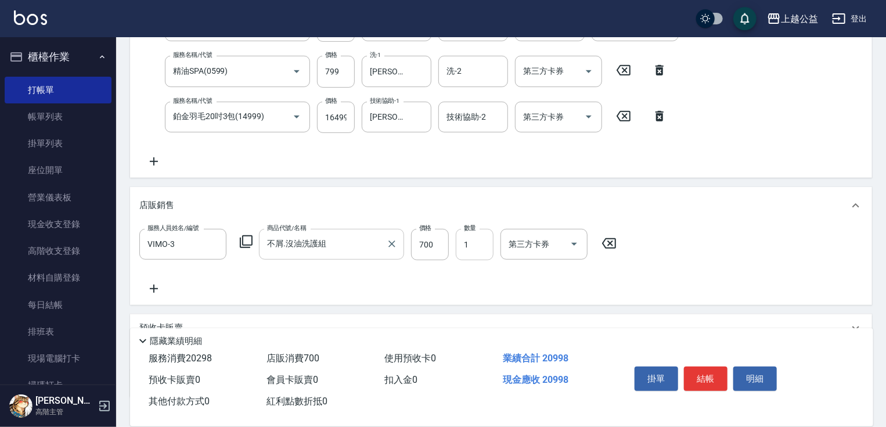
scroll to position [282, 0]
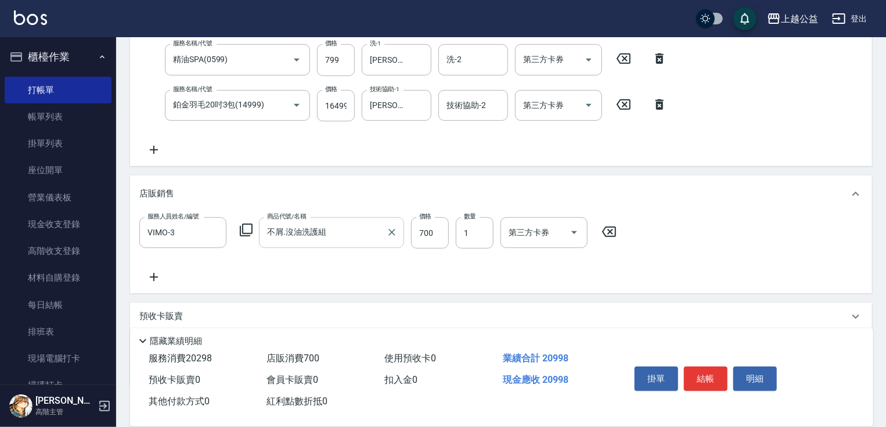
drag, startPoint x: 457, startPoint y: 244, endPoint x: 479, endPoint y: 289, distance: 49.8
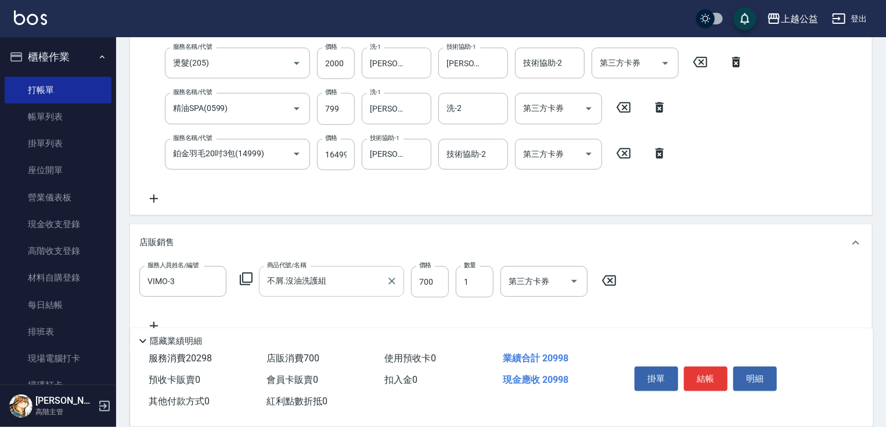
drag, startPoint x: 628, startPoint y: 325, endPoint x: 406, endPoint y: 318, distance: 221.8
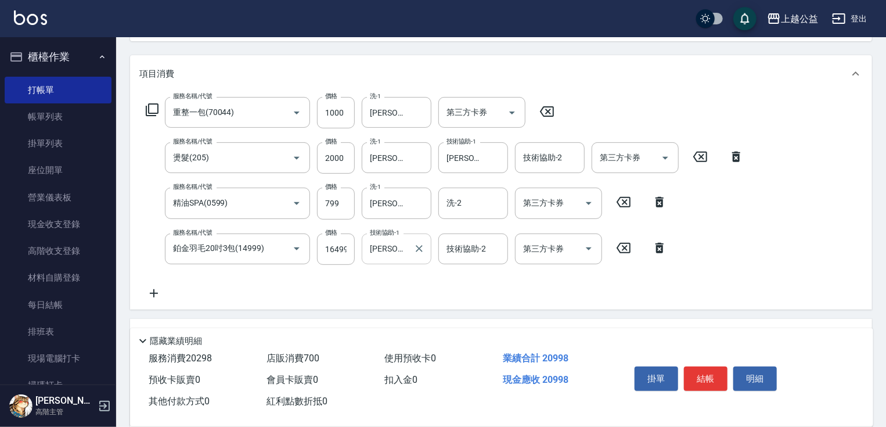
drag, startPoint x: 410, startPoint y: 251, endPoint x: 408, endPoint y: 211, distance: 39.5
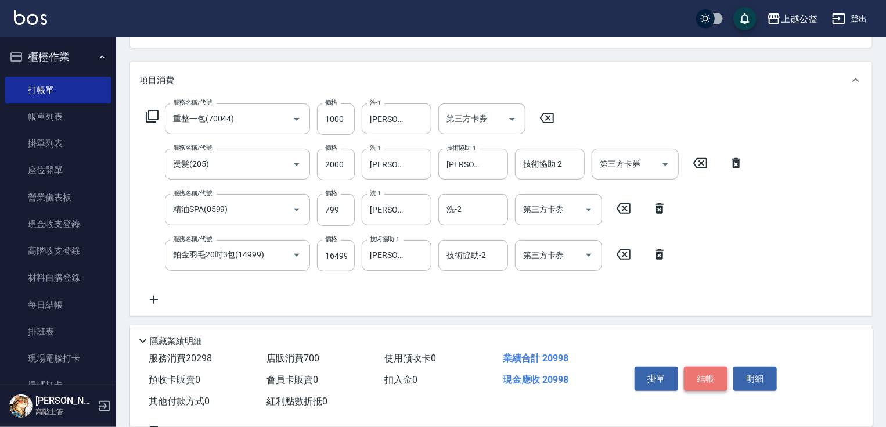
click at [713, 371] on button "結帳" at bounding box center [706, 378] width 44 height 24
type input "[DATE] 21:10"
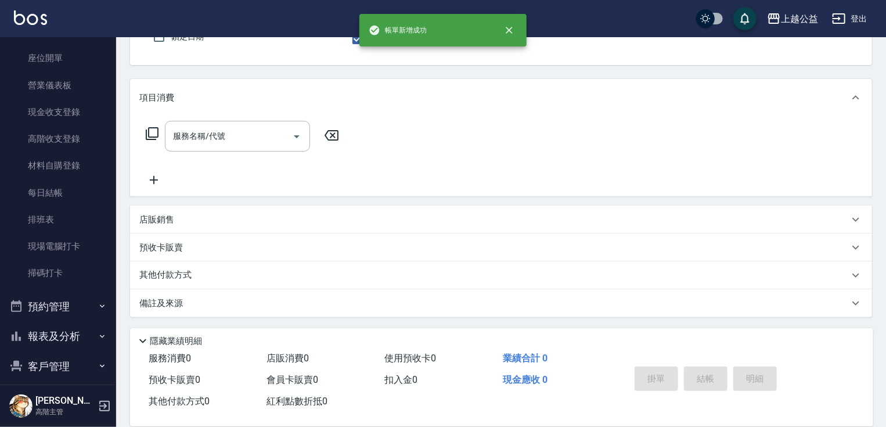
scroll to position [241, 0]
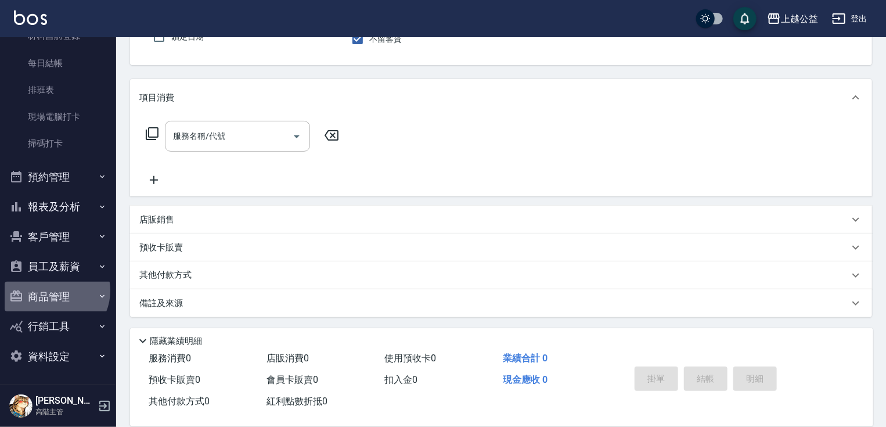
click at [55, 290] on button "商品管理" at bounding box center [58, 296] width 107 height 30
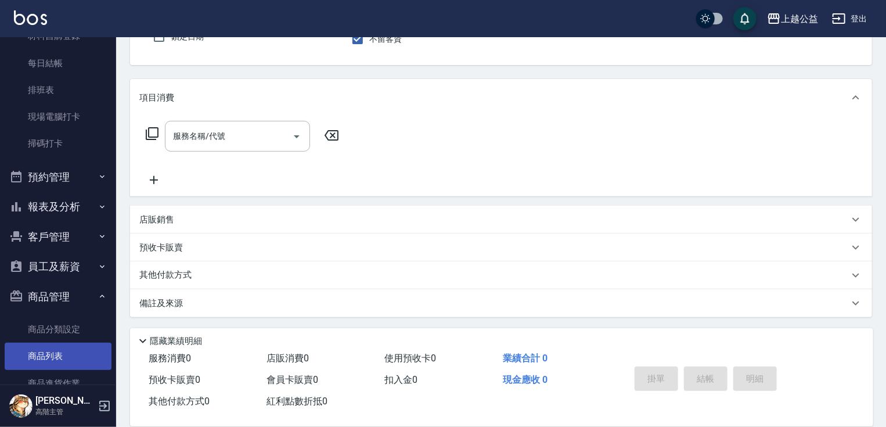
drag, startPoint x: 194, startPoint y: 289, endPoint x: 42, endPoint y: 350, distance: 163.8
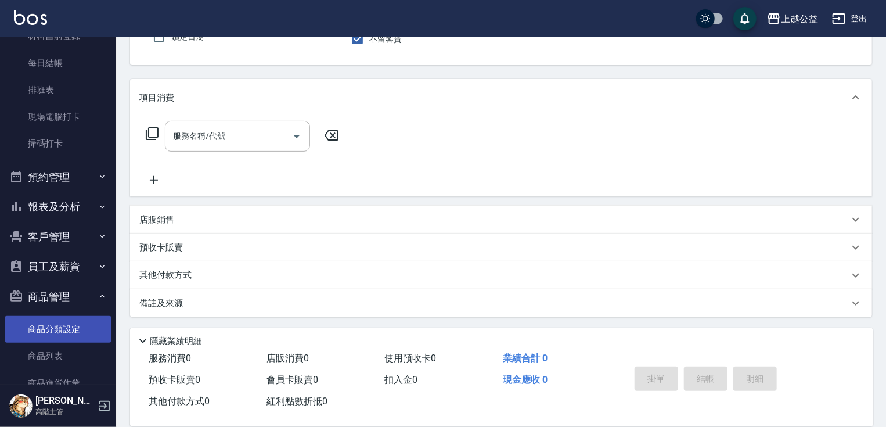
click at [49, 324] on link "商品分類設定" at bounding box center [58, 329] width 107 height 27
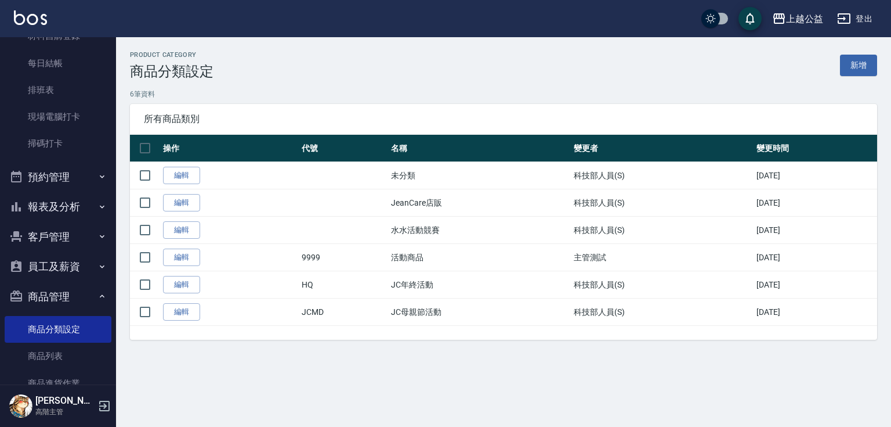
drag, startPoint x: 217, startPoint y: 354, endPoint x: 70, endPoint y: 364, distance: 147.7
click at [42, 351] on link "商品列表" at bounding box center [58, 355] width 107 height 27
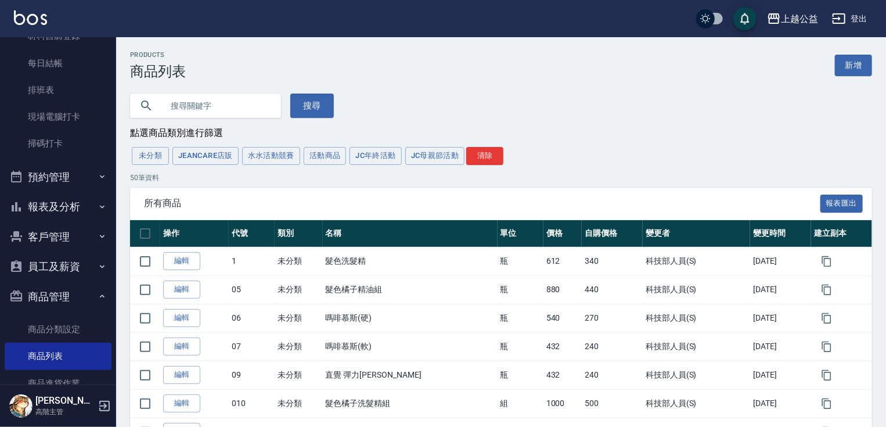
click at [214, 102] on input "text" at bounding box center [216, 105] width 109 height 31
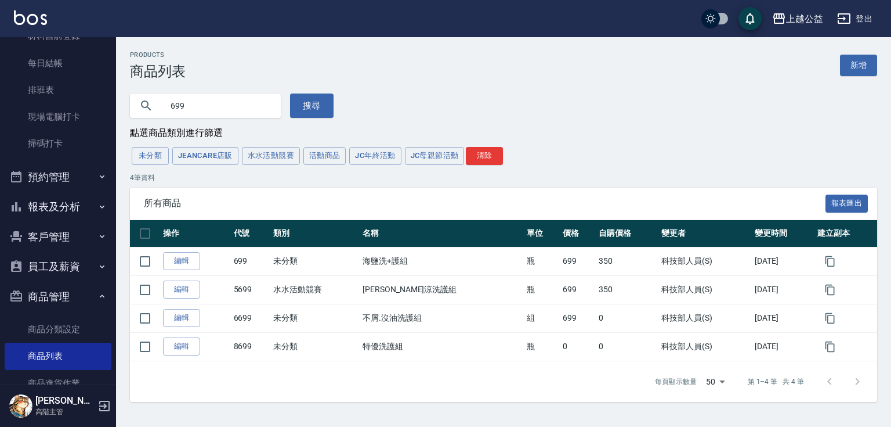
drag, startPoint x: 221, startPoint y: 110, endPoint x: 225, endPoint y: 121, distance: 12.0
click at [221, 114] on input "699" at bounding box center [216, 105] width 109 height 31
type input "6"
type input "700"
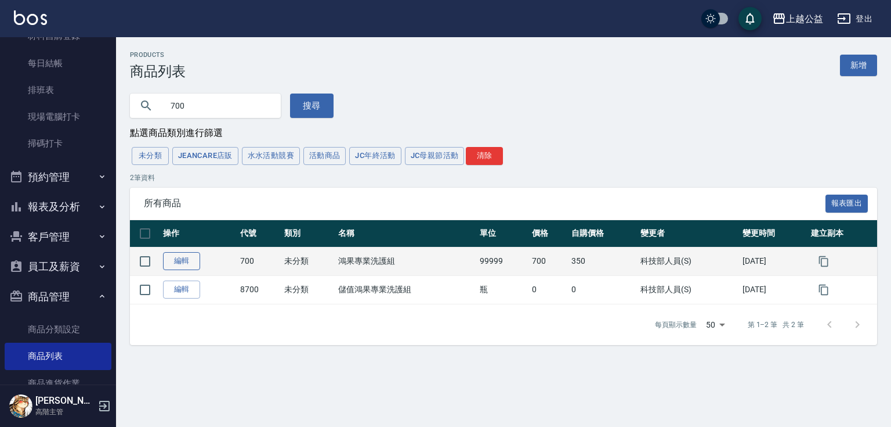
click at [193, 264] on link "編輯" at bounding box center [181, 261] width 37 height 18
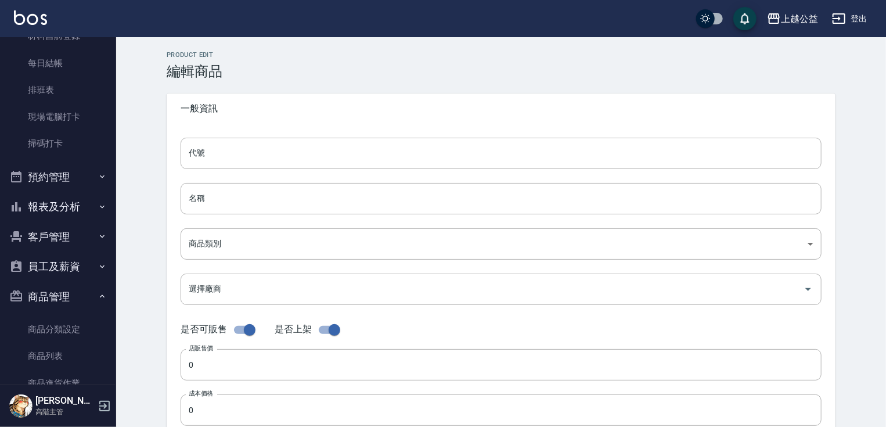
type input "700"
type input "鴻果專業洗護組"
type input "5d355dff-80c7-48b7-953b-77b6698e93c9"
type input "700"
type input "350"
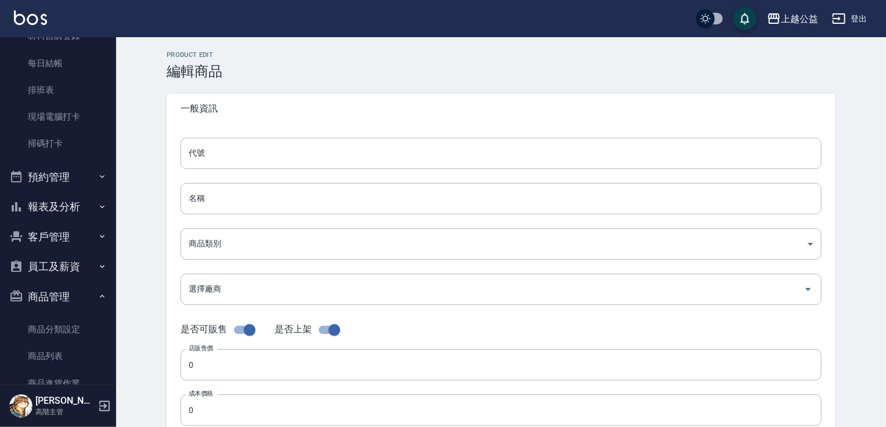
type input "350"
type input "99999"
type input "UNSET"
click at [259, 207] on input "鴻果專業洗護組" at bounding box center [500, 198] width 641 height 31
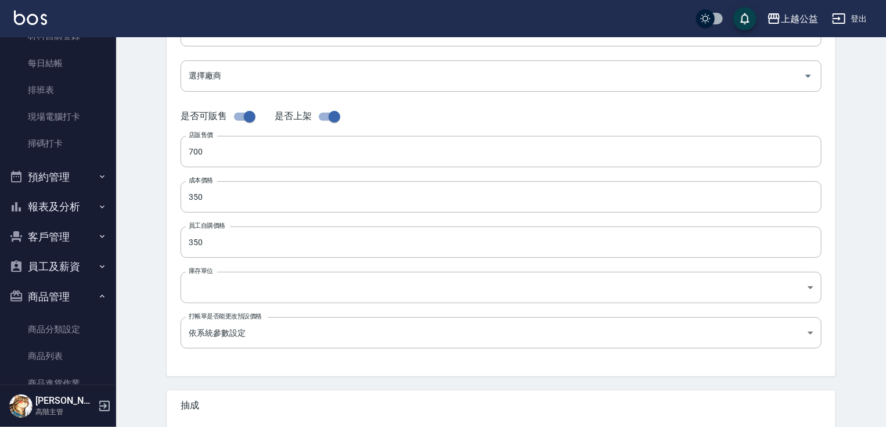
drag, startPoint x: 173, startPoint y: 235, endPoint x: 189, endPoint y: 269, distance: 37.4
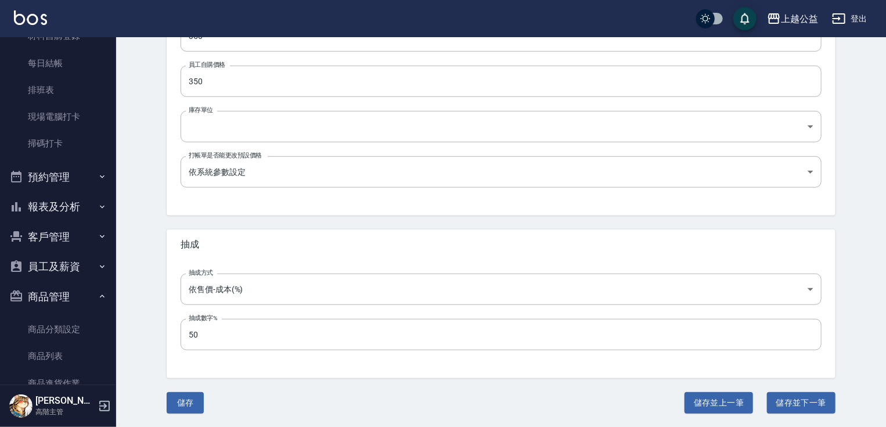
drag, startPoint x: 167, startPoint y: 268, endPoint x: 176, endPoint y: 323, distance: 55.9
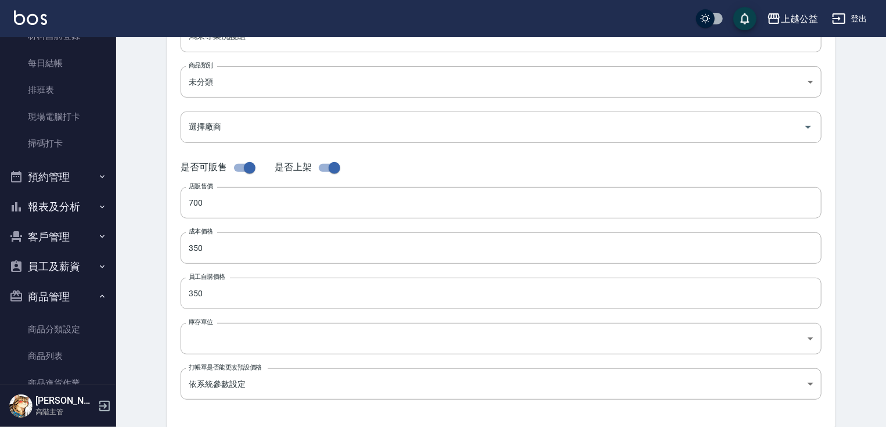
scroll to position [0, 0]
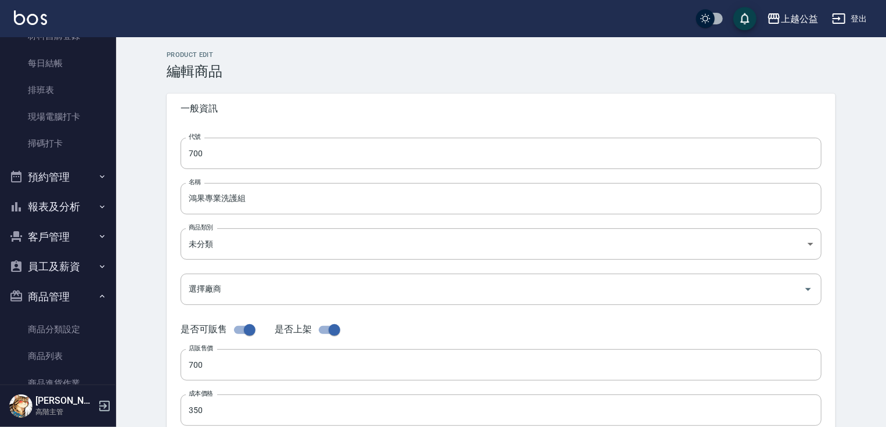
drag, startPoint x: 169, startPoint y: 318, endPoint x: 167, endPoint y: 225, distance: 92.9
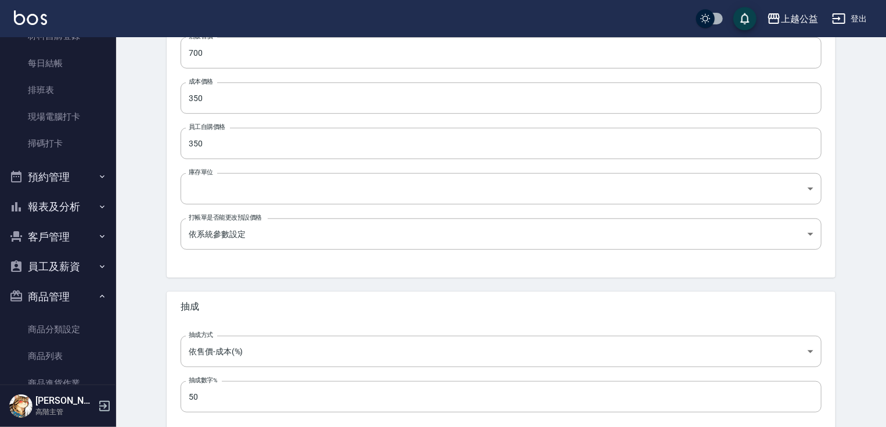
scroll to position [374, 0]
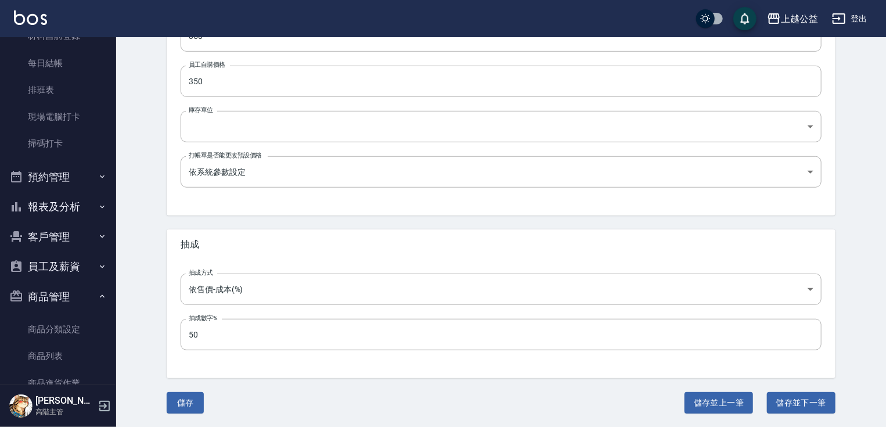
drag, startPoint x: 167, startPoint y: 337, endPoint x: 196, endPoint y: 386, distance: 57.5
click at [183, 406] on button "儲存" at bounding box center [185, 402] width 37 height 21
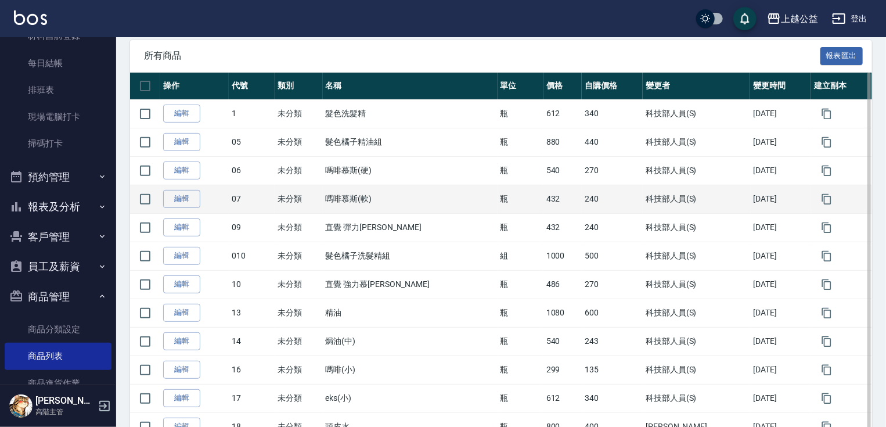
drag, startPoint x: 488, startPoint y: 170, endPoint x: 489, endPoint y: 190, distance: 20.3
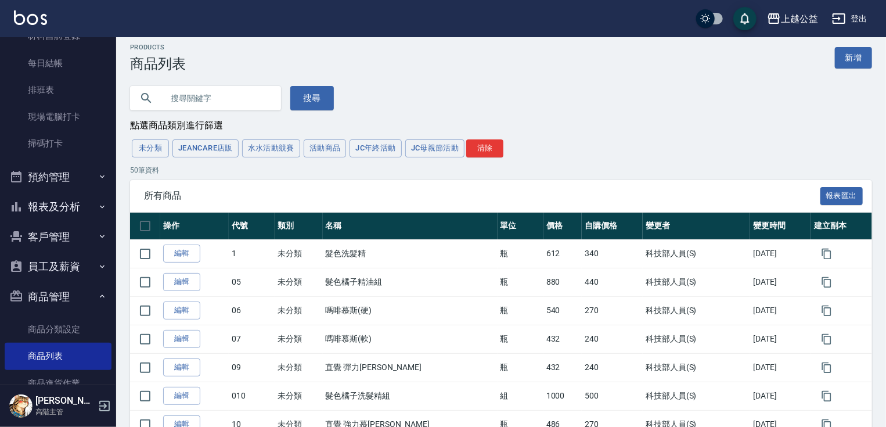
drag, startPoint x: 370, startPoint y: 169, endPoint x: 194, endPoint y: 123, distance: 181.9
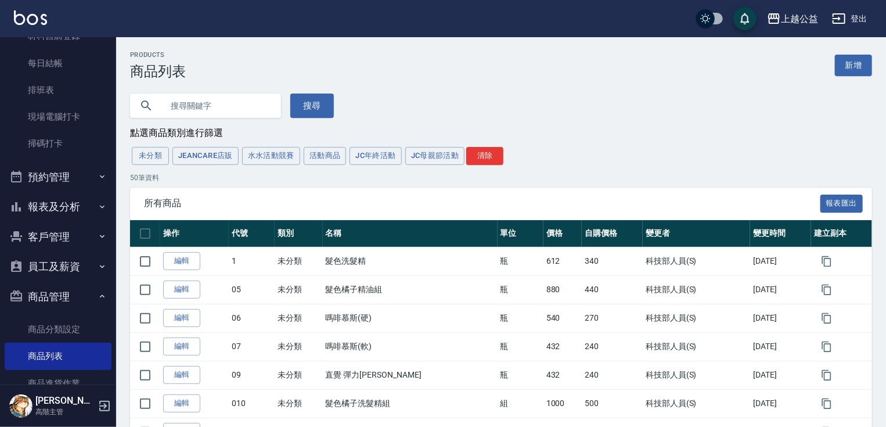
click at [168, 97] on input "text" at bounding box center [216, 105] width 109 height 31
type input "699"
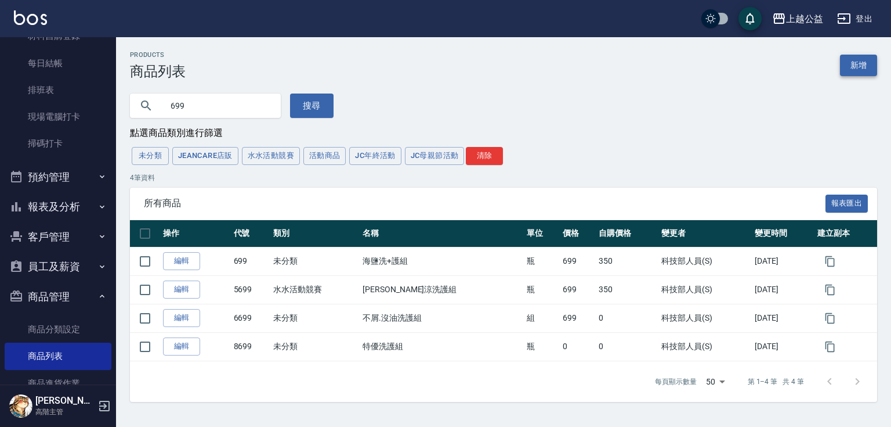
click at [864, 66] on link "新增" at bounding box center [858, 65] width 37 height 21
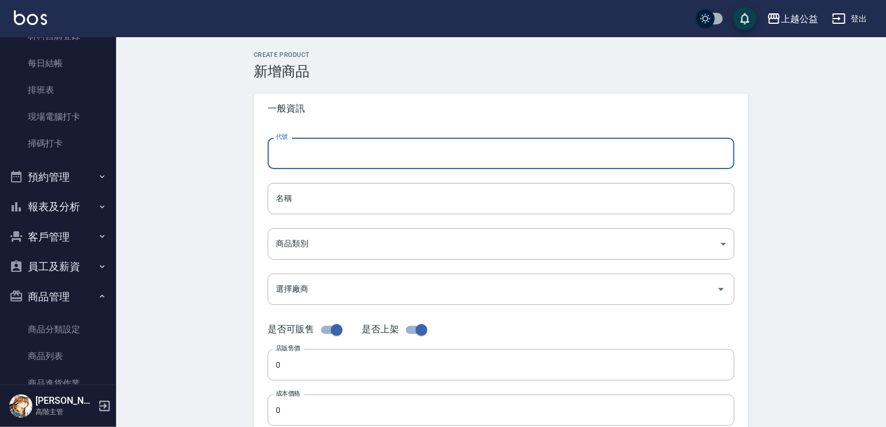
click at [327, 154] on input "代號" at bounding box center [501, 153] width 467 height 31
type input "6"
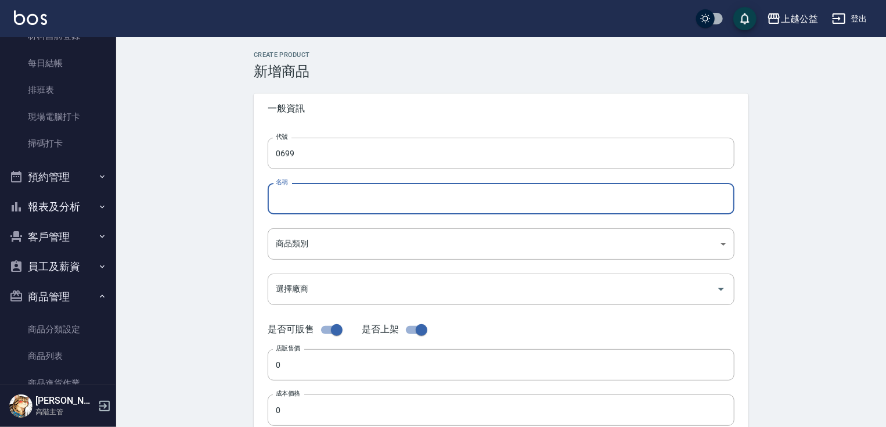
click at [301, 198] on input "名稱" at bounding box center [501, 198] width 467 height 31
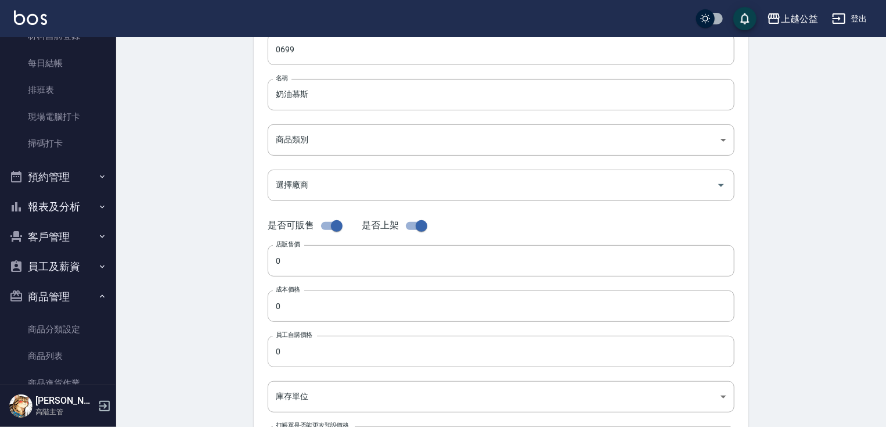
drag, startPoint x: 194, startPoint y: 284, endPoint x: 244, endPoint y: 326, distance: 64.6
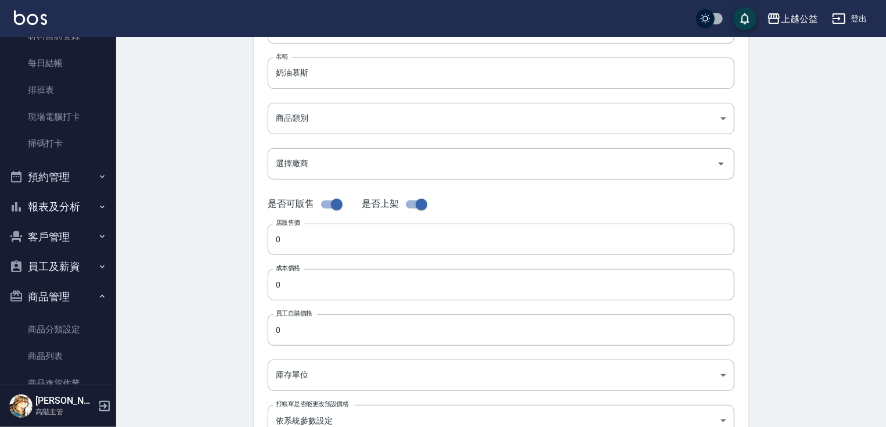
click at [311, 257] on div "代號 0699 代號 名稱 奶油慕斯 名稱 商品類別 ​ 商品類別 選擇廠商 選擇廠商 是否可販售 是否上架 店販售價 0 店販售價 成本價格 0 成本價…" at bounding box center [501, 230] width 494 height 465
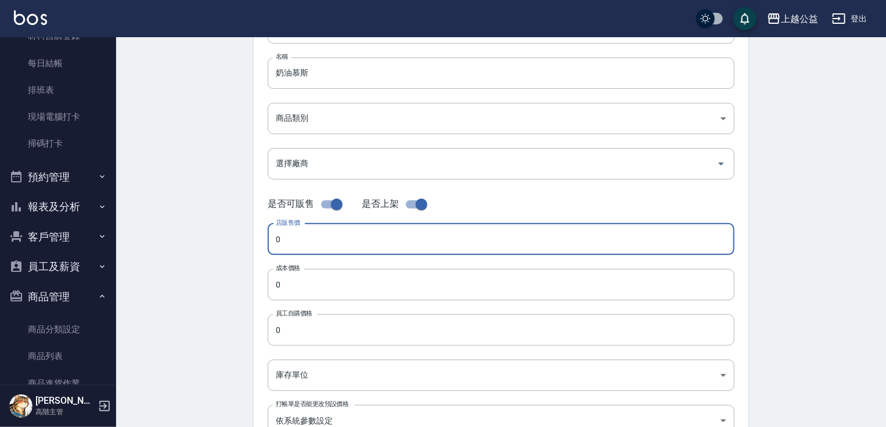
click at [302, 237] on input "0" at bounding box center [501, 238] width 467 height 31
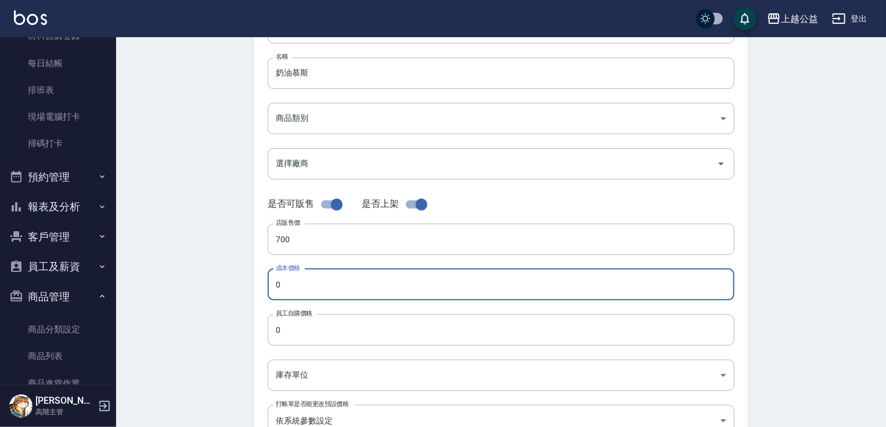
click at [300, 278] on input "0" at bounding box center [501, 284] width 467 height 31
click at [311, 332] on input "0" at bounding box center [501, 329] width 467 height 31
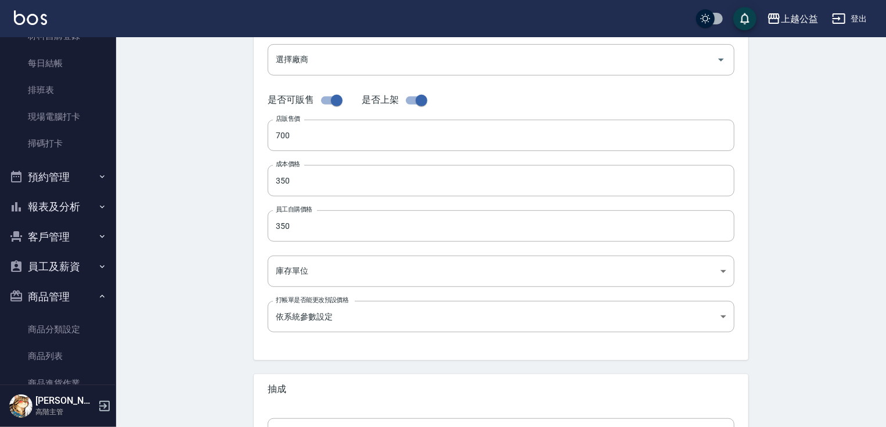
scroll to position [374, 0]
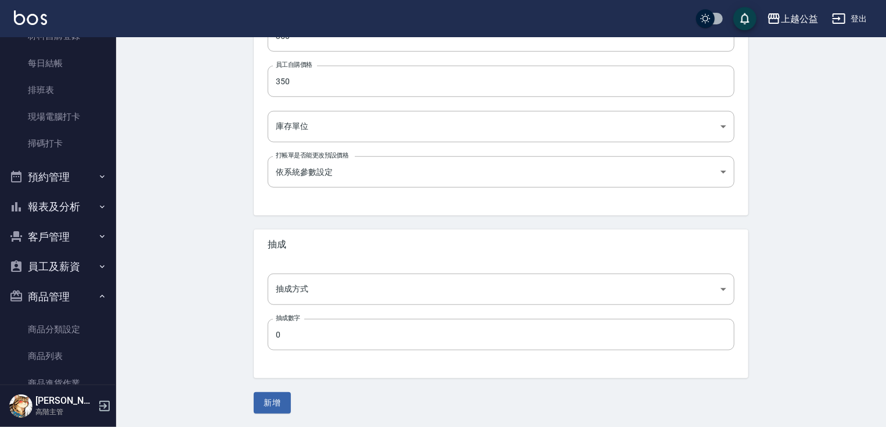
drag, startPoint x: 207, startPoint y: 251, endPoint x: 235, endPoint y: 360, distance: 112.2
click at [329, 330] on input "0" at bounding box center [501, 334] width 467 height 31
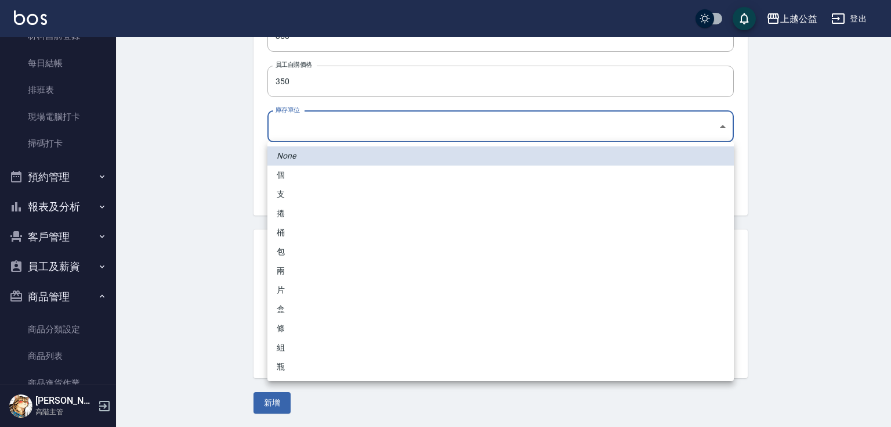
click at [351, 128] on body "上越公益 登出 櫃檯作業 打帳單 帳單列表 掛單列表 座位開單 營業儀表板 現金收支登錄 高階收支登錄 材料自購登錄 每日結帳 排班表 現場電腦打卡 掃碼打卡…" at bounding box center [445, 26] width 891 height 801
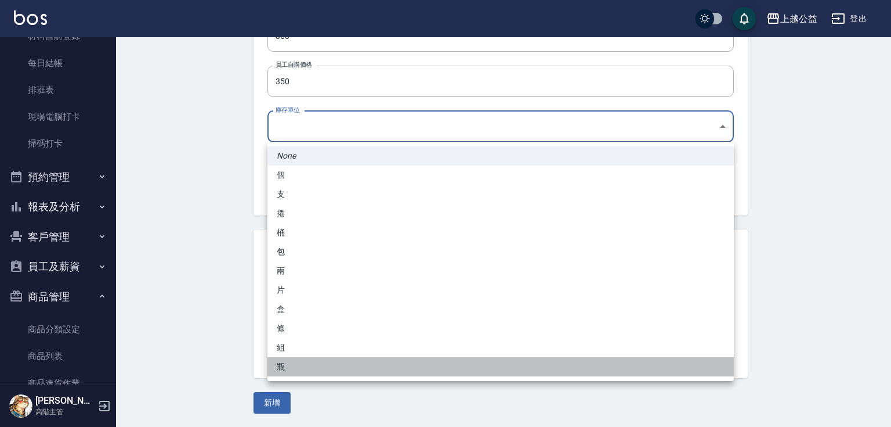
click at [290, 361] on li "瓶" at bounding box center [501, 366] width 467 height 19
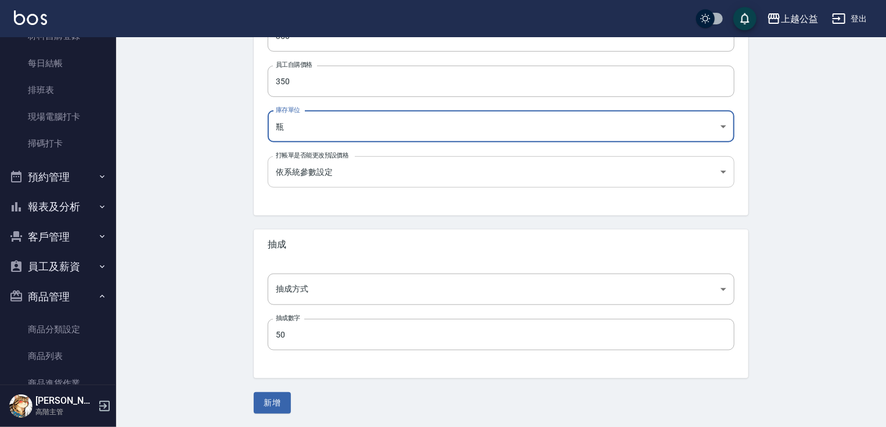
click at [307, 176] on body "上越公益 登出 櫃檯作業 打帳單 帳單列表 掛單列表 座位開單 營業儀表板 現金收支登錄 高階收支登錄 材料自購登錄 每日結帳 排班表 現場電腦打卡 掃碼打卡…" at bounding box center [443, 26] width 886 height 801
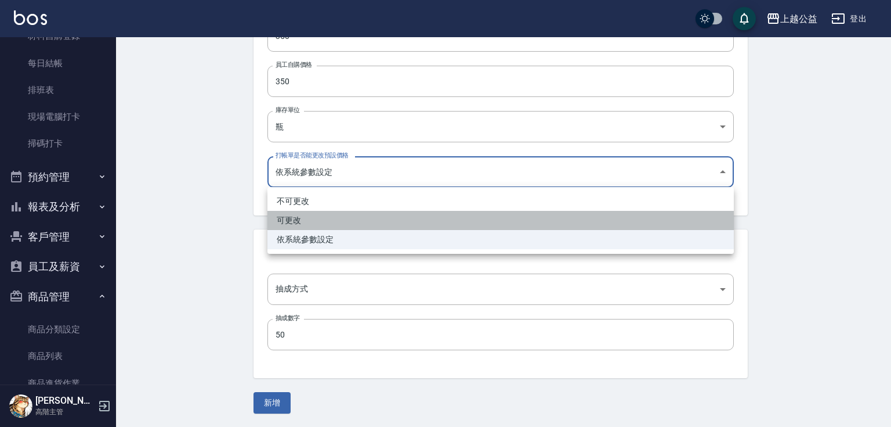
click at [292, 225] on li "可更改" at bounding box center [501, 220] width 467 height 19
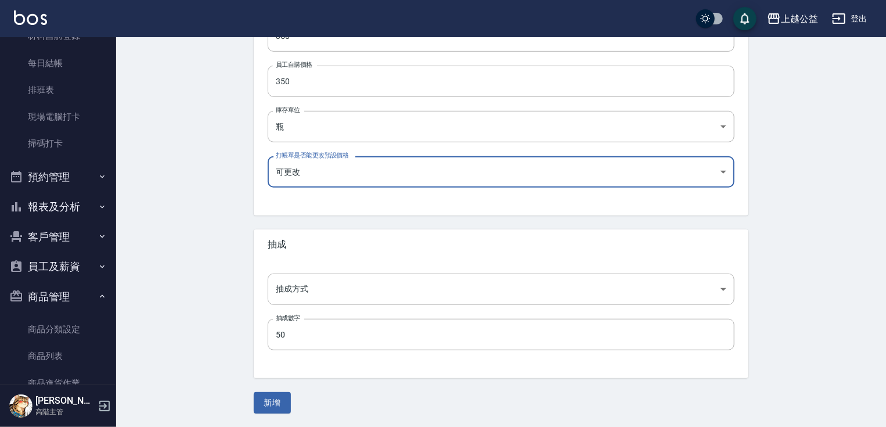
click at [232, 209] on div "Create Product 新增商品 一般資訊 代號 0699 代號 名稱 奶油慕斯 名稱 商品類別 ​ 商品類別 選擇廠商 選擇廠商 是否可販售 是否…" at bounding box center [501, 45] width 770 height 764
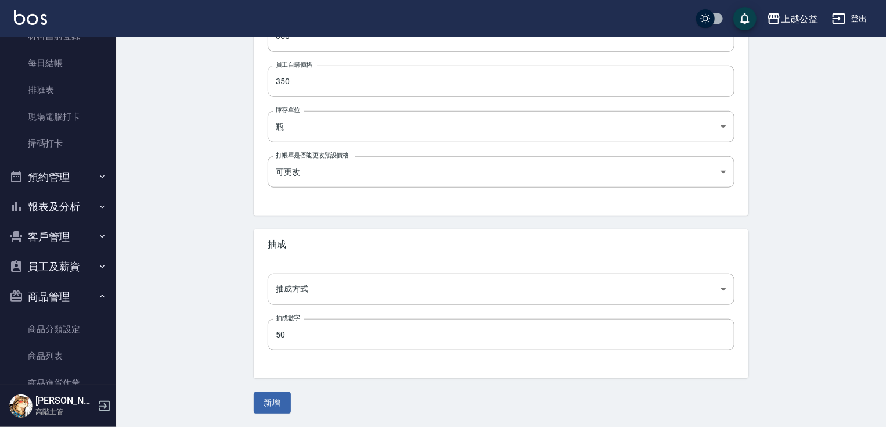
drag, startPoint x: 230, startPoint y: 236, endPoint x: 221, endPoint y: 192, distance: 45.2
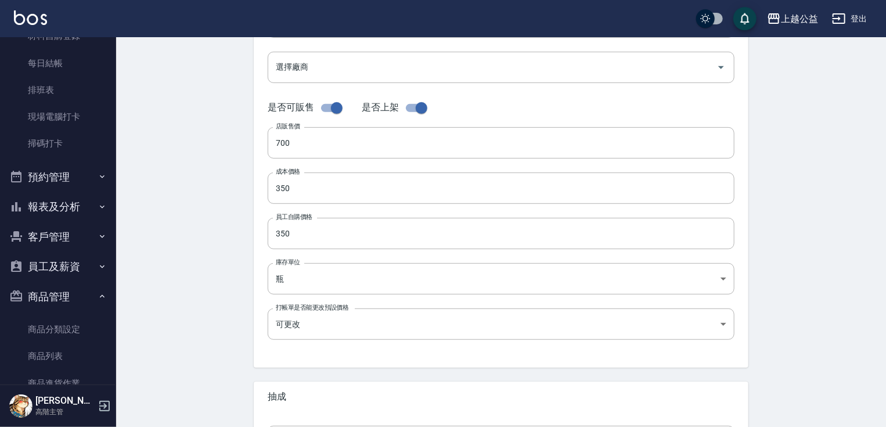
drag, startPoint x: 221, startPoint y: 192, endPoint x: 219, endPoint y: 129, distance: 62.1
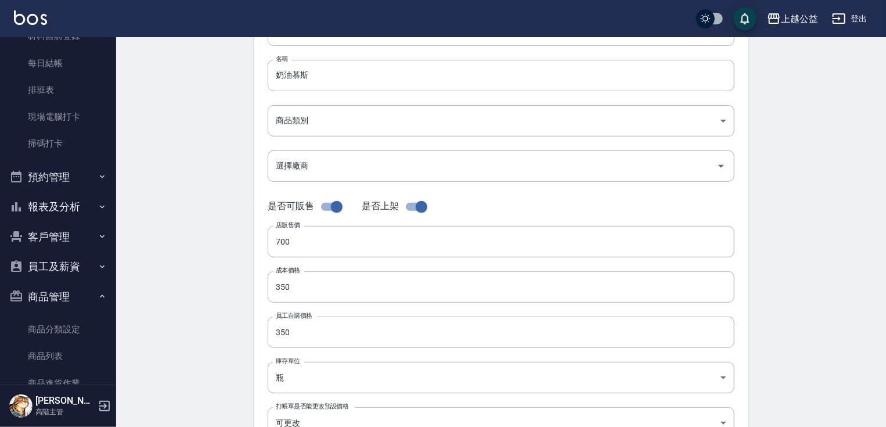
drag, startPoint x: 223, startPoint y: 149, endPoint x: 223, endPoint y: 113, distance: 35.4
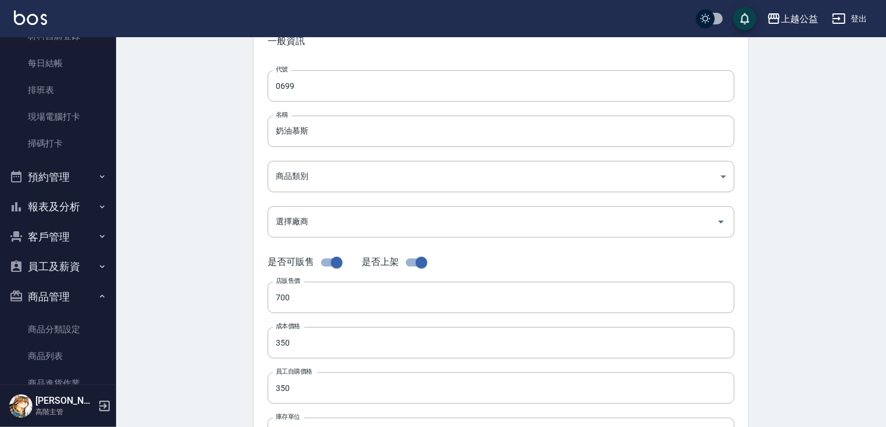
drag, startPoint x: 220, startPoint y: 99, endPoint x: 294, endPoint y: 200, distance: 124.9
click at [328, 172] on body "上越公益 登出 櫃檯作業 打帳單 帳單列表 掛單列表 座位開單 營業儀表板 現金收支登錄 高階收支登錄 材料自購登錄 每日結帳 排班表 現場電腦打卡 掃碼打卡…" at bounding box center [445, 333] width 891 height 801
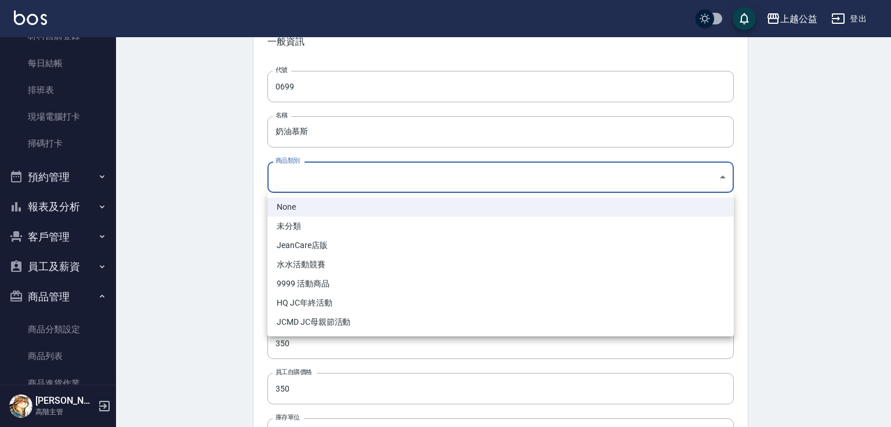
click at [245, 210] on div at bounding box center [445, 213] width 891 height 427
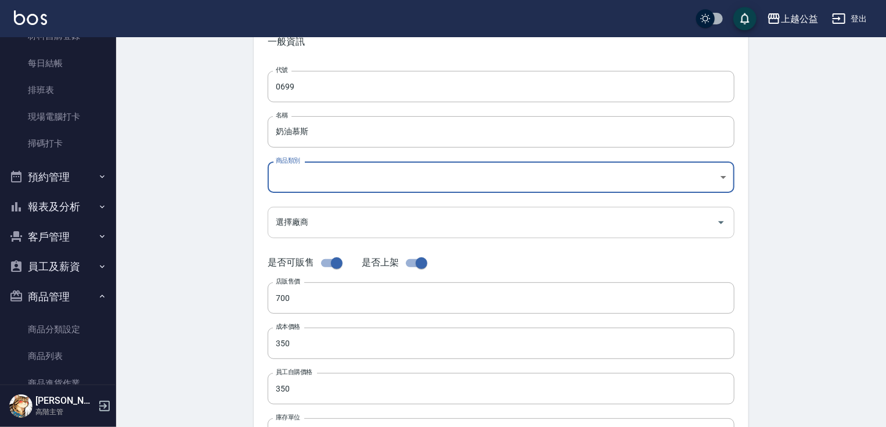
click at [334, 217] on input "選擇廠商" at bounding box center [492, 222] width 439 height 20
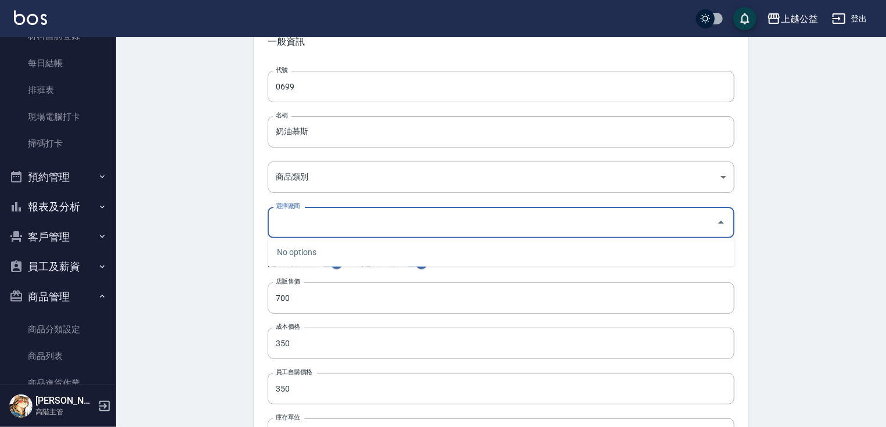
click at [167, 180] on div "Create Product 新增商品 一般資訊 代號 0699 代號 名稱 奶油慕斯 名稱 商品類別 ​ 商品類別 選擇廠商 選擇廠商 是否可販售 是否…" at bounding box center [501, 352] width 770 height 764
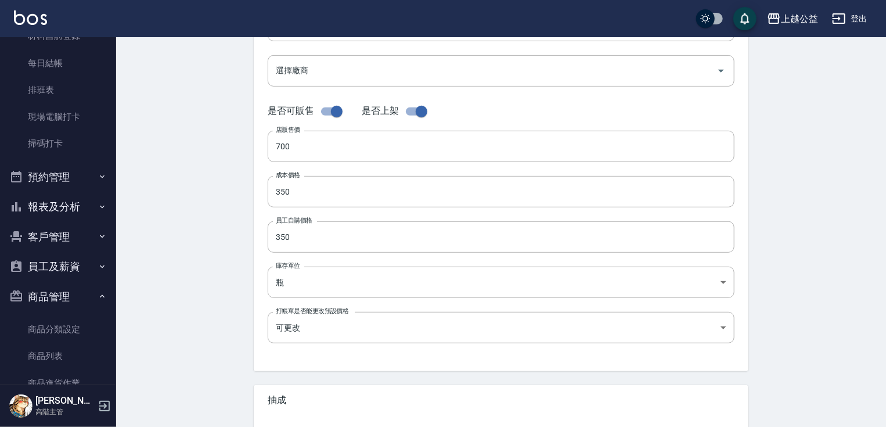
scroll to position [374, 0]
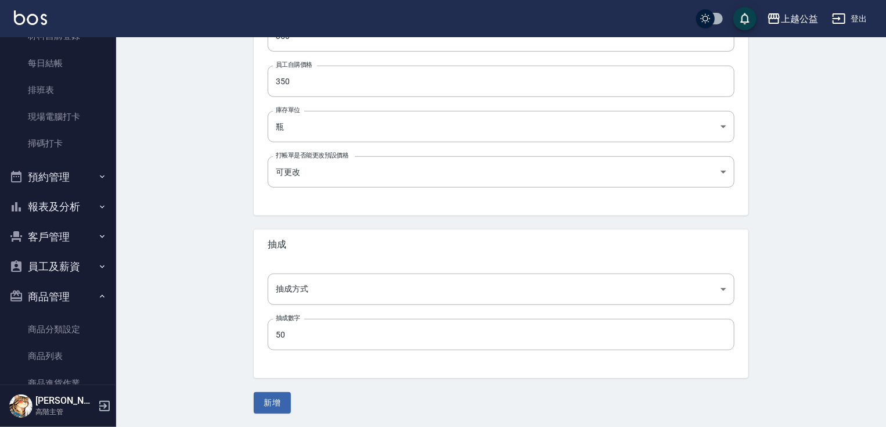
drag, startPoint x: 225, startPoint y: 162, endPoint x: 281, endPoint y: 359, distance: 204.5
click at [285, 406] on button "新增" at bounding box center [272, 402] width 37 height 21
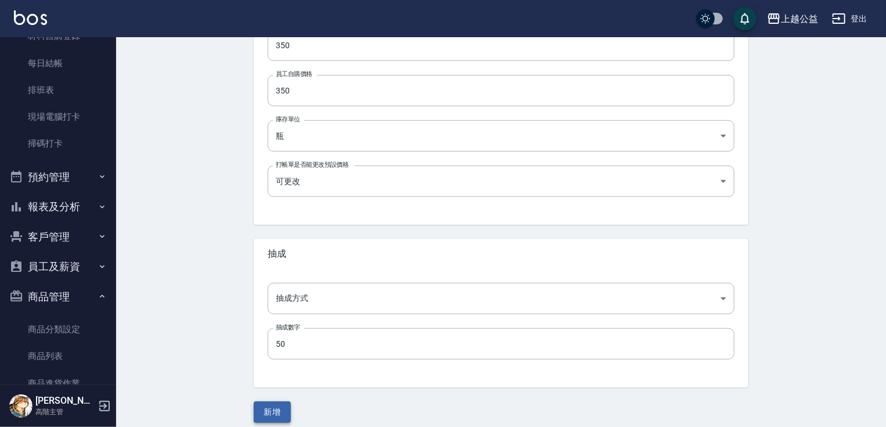
scroll to position [383, 0]
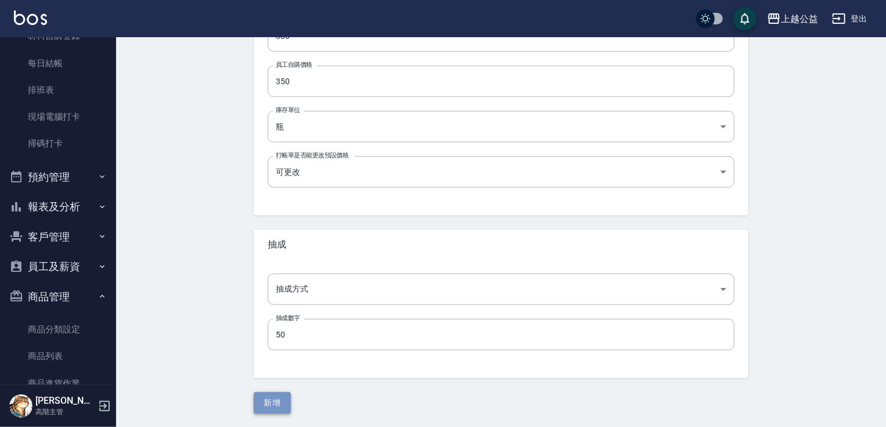
click at [270, 399] on button "新增" at bounding box center [272, 402] width 37 height 21
drag, startPoint x: 208, startPoint y: 286, endPoint x: 229, endPoint y: 366, distance: 83.3
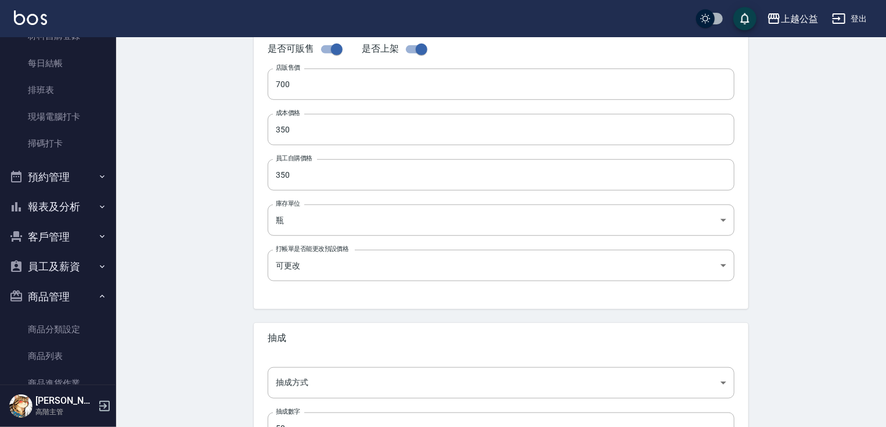
scroll to position [0, 0]
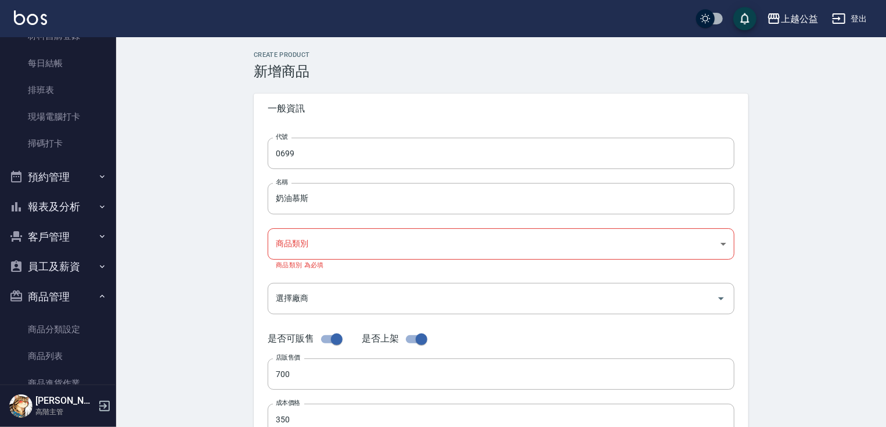
drag, startPoint x: 225, startPoint y: 338, endPoint x: 222, endPoint y: 192, distance: 146.3
click at [349, 250] on body "上越公益 登出 櫃檯作業 打帳單 帳單列表 掛單列表 座位開單 營業儀表板 現金收支登錄 高階收支登錄 材料自購登錄 每日結帳 排班表 現場電腦打卡 掃碼打卡…" at bounding box center [443, 405] width 886 height 810
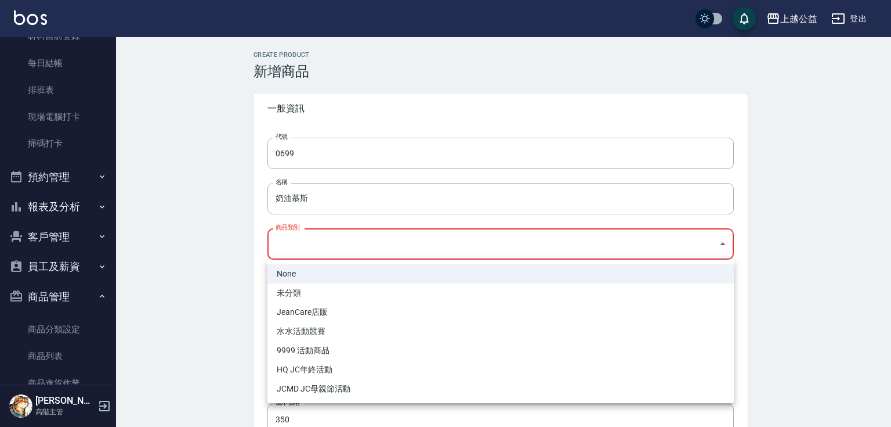
click at [305, 292] on li "未分類" at bounding box center [501, 292] width 467 height 19
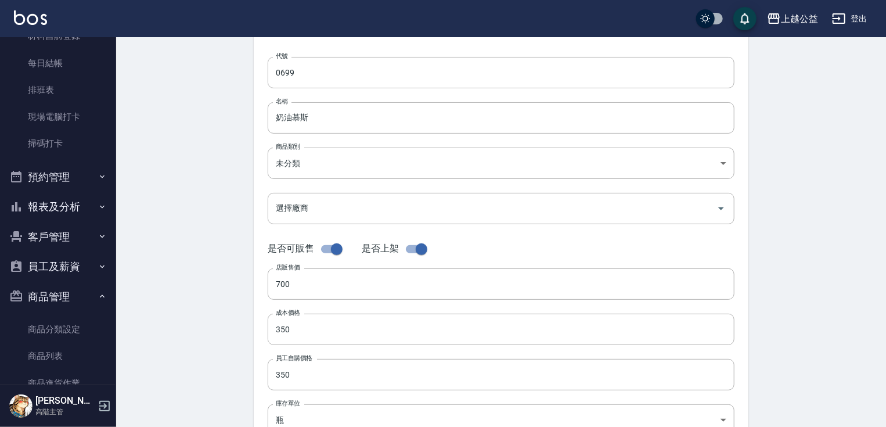
scroll to position [374, 0]
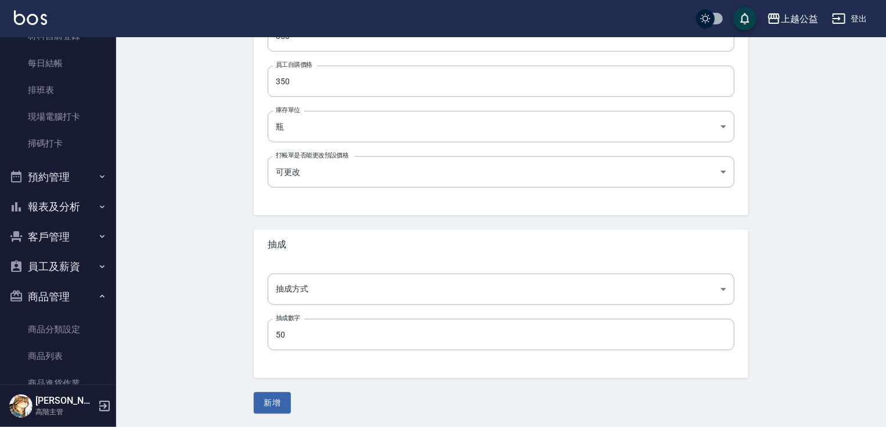
drag, startPoint x: 211, startPoint y: 252, endPoint x: 279, endPoint y: 409, distance: 171.1
click at [281, 404] on button "新增" at bounding box center [272, 402] width 37 height 21
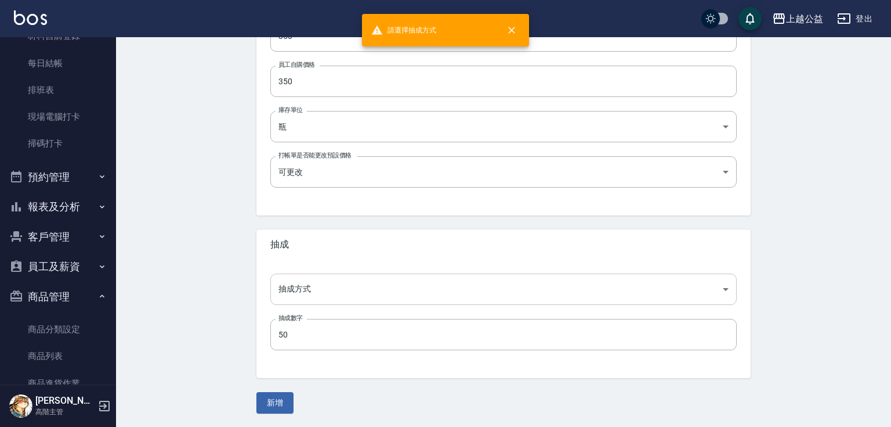
click at [286, 283] on body "請選擇抽成方式 上越公益 登出 櫃檯作業 打帳單 帳單列表 掛單列表 座位開單 營業儀表板 現金收支登錄 高階收支登錄 材料自購登錄 每日結帳 排班表 現場電…" at bounding box center [445, 26] width 891 height 801
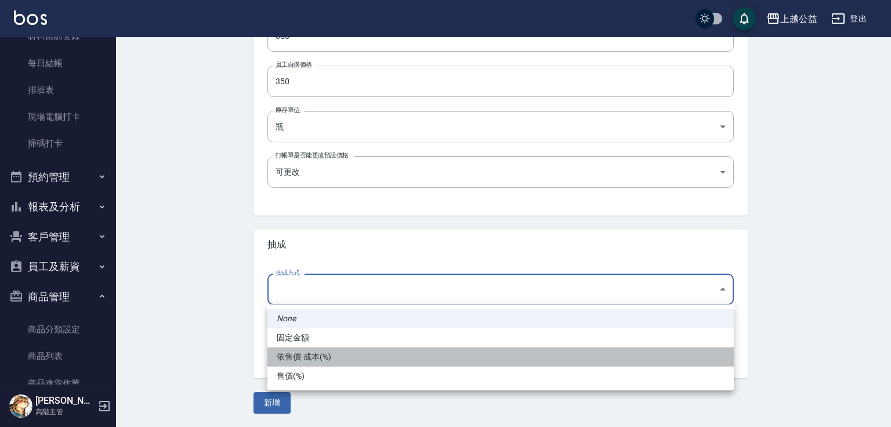
click at [309, 360] on li "依售價-成本(%)" at bounding box center [501, 356] width 467 height 19
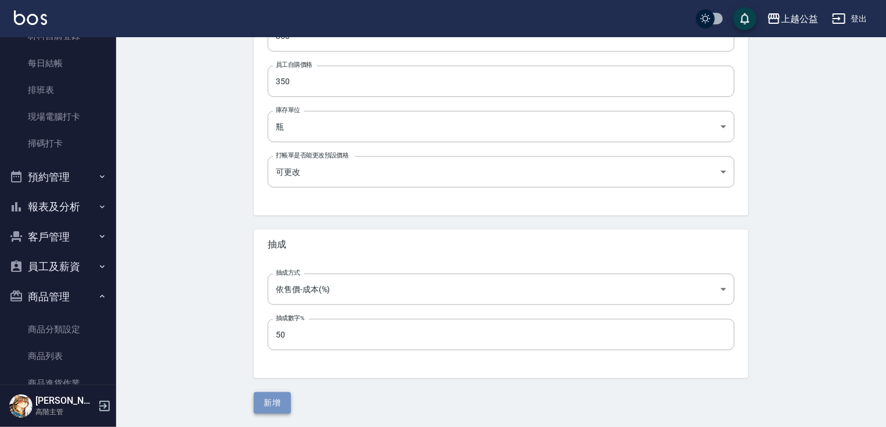
click at [277, 403] on button "新增" at bounding box center [272, 402] width 37 height 21
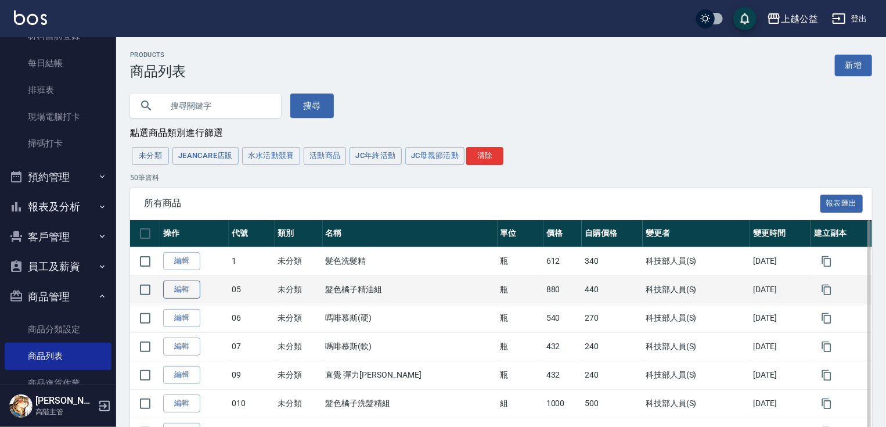
click at [188, 294] on link "編輯" at bounding box center [181, 289] width 37 height 18
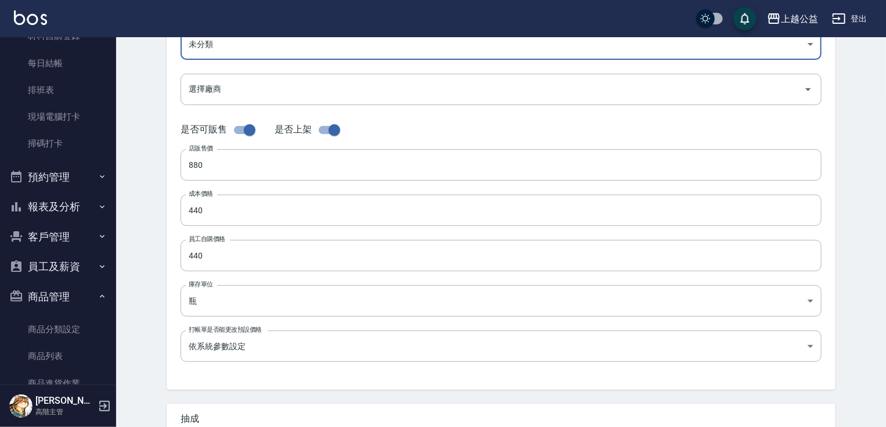
scroll to position [374, 0]
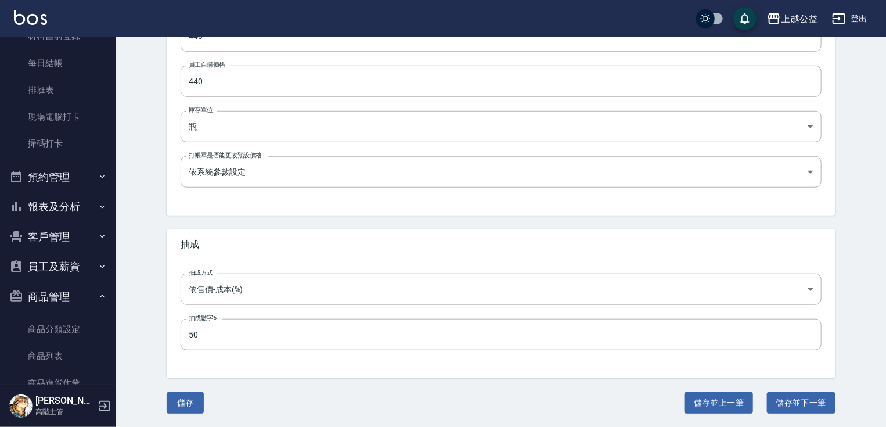
drag, startPoint x: 461, startPoint y: 339, endPoint x: 465, endPoint y: 420, distance: 81.3
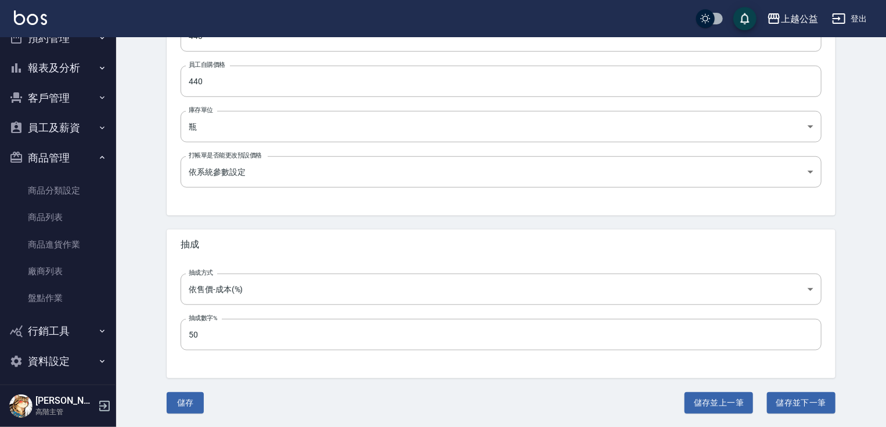
scroll to position [385, 0]
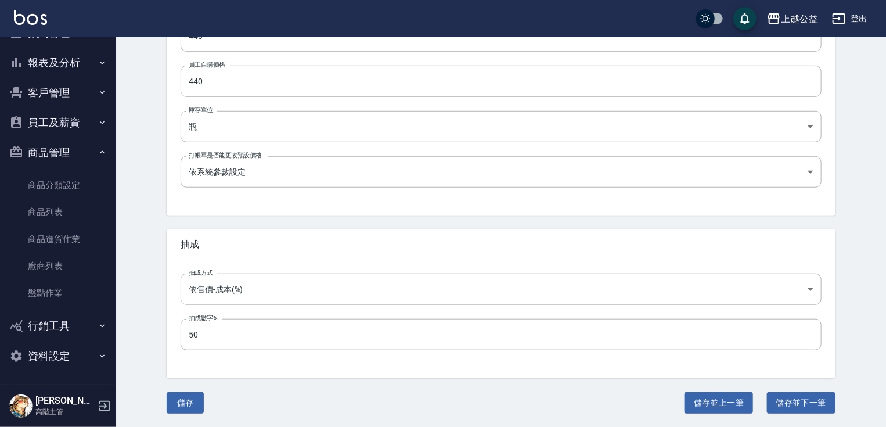
click at [77, 357] on button "資料設定" at bounding box center [58, 356] width 107 height 30
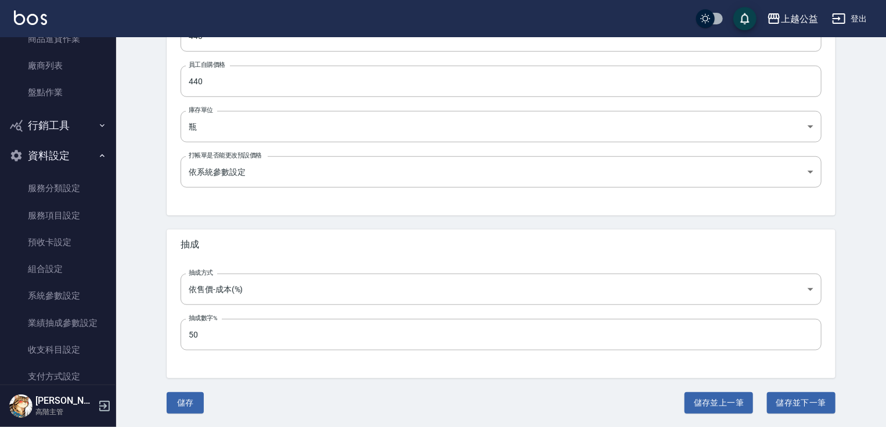
scroll to position [663, 0]
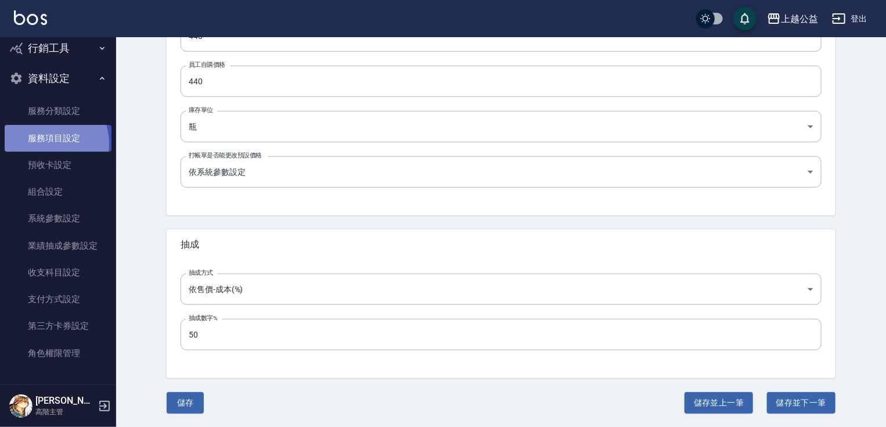
click at [46, 143] on link "服務項目設定" at bounding box center [58, 138] width 107 height 27
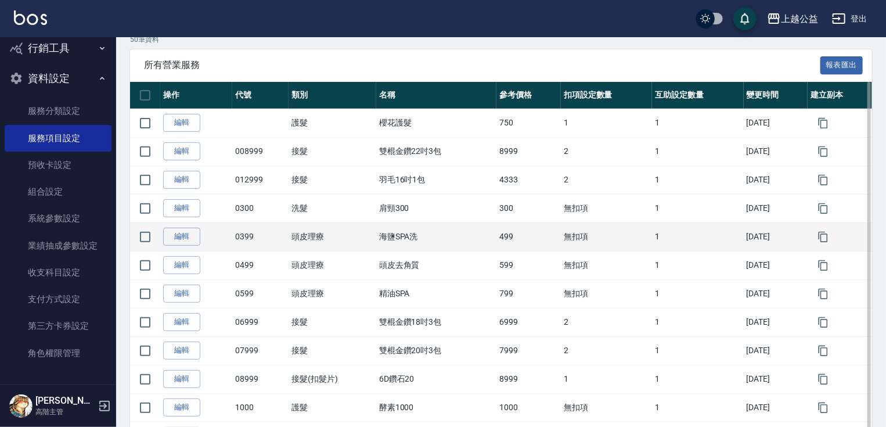
scroll to position [183, 0]
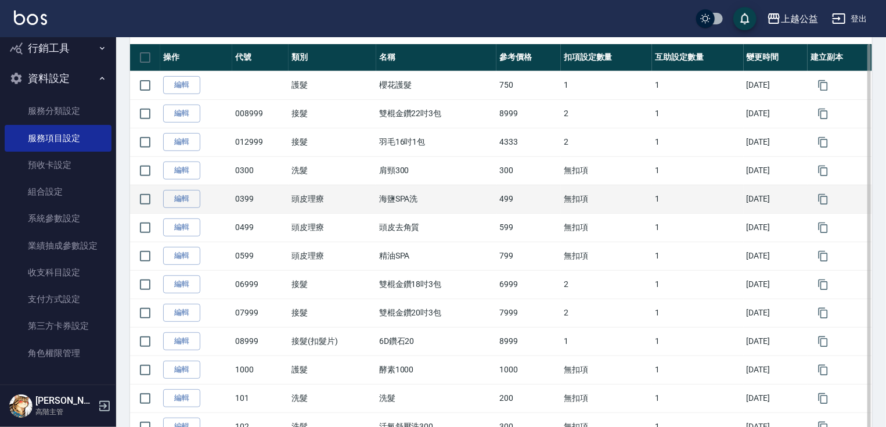
drag, startPoint x: 409, startPoint y: 198, endPoint x: 425, endPoint y: 241, distance: 45.7
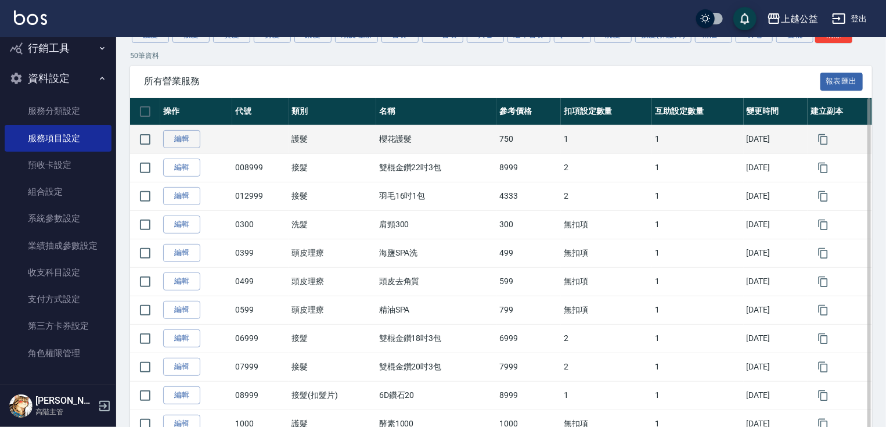
scroll to position [42, 0]
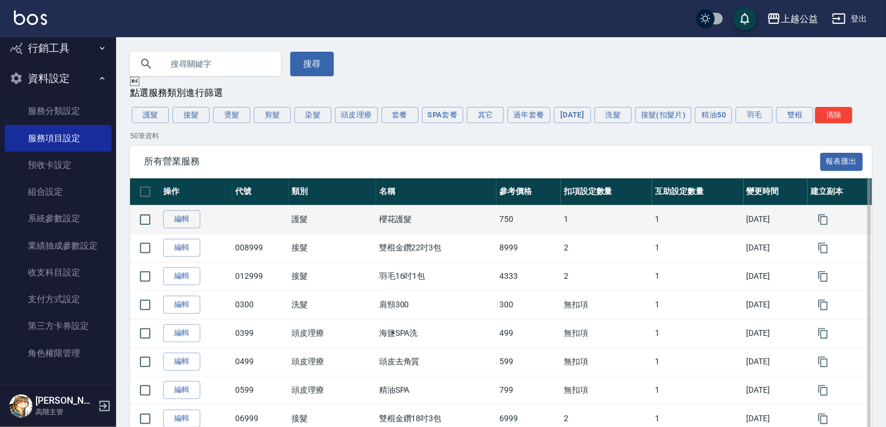
drag, startPoint x: 381, startPoint y: 203, endPoint x: 392, endPoint y: 153, distance: 51.2
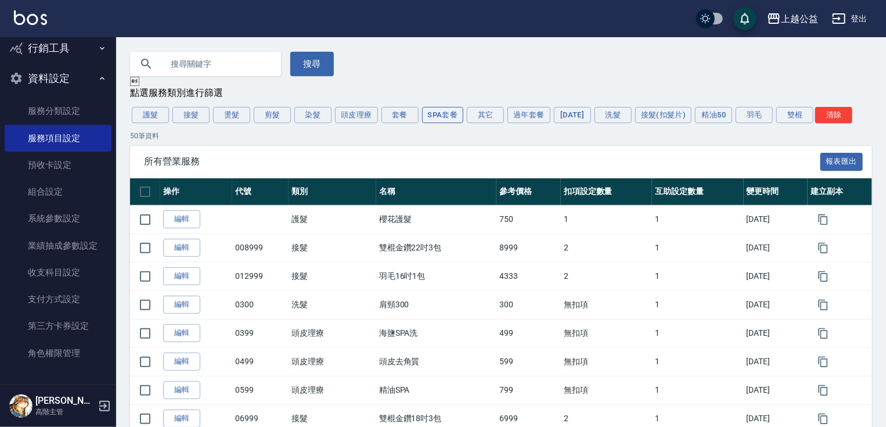
scroll to position [0, 0]
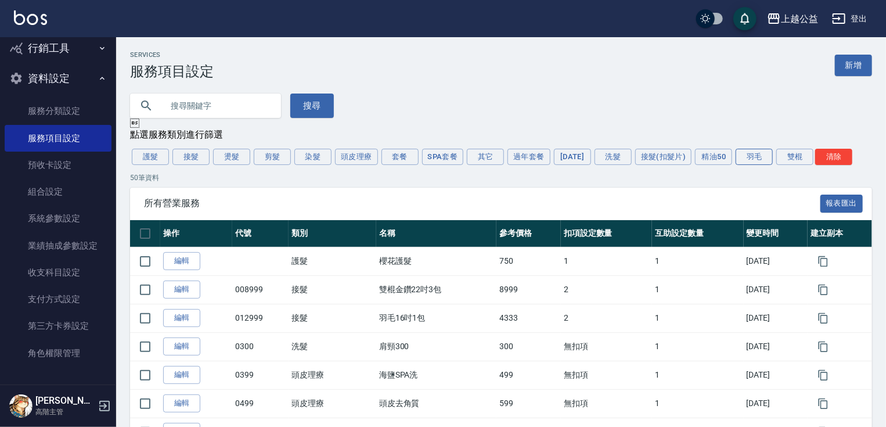
click at [757, 159] on button "羽毛" at bounding box center [753, 157] width 37 height 16
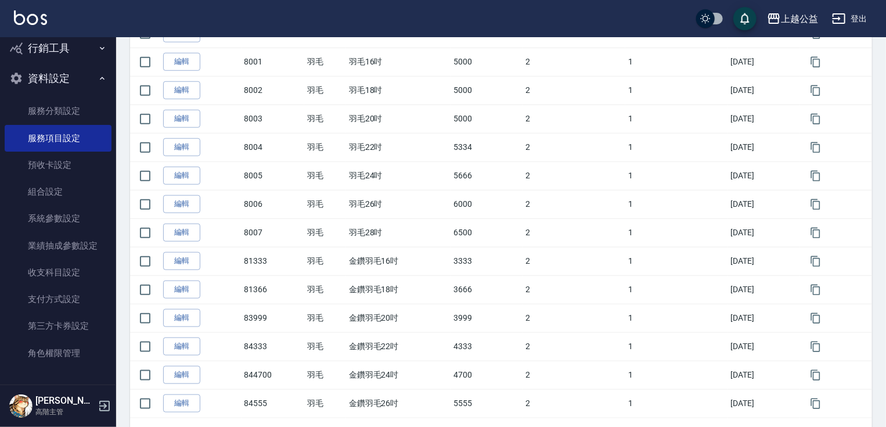
scroll to position [556, 0]
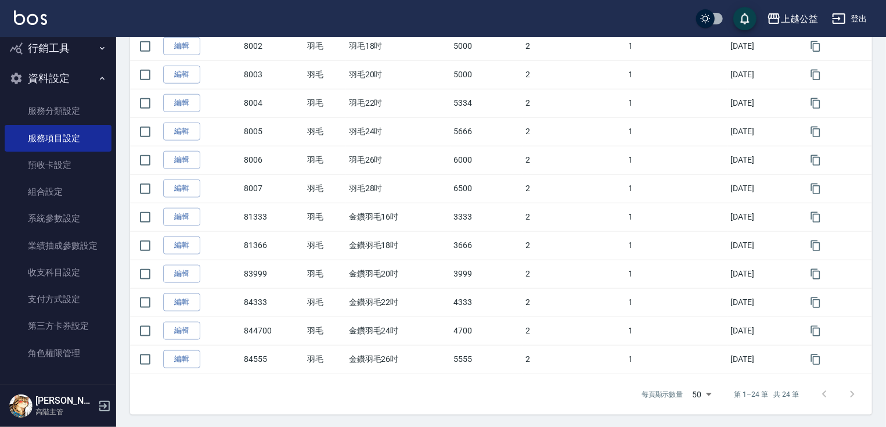
drag, startPoint x: 641, startPoint y: 142, endPoint x: 649, endPoint y: 185, distance: 43.7
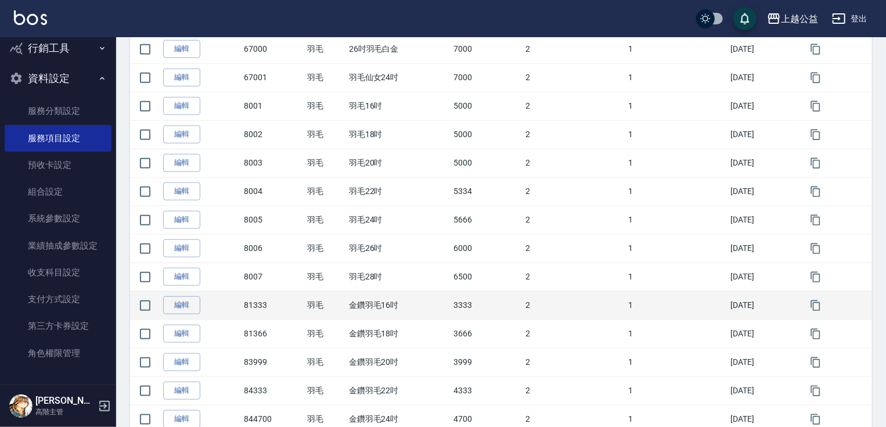
drag, startPoint x: 413, startPoint y: 291, endPoint x: 416, endPoint y: 244, distance: 47.1
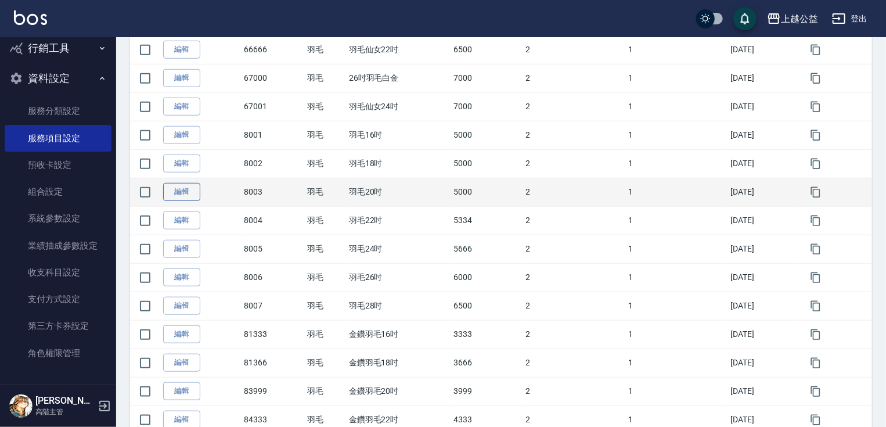
click at [179, 195] on link "編輯" at bounding box center [181, 192] width 37 height 18
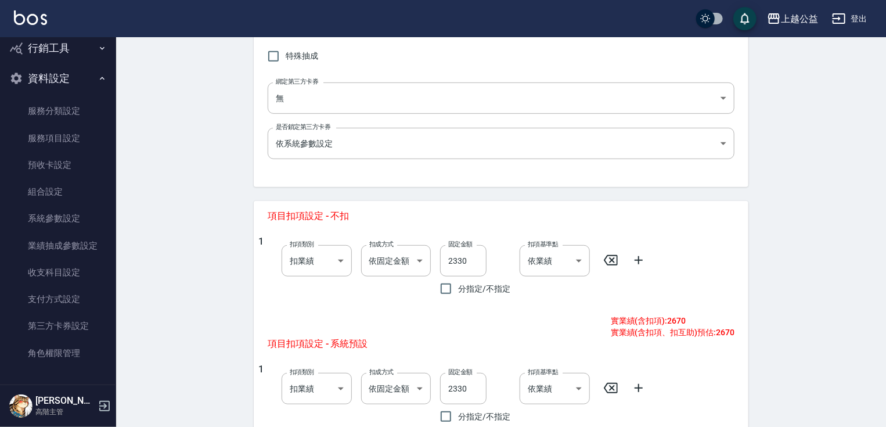
drag, startPoint x: 608, startPoint y: 233, endPoint x: 616, endPoint y: 271, distance: 39.3
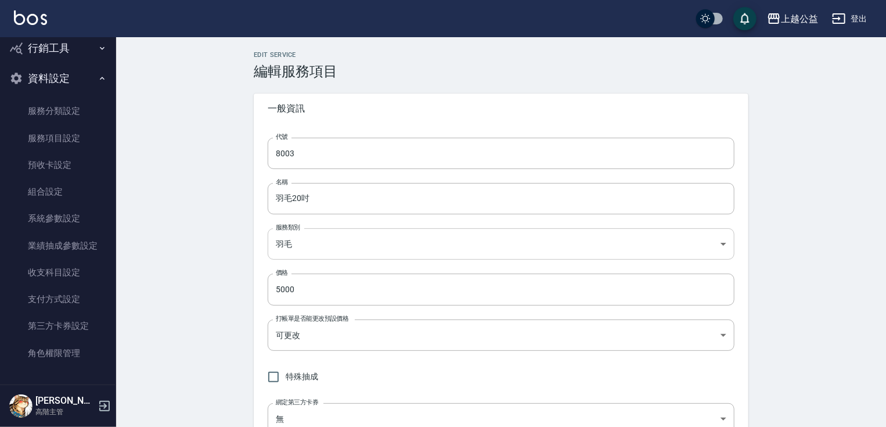
drag, startPoint x: 343, startPoint y: 79, endPoint x: 357, endPoint y: 52, distance: 30.4
click at [74, 132] on link "服務項目設定" at bounding box center [58, 138] width 107 height 27
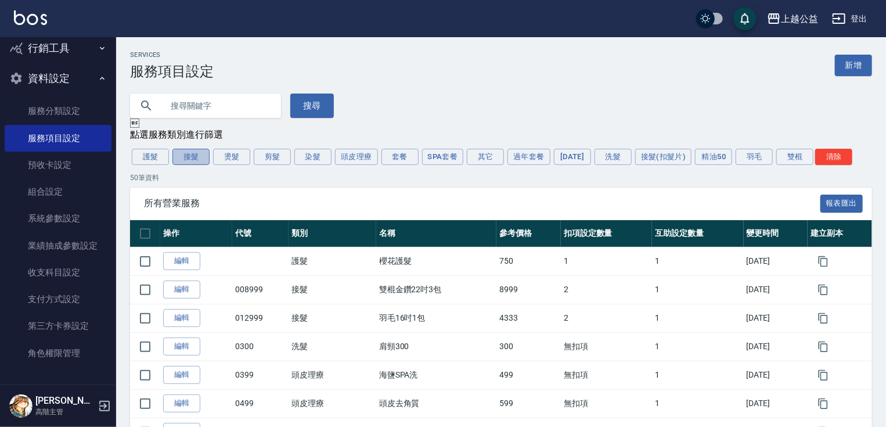
click at [192, 156] on button "接髮" at bounding box center [190, 157] width 37 height 16
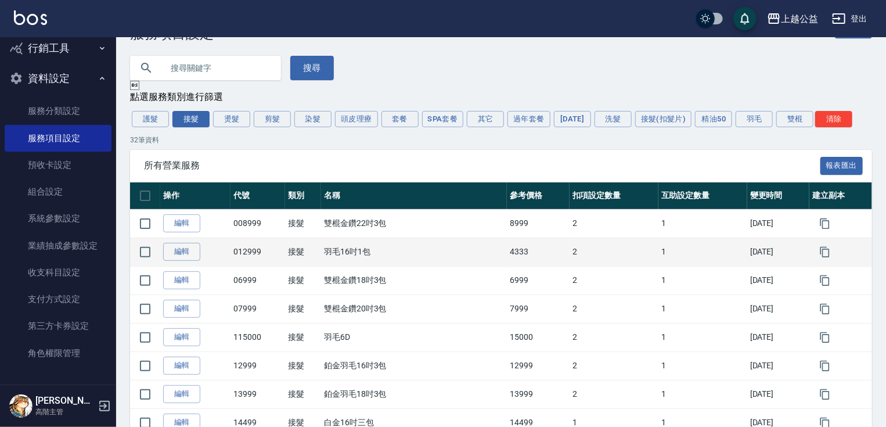
drag, startPoint x: 478, startPoint y: 149, endPoint x: 485, endPoint y: 223, distance: 75.2
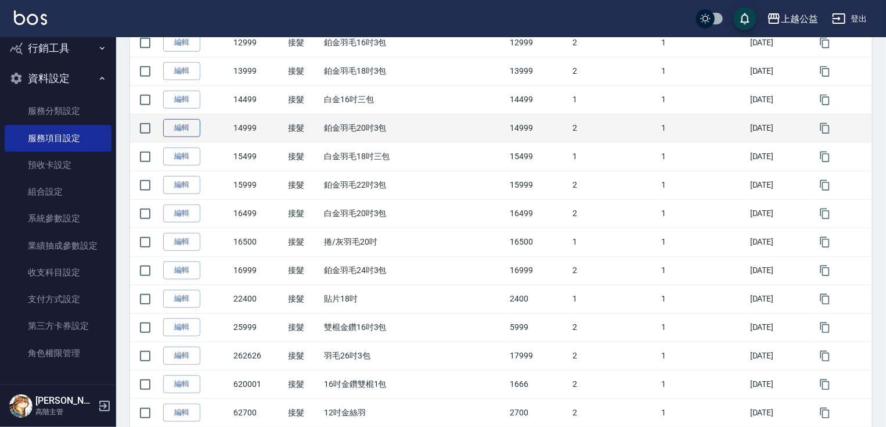
scroll to position [360, 0]
click at [189, 128] on link "編輯" at bounding box center [181, 129] width 37 height 18
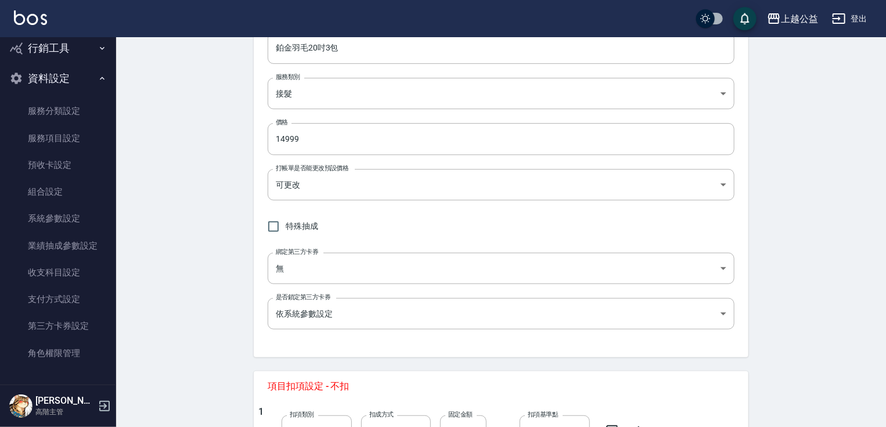
drag, startPoint x: 817, startPoint y: 267, endPoint x: 844, endPoint y: 348, distance: 85.5
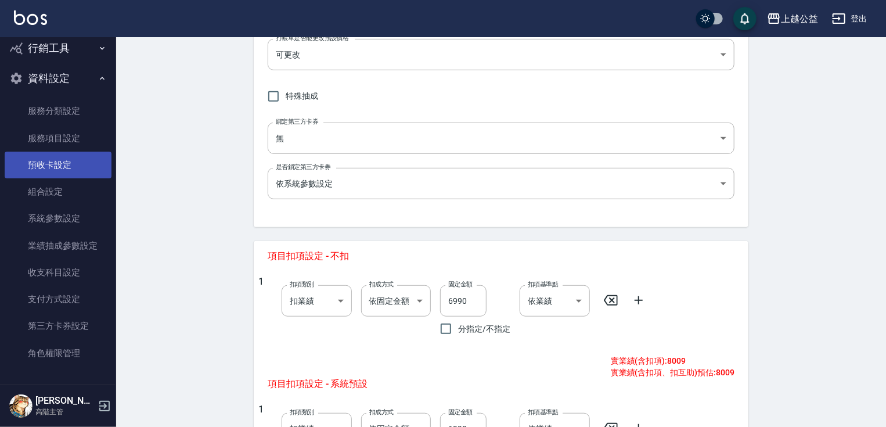
drag, startPoint x: 146, startPoint y: 168, endPoint x: 104, endPoint y: 153, distance: 44.4
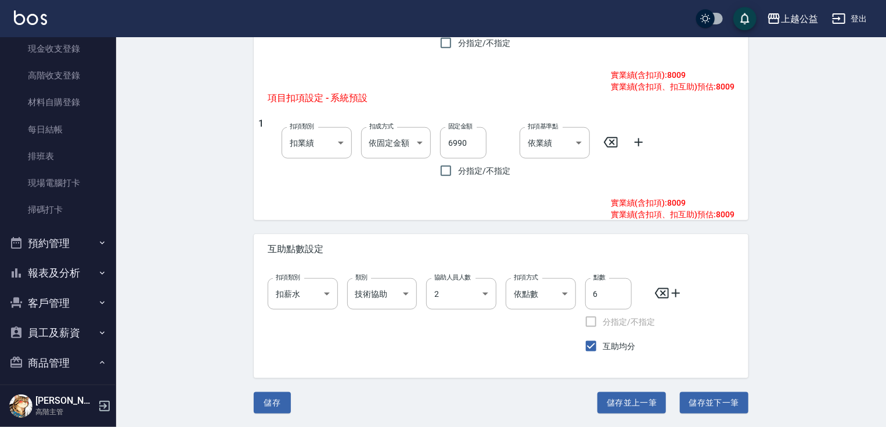
scroll to position [0, 0]
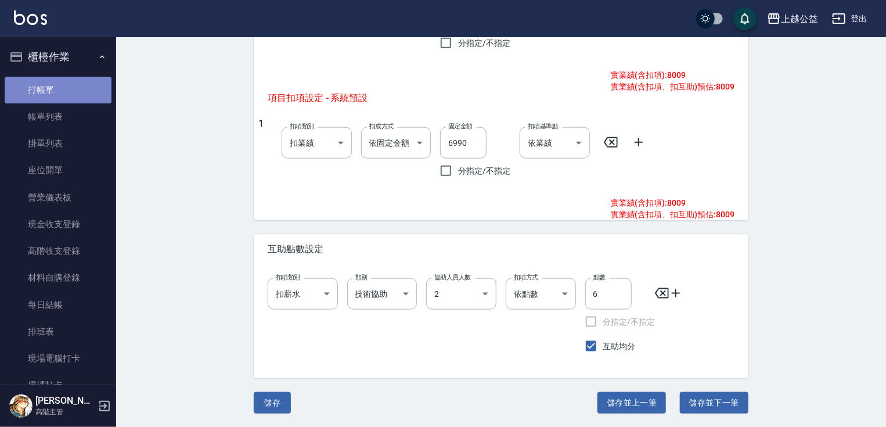
click at [64, 88] on link "打帳單" at bounding box center [58, 90] width 107 height 27
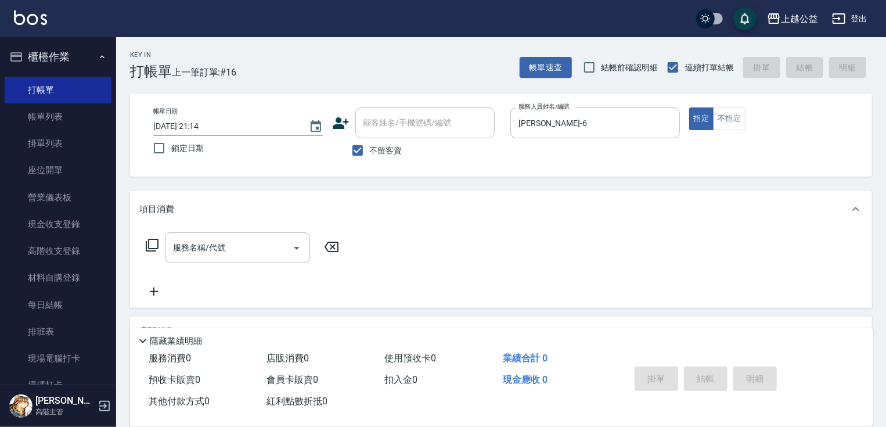
click at [152, 244] on icon at bounding box center [152, 245] width 14 height 14
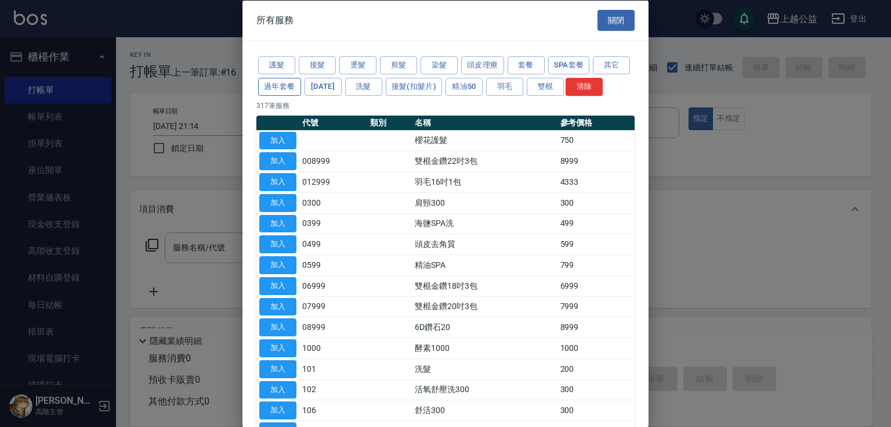
click at [301, 86] on button "過年套餐" at bounding box center [279, 86] width 43 height 18
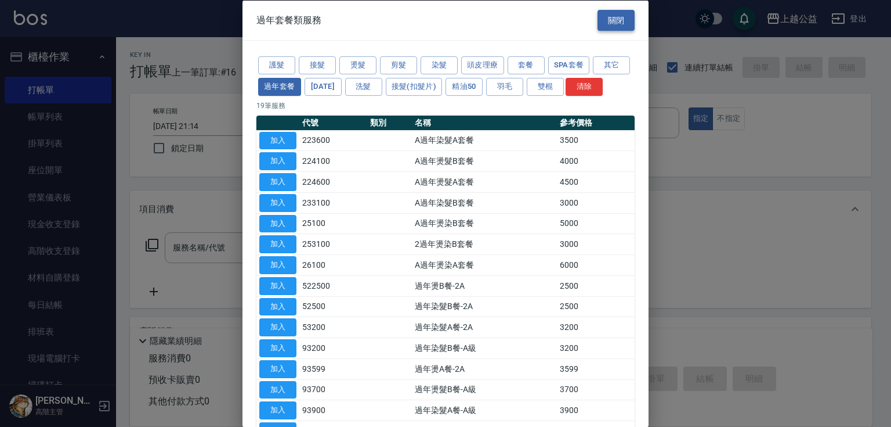
click at [612, 21] on button "關閉" at bounding box center [616, 19] width 37 height 21
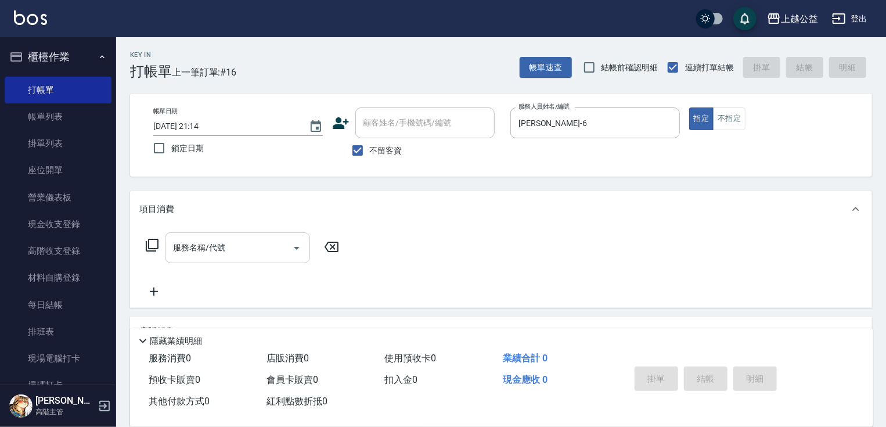
click at [207, 246] on input "服務名稱/代號" at bounding box center [228, 247] width 117 height 20
click at [156, 243] on icon at bounding box center [152, 245] width 14 height 14
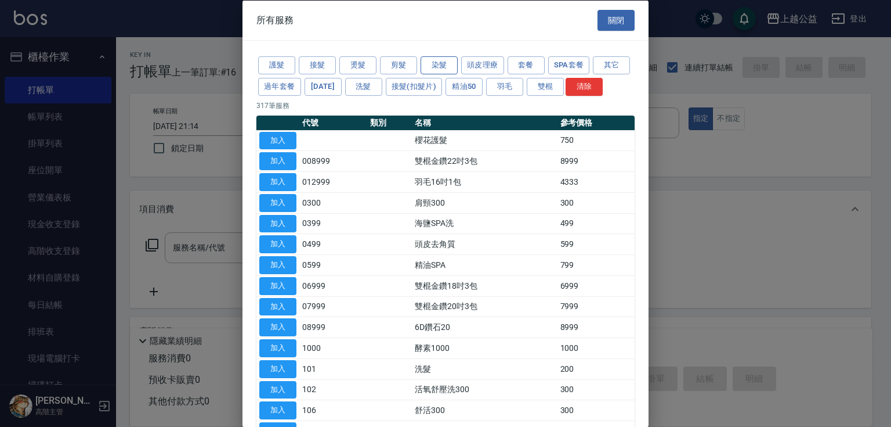
click at [443, 66] on button "染髮" at bounding box center [439, 65] width 37 height 18
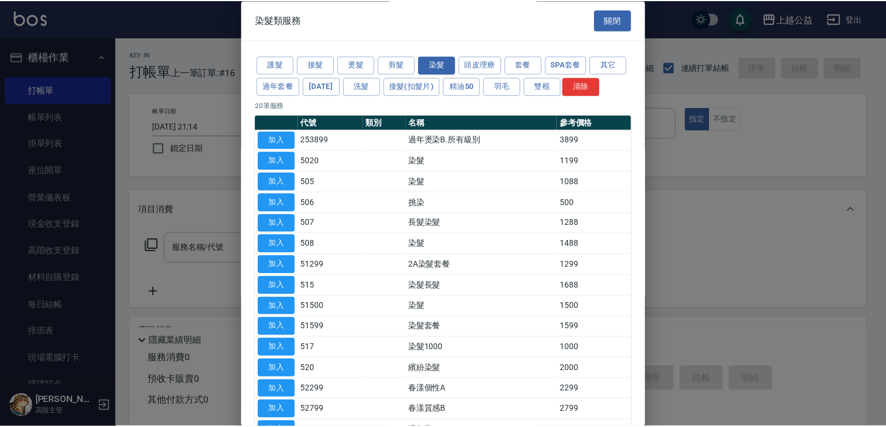
scroll to position [197, 0]
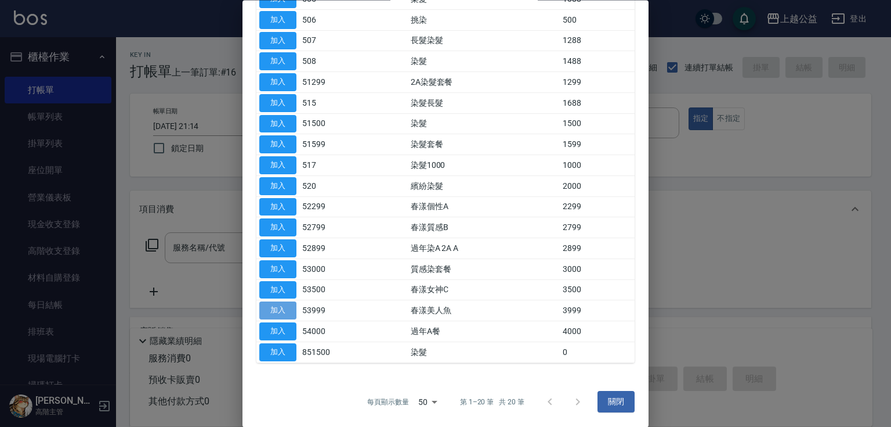
click at [284, 312] on button "加入" at bounding box center [277, 311] width 37 height 18
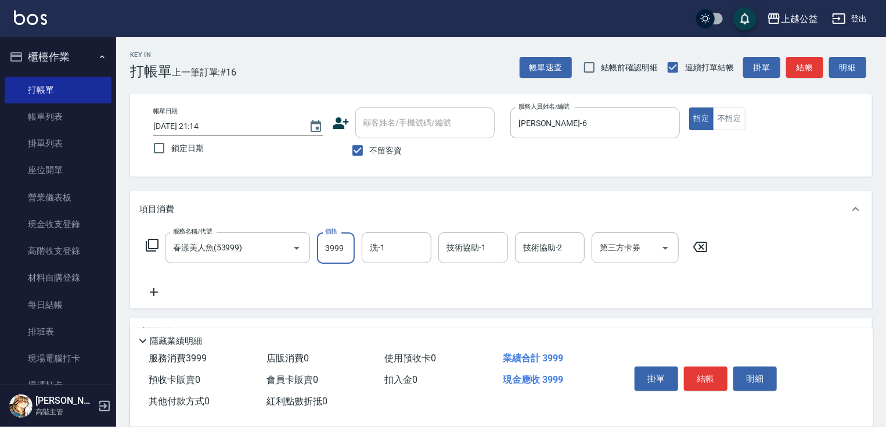
click at [337, 246] on input "3999" at bounding box center [336, 247] width 38 height 31
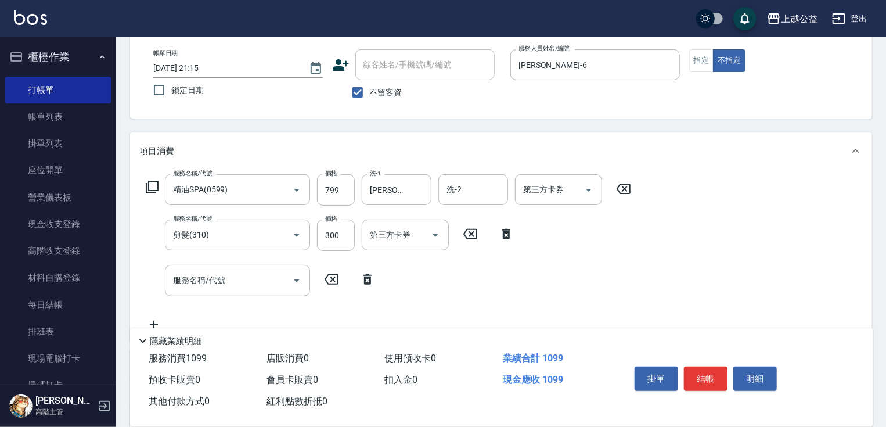
scroll to position [138, 0]
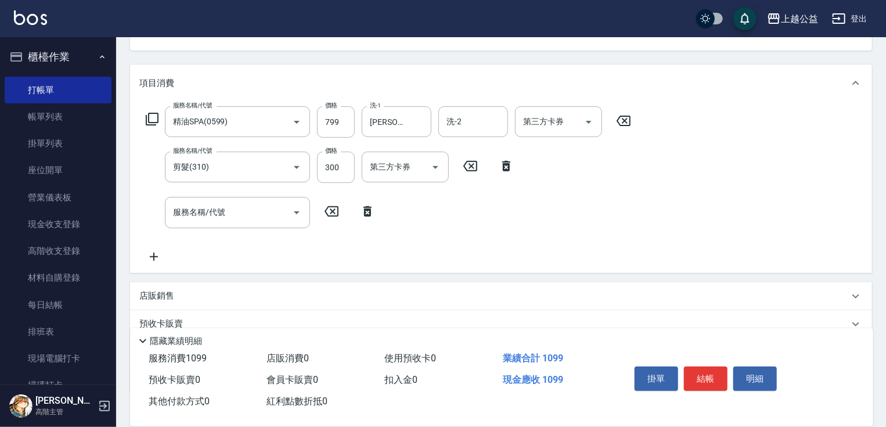
drag, startPoint x: 455, startPoint y: 230, endPoint x: 457, endPoint y: 254, distance: 24.5
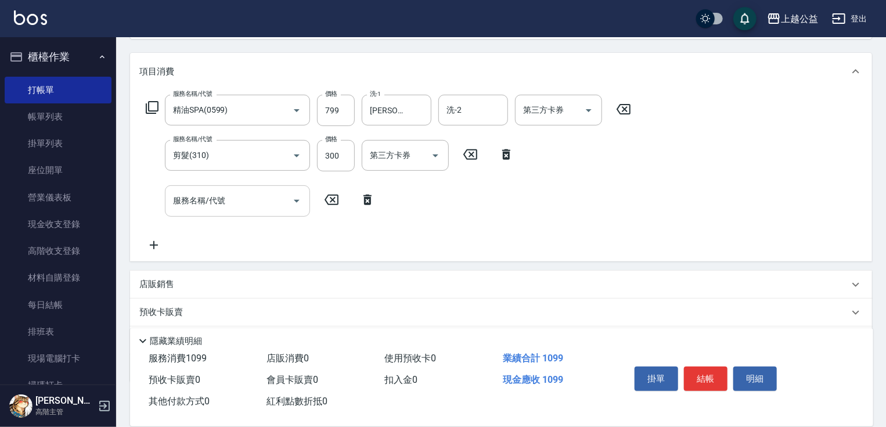
click at [285, 196] on input "服務名稱/代號" at bounding box center [228, 200] width 117 height 20
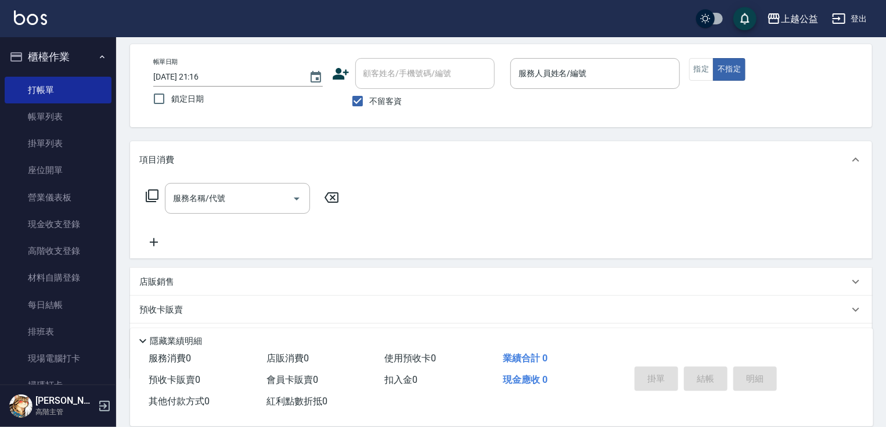
scroll to position [0, 0]
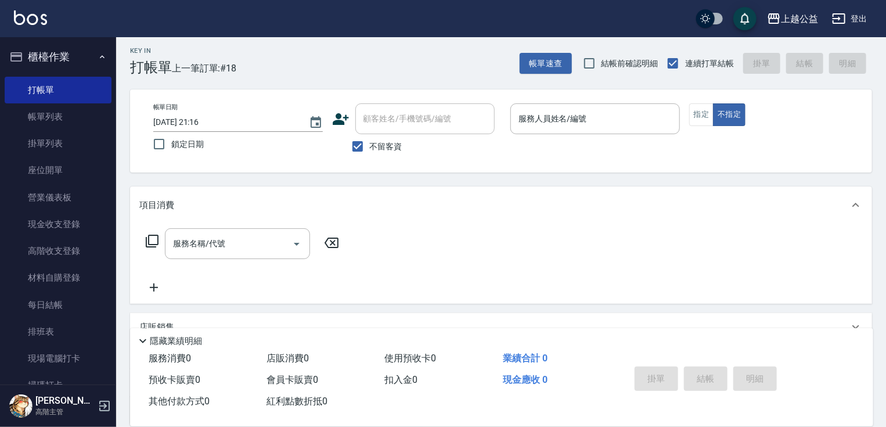
drag, startPoint x: 476, startPoint y: 192, endPoint x: 490, endPoint y: 144, distance: 50.1
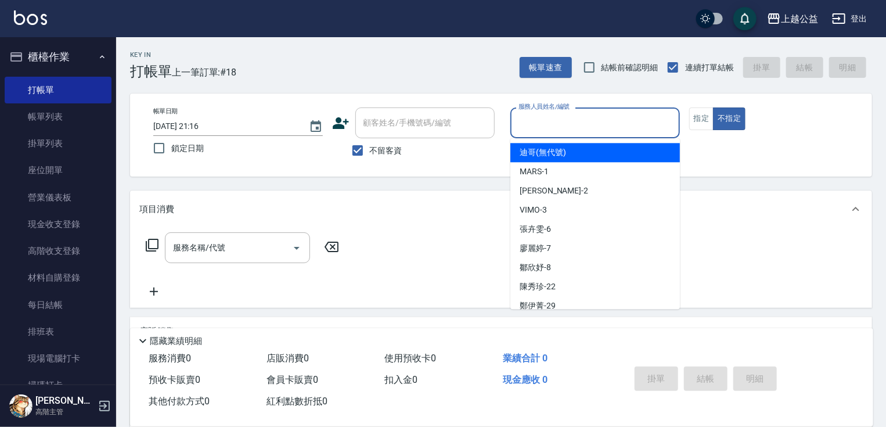
click at [619, 125] on input "服務人員姓名/編號" at bounding box center [594, 123] width 159 height 20
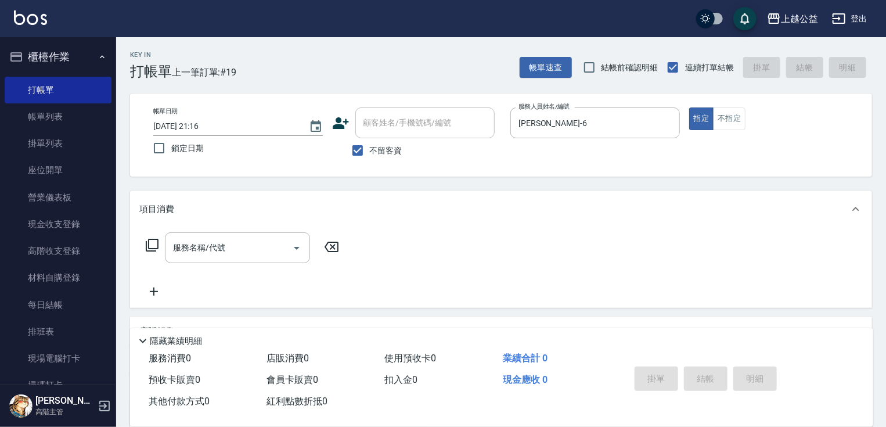
click at [153, 245] on icon at bounding box center [152, 245] width 14 height 14
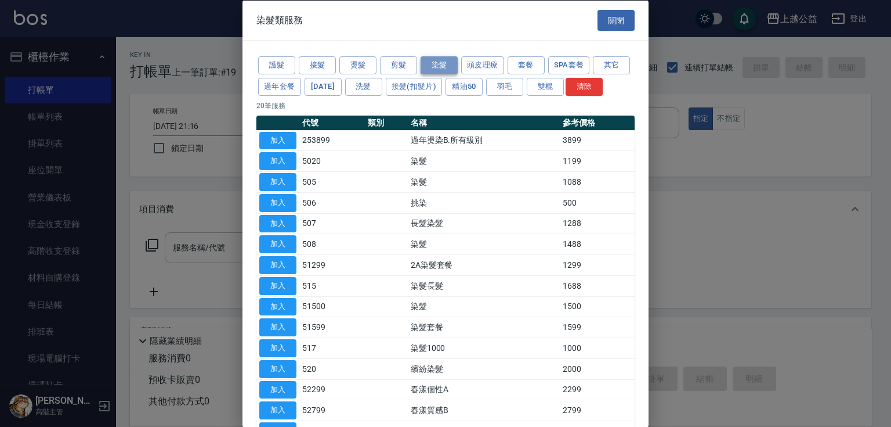
click at [452, 64] on button "染髮" at bounding box center [439, 65] width 37 height 18
click at [301, 80] on button "過年套餐" at bounding box center [279, 86] width 43 height 18
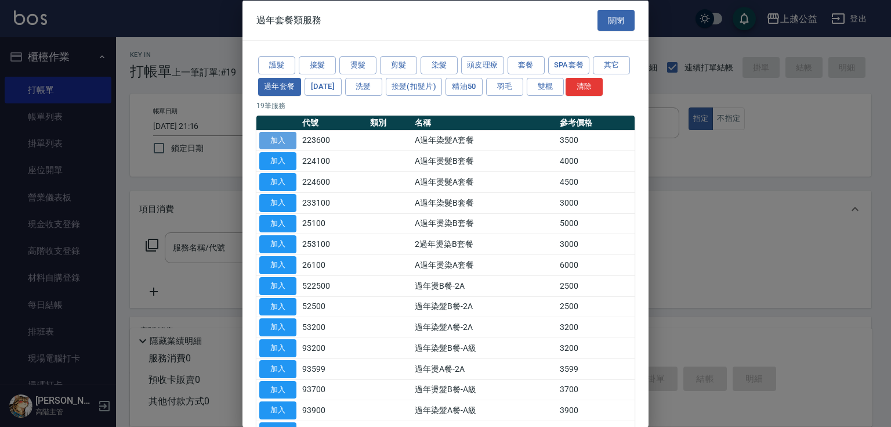
click at [279, 149] on button "加入" at bounding box center [277, 140] width 37 height 18
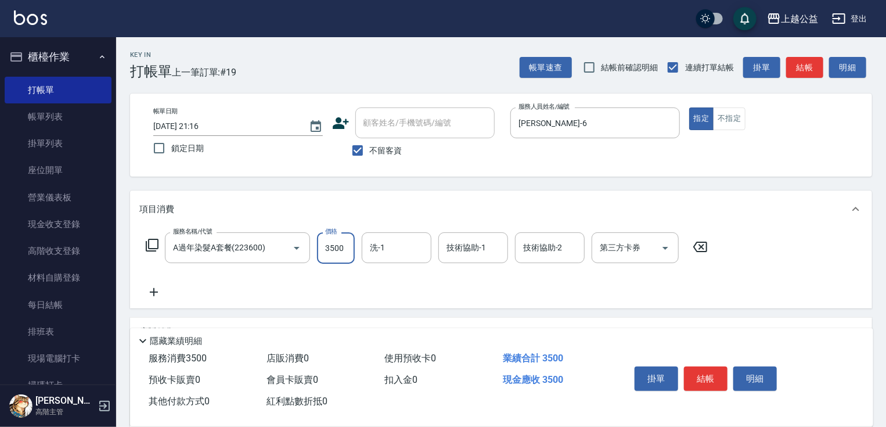
click at [337, 246] on input "3500" at bounding box center [336, 247] width 38 height 31
click at [464, 251] on input "技術協助-1" at bounding box center [472, 247] width 59 height 20
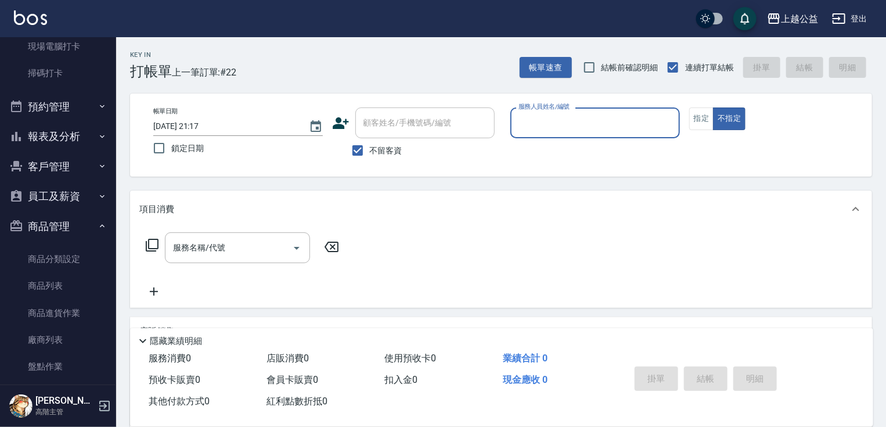
scroll to position [294, 0]
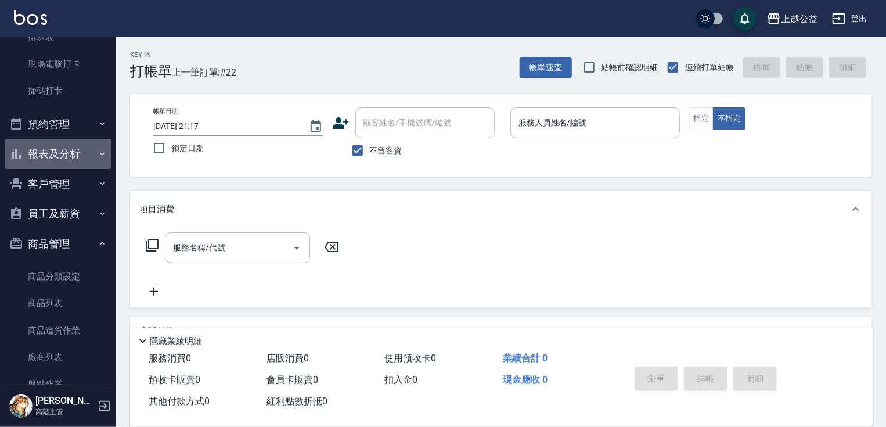
click at [58, 150] on button "報表及分析" at bounding box center [58, 154] width 107 height 30
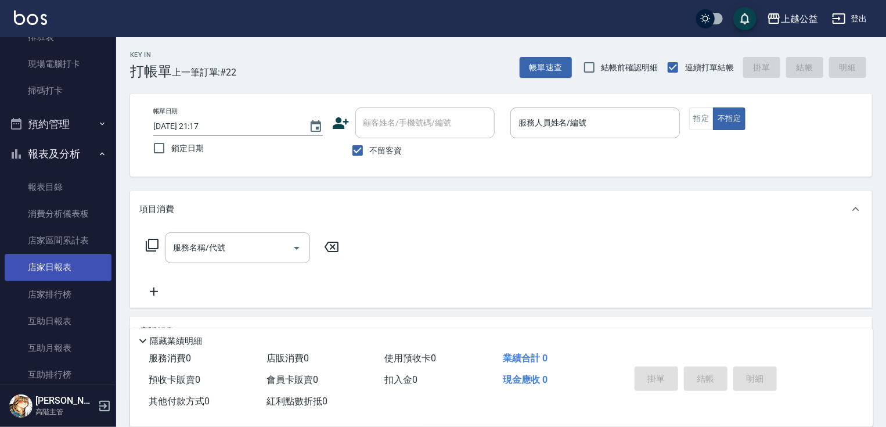
click at [63, 265] on link "店家日報表" at bounding box center [58, 267] width 107 height 27
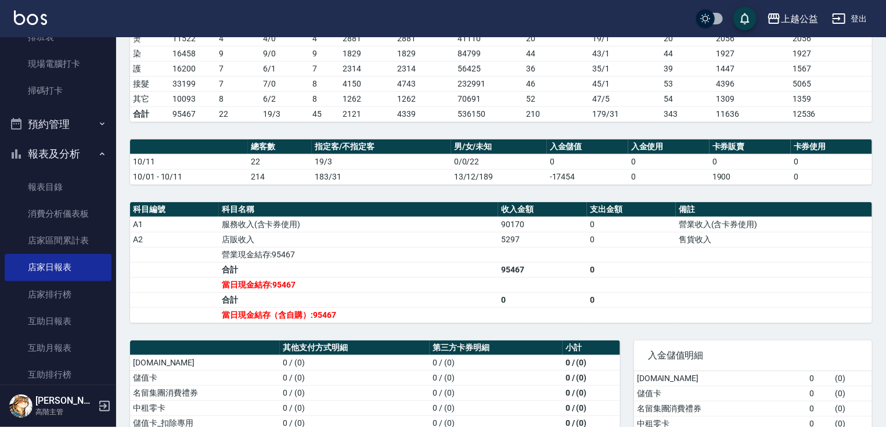
drag, startPoint x: 689, startPoint y: 312, endPoint x: 703, endPoint y: 364, distance: 54.5
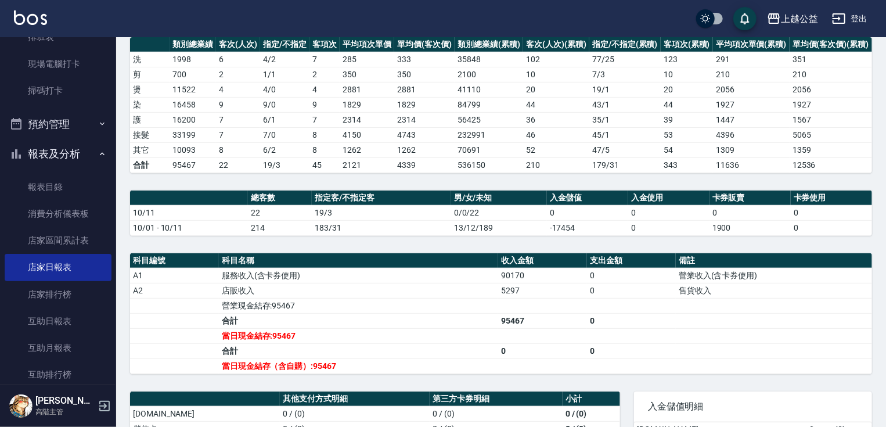
drag, startPoint x: 759, startPoint y: 398, endPoint x: 759, endPoint y: 369, distance: 29.0
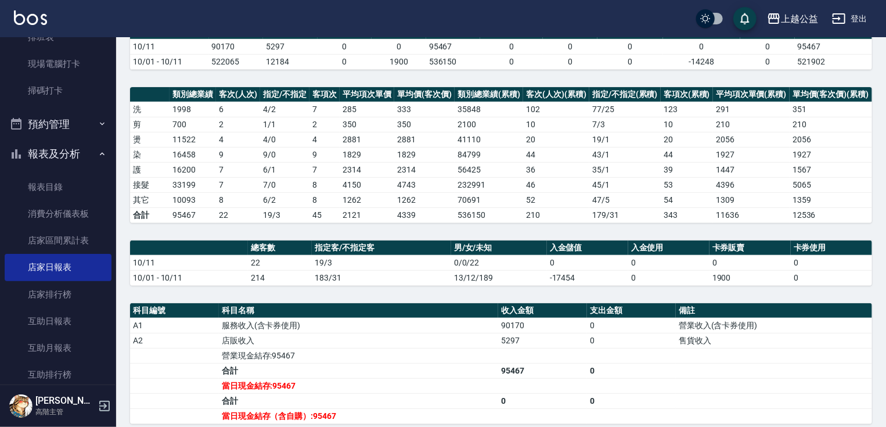
drag, startPoint x: 753, startPoint y: 355, endPoint x: 753, endPoint y: 337, distance: 18.0
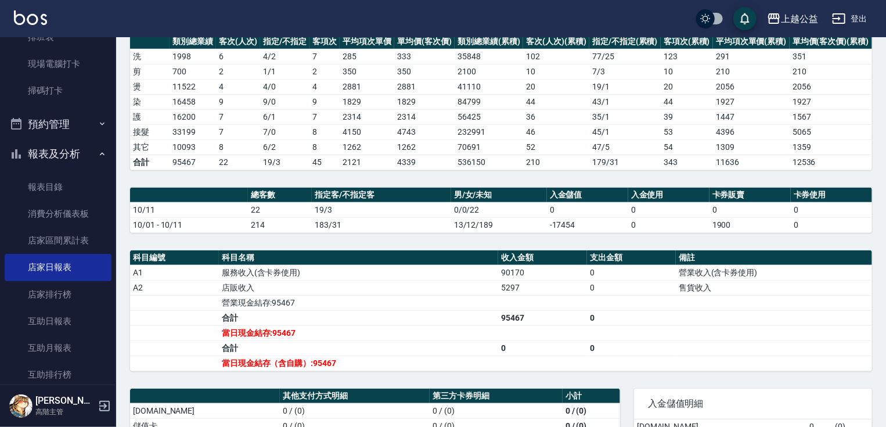
scroll to position [367, 0]
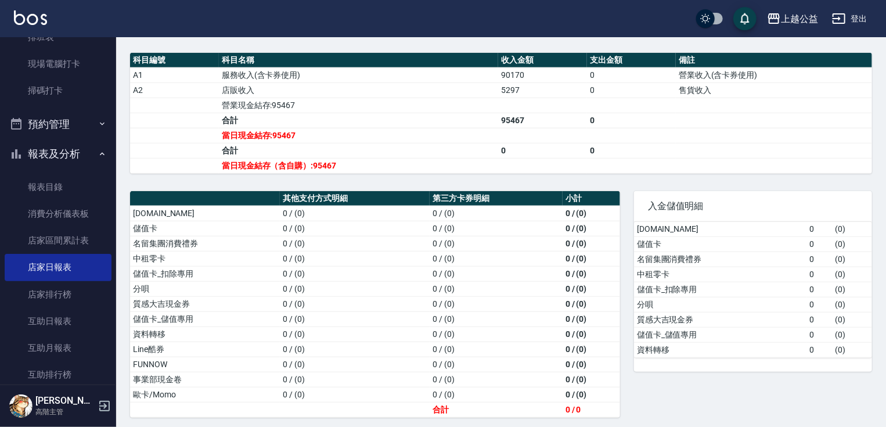
drag, startPoint x: 788, startPoint y: 363, endPoint x: 782, endPoint y: 445, distance: 81.5
click at [64, 323] on link "互助日報表" at bounding box center [58, 321] width 107 height 27
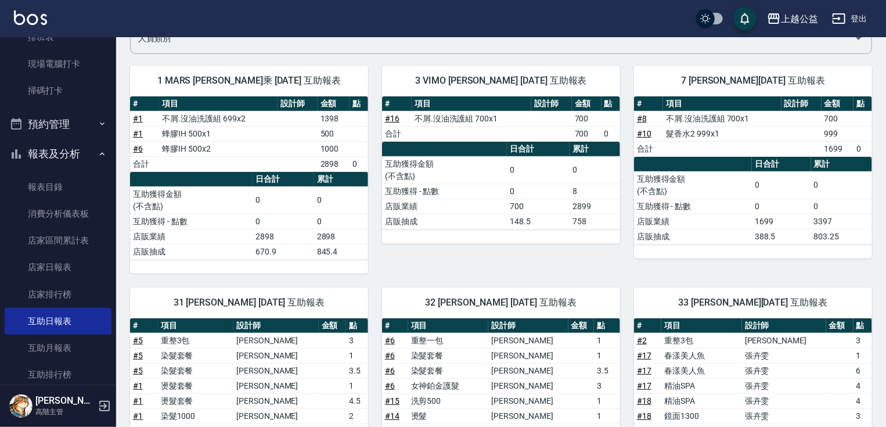
drag, startPoint x: 594, startPoint y: 275, endPoint x: 604, endPoint y: 311, distance: 37.3
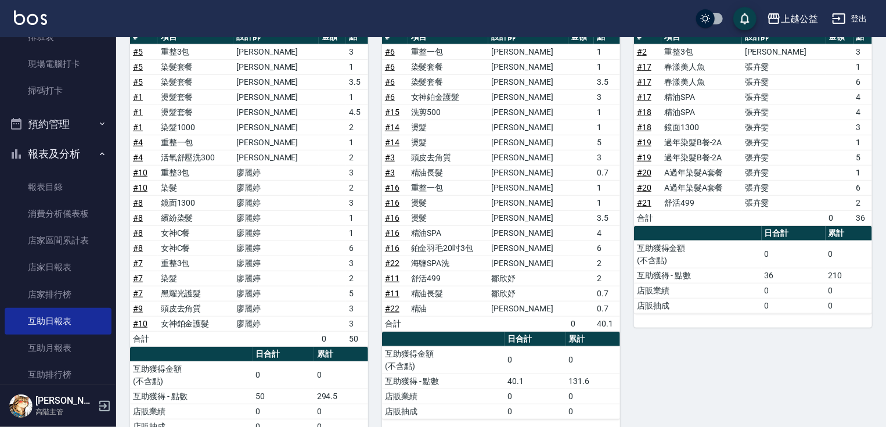
drag, startPoint x: 684, startPoint y: 366, endPoint x: 682, endPoint y: 412, distance: 45.9
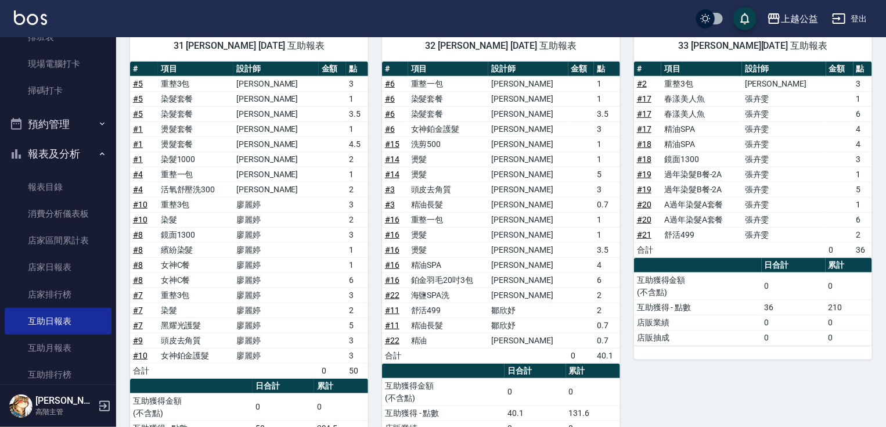
drag, startPoint x: 681, startPoint y: 399, endPoint x: 692, endPoint y: 369, distance: 32.1
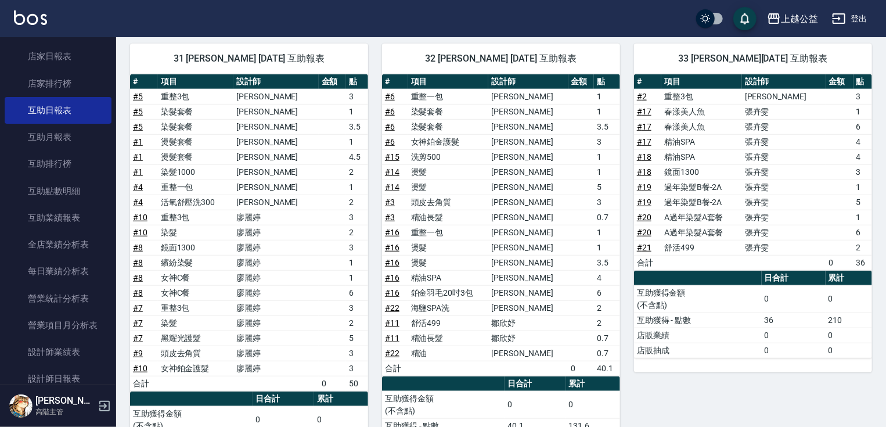
scroll to position [528, 0]
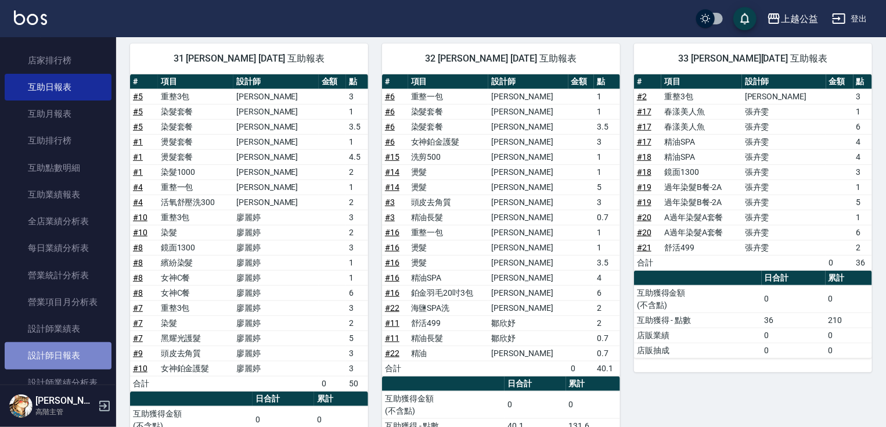
click at [65, 353] on link "設計師日報表" at bounding box center [58, 355] width 107 height 27
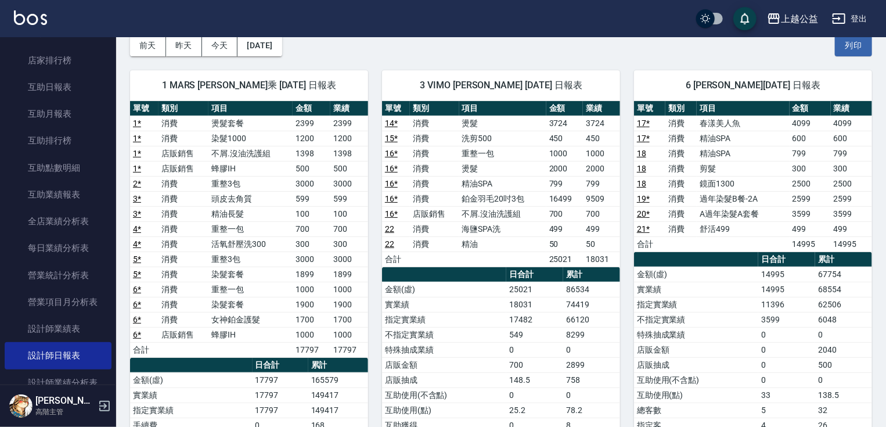
drag, startPoint x: 597, startPoint y: 99, endPoint x: 618, endPoint y: 127, distance: 34.7
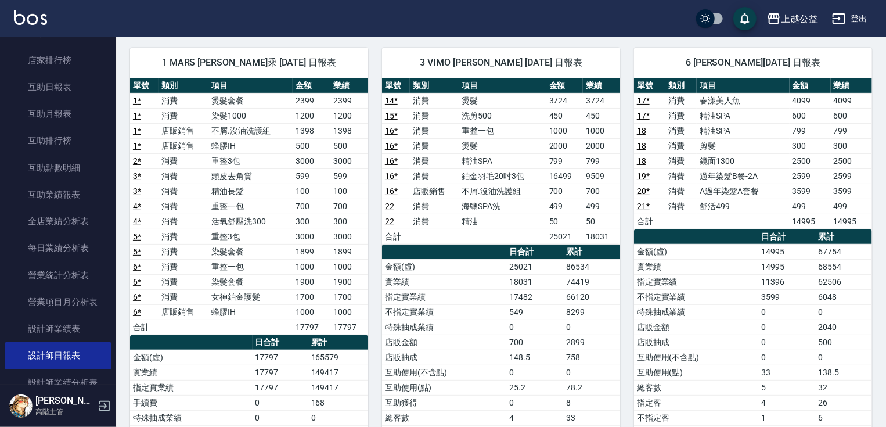
scroll to position [85, 0]
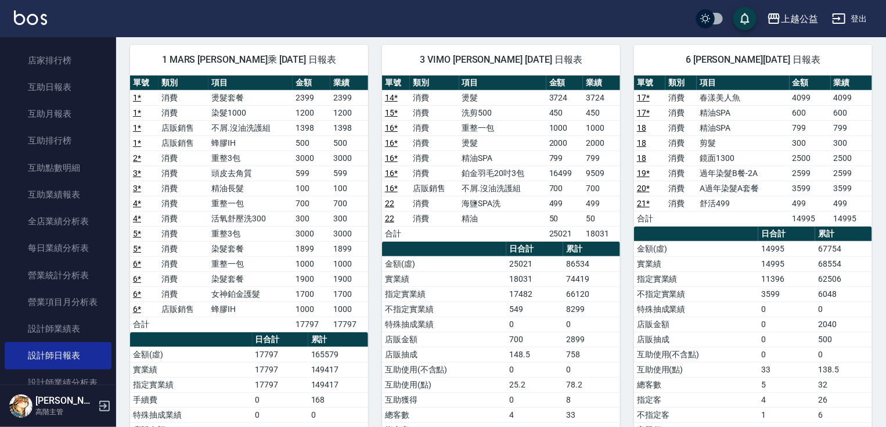
drag, startPoint x: 618, startPoint y: 127, endPoint x: 627, endPoint y: 147, distance: 22.1
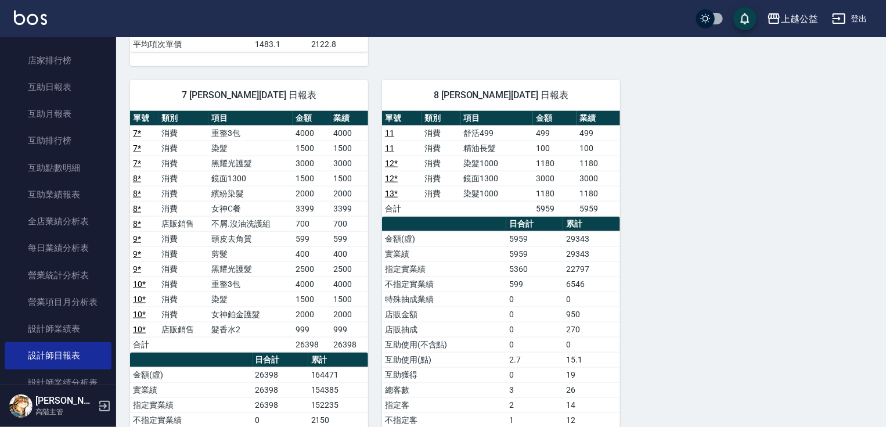
scroll to position [603, 0]
